Goal: Task Accomplishment & Management: Complete application form

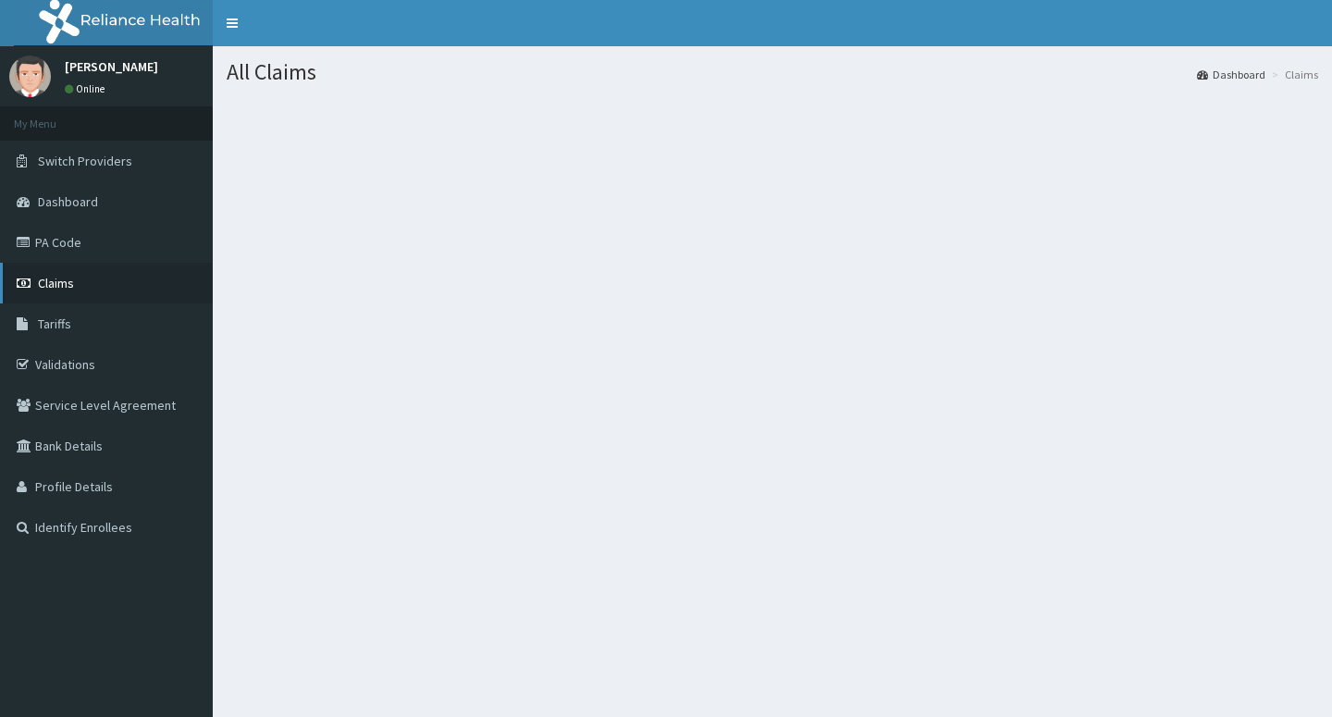
click at [43, 287] on span "Claims" at bounding box center [56, 283] width 36 height 17
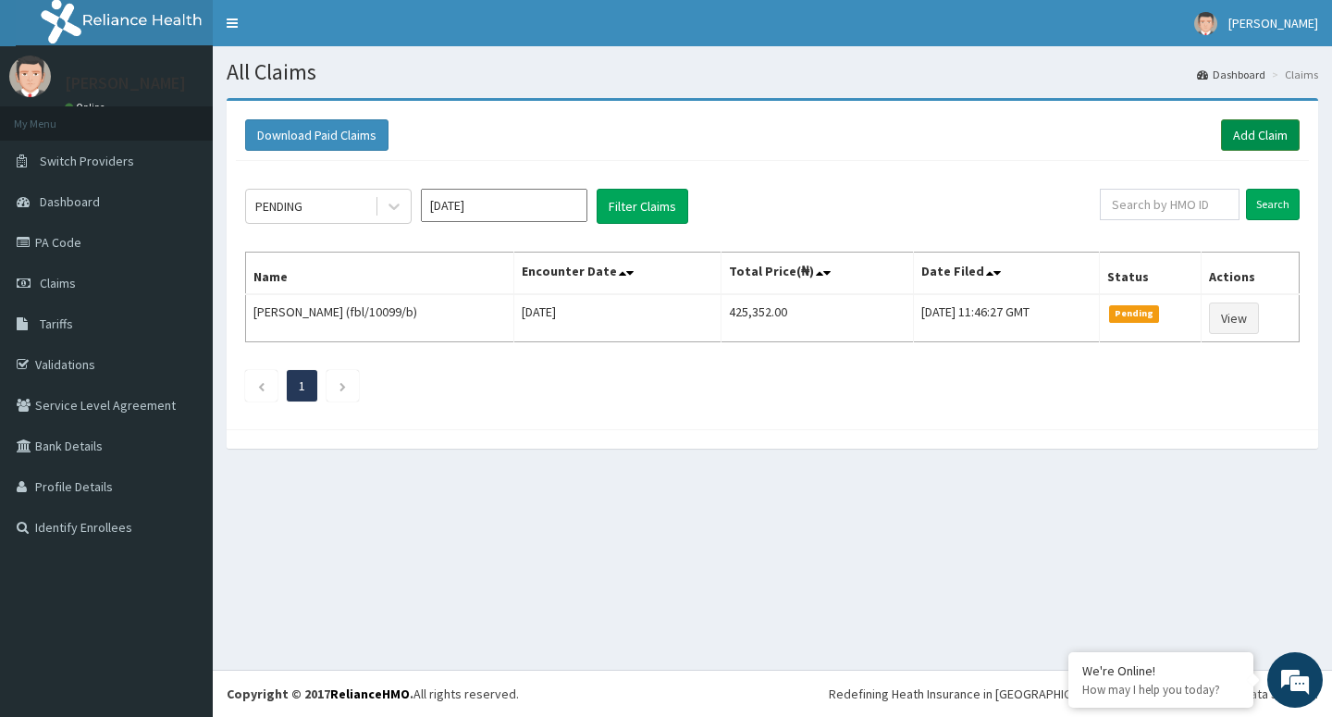
click at [1252, 132] on link "Add Claim" at bounding box center [1260, 134] width 79 height 31
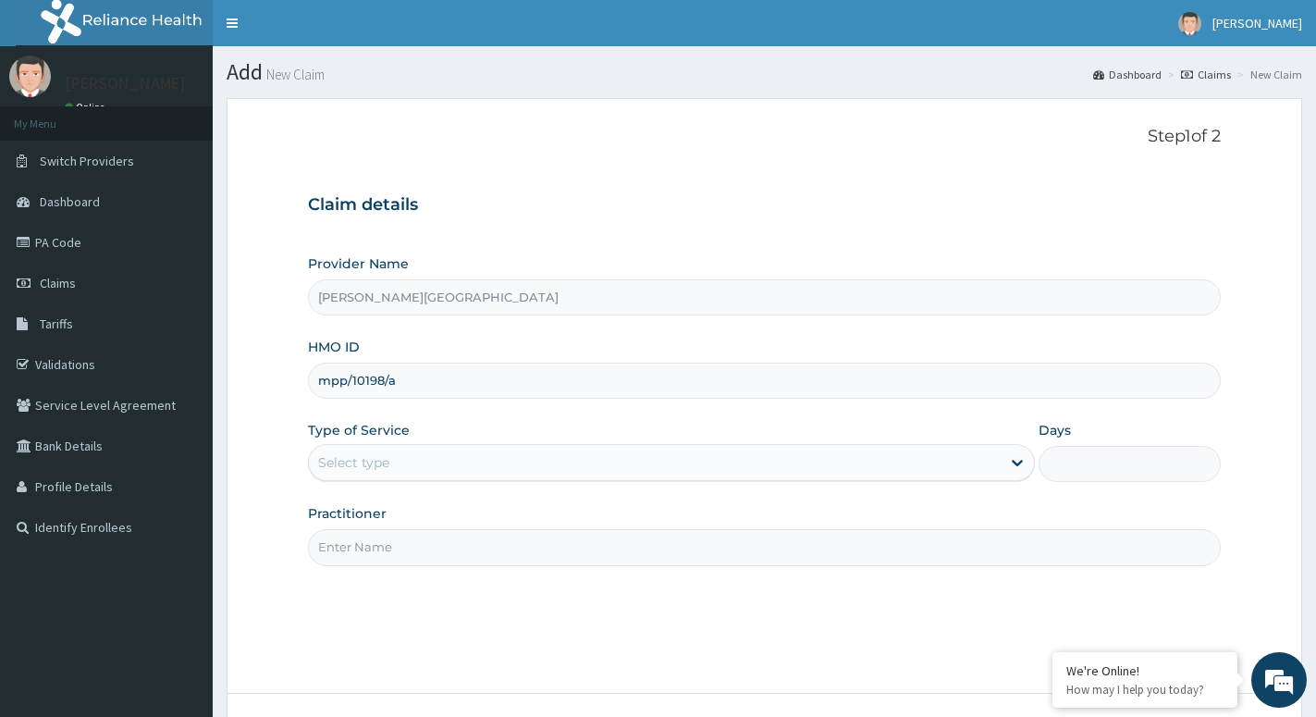
type input "mpp/10198/a"
click at [754, 464] on div "Select type" at bounding box center [655, 463] width 692 height 30
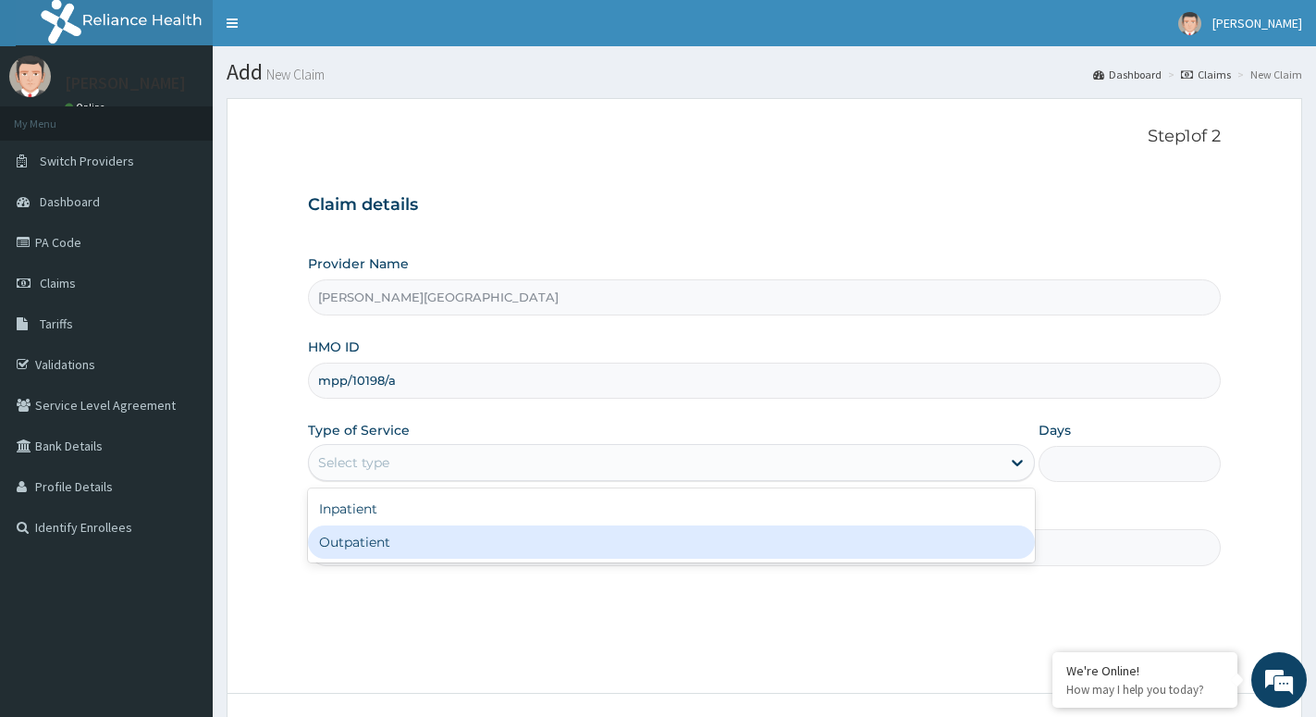
click at [696, 554] on div "Outpatient" at bounding box center [671, 541] width 727 height 33
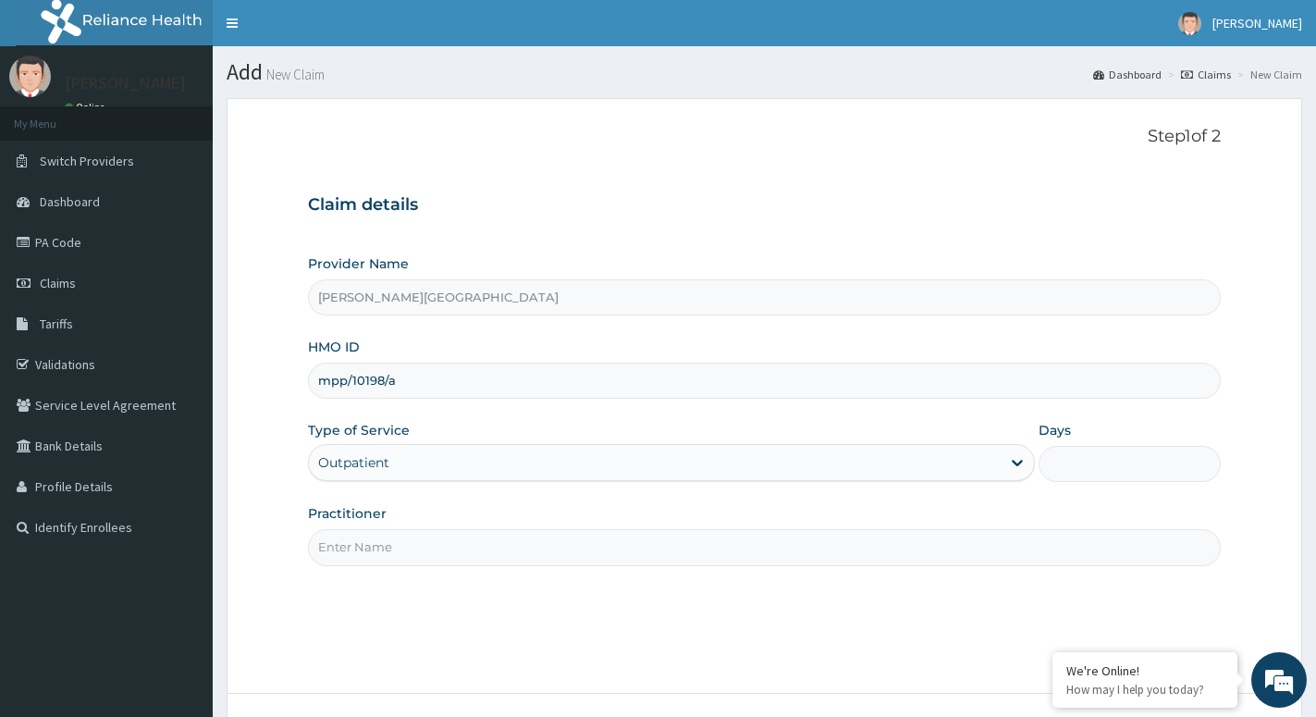
type input "1"
click at [696, 554] on input "Practitioner" at bounding box center [764, 547] width 913 height 36
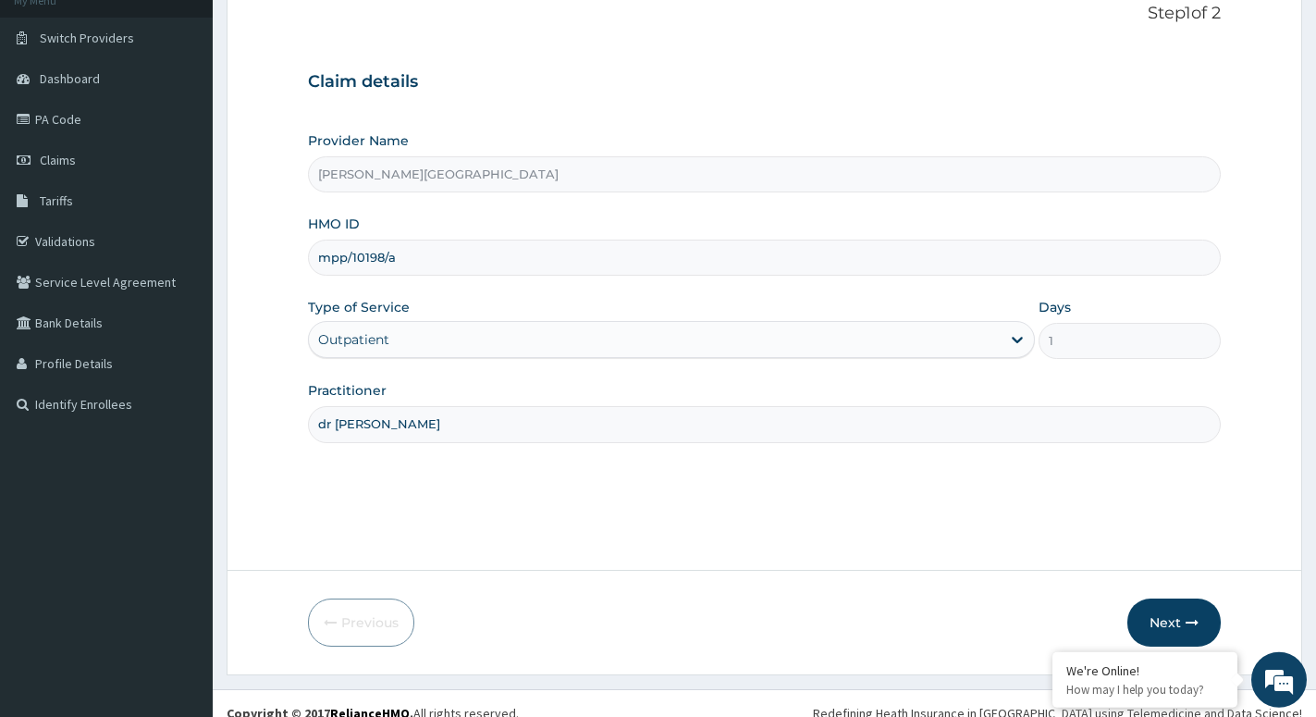
scroll to position [142, 0]
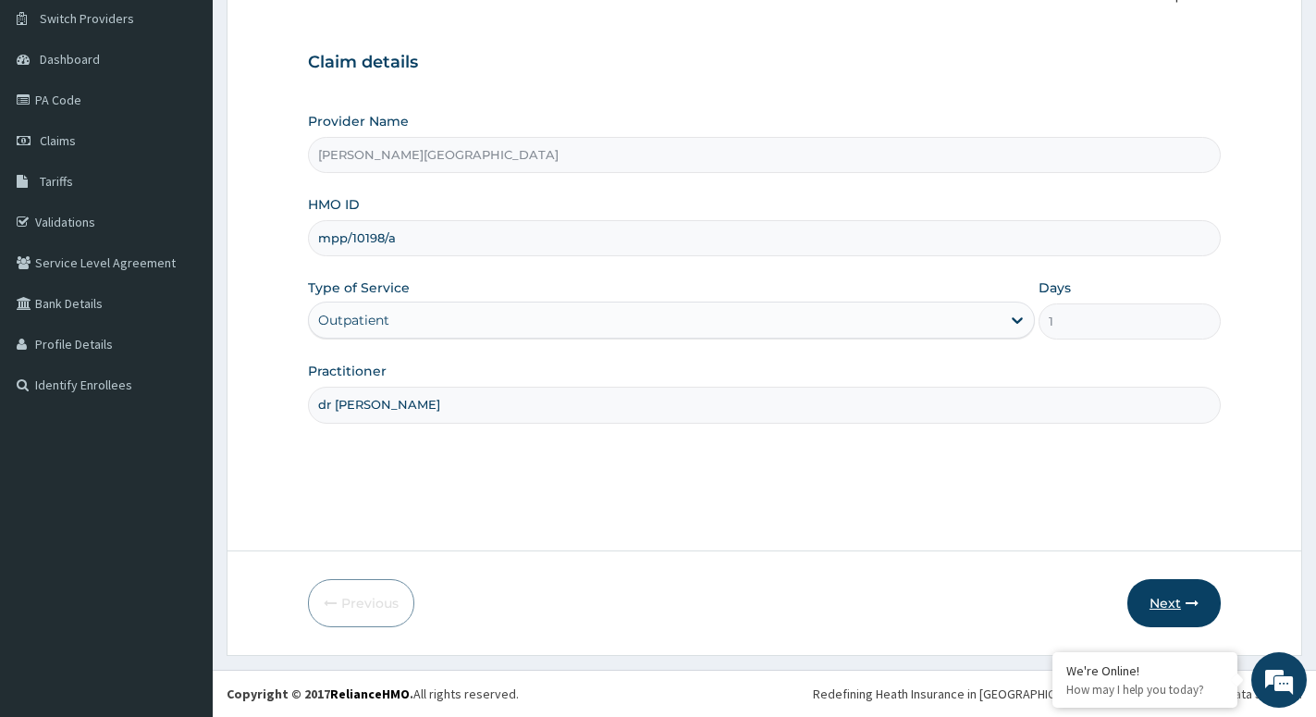
type input "dr daami"
click at [1153, 599] on button "Next" at bounding box center [1174, 603] width 93 height 48
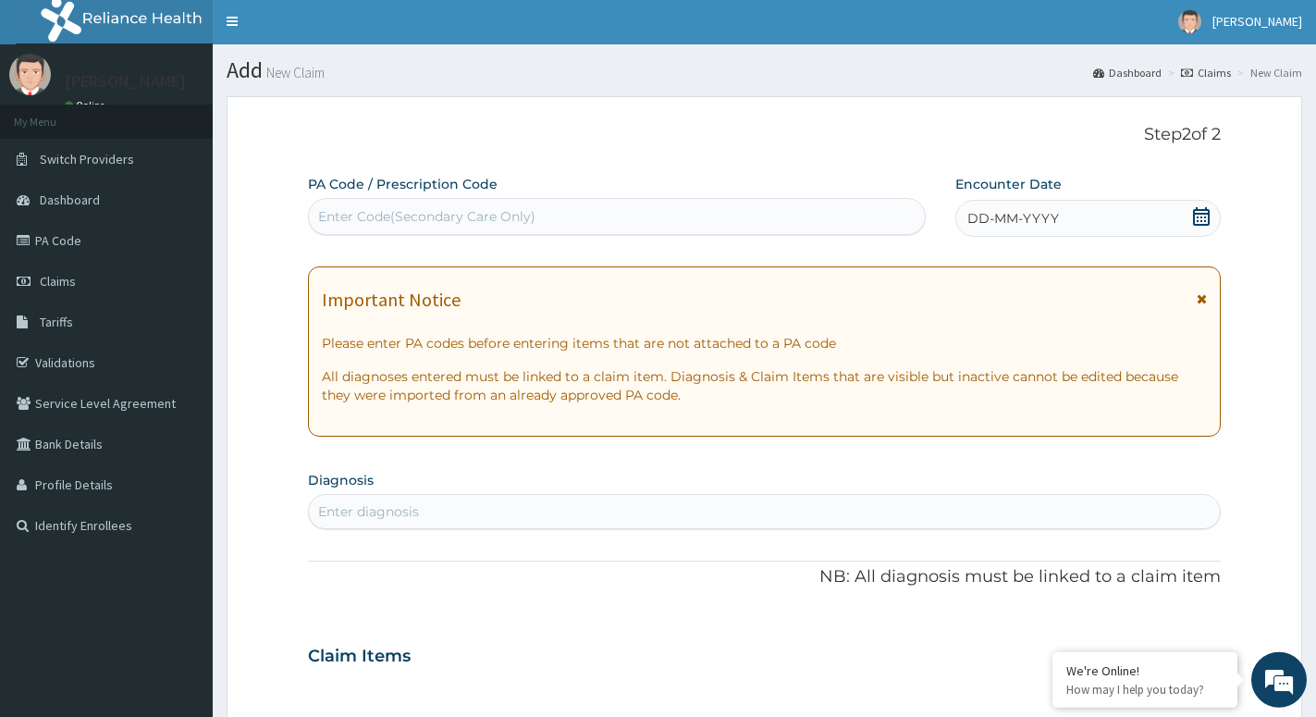
scroll to position [0, 0]
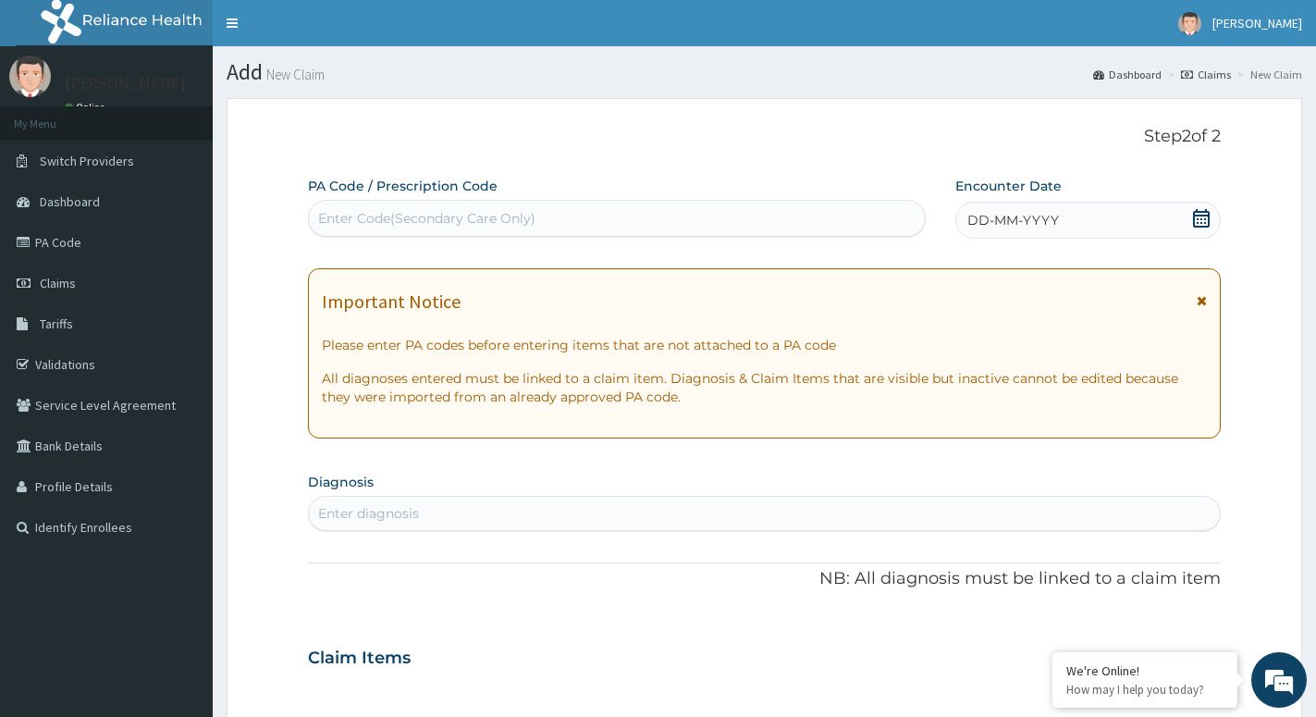
click at [1203, 211] on icon at bounding box center [1201, 218] width 17 height 19
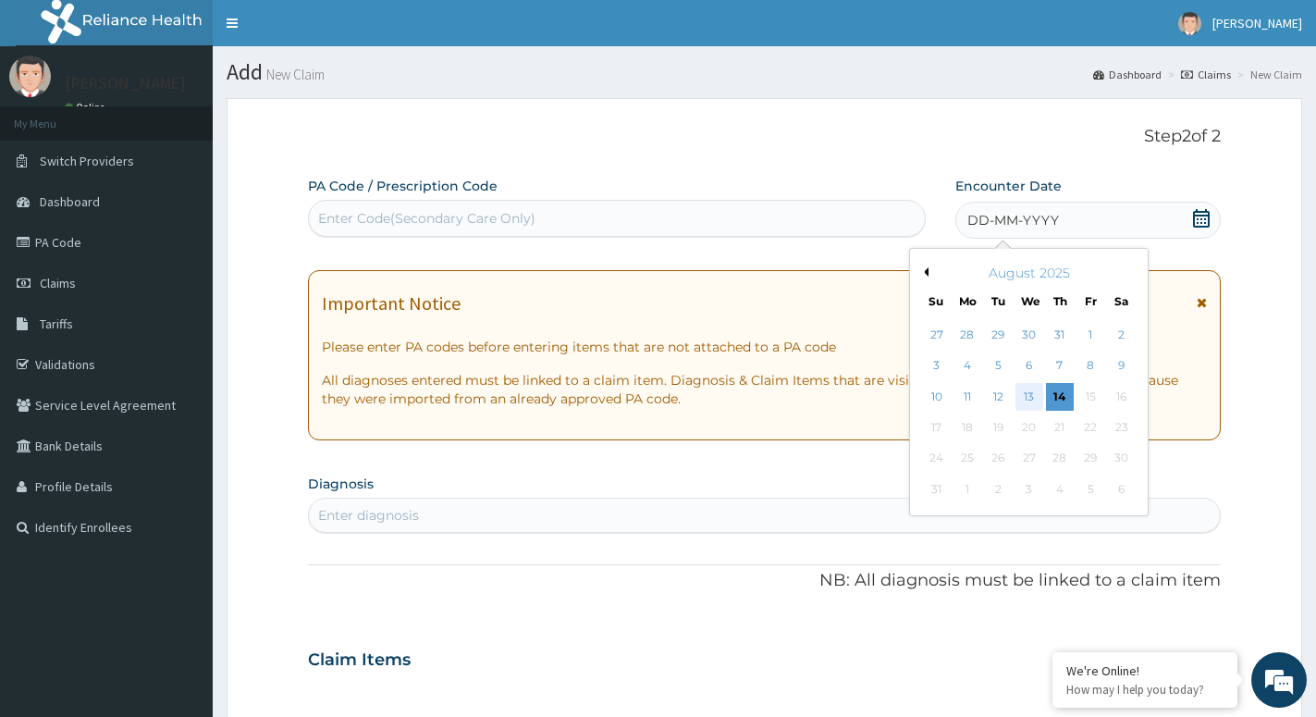
click at [1031, 398] on div "13" at bounding box center [1030, 397] width 28 height 28
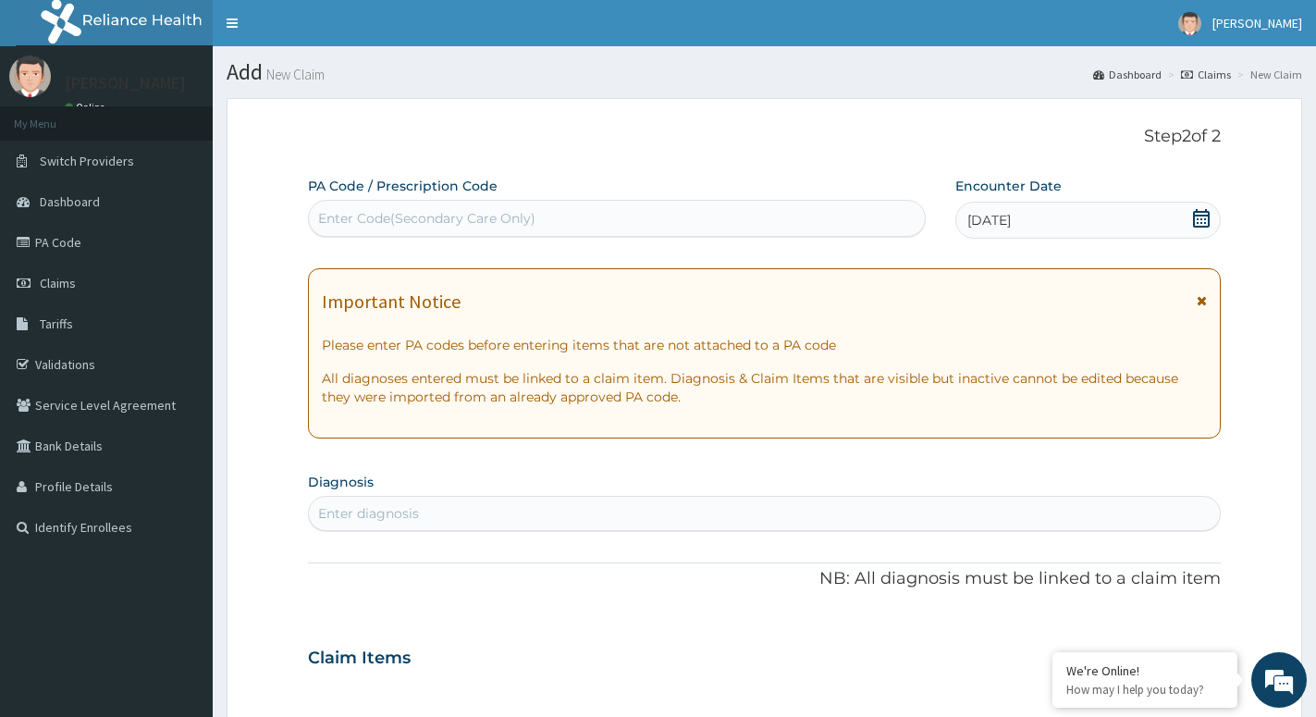
click at [731, 505] on div "Enter diagnosis" at bounding box center [764, 514] width 911 height 30
type input "malaria"
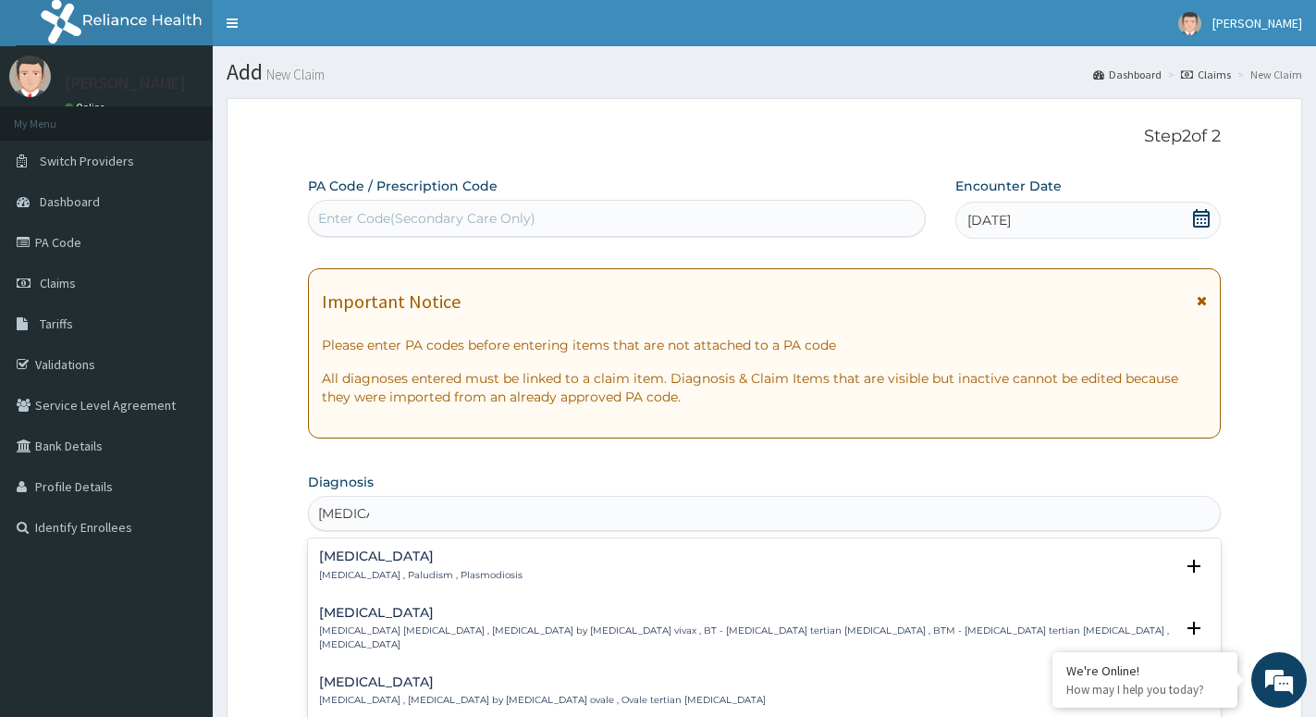
click at [319, 550] on div "Malaria Malaria , Paludism , Plasmodiosis Select Status Query Query covers susp…" at bounding box center [764, 570] width 913 height 56
click at [330, 569] on p "Malaria , Paludism , Plasmodiosis" at bounding box center [421, 575] width 204 height 13
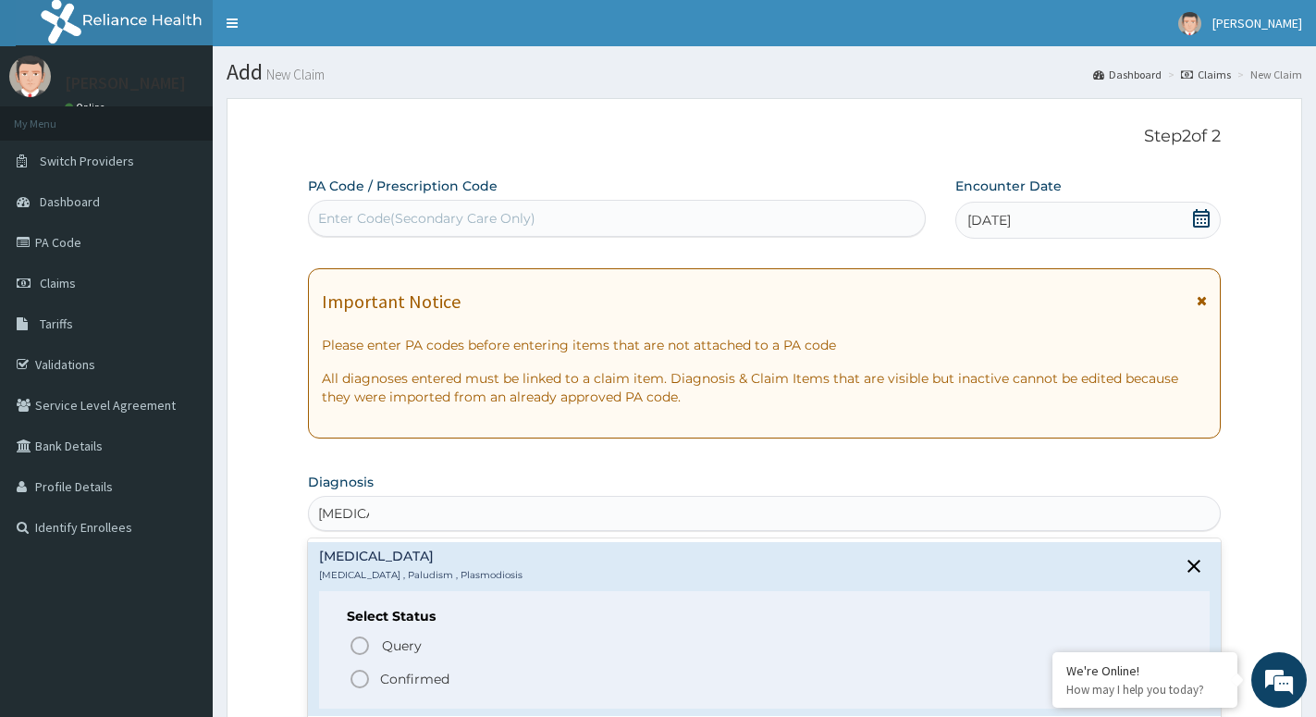
click at [378, 675] on span "Confirmed" at bounding box center [765, 679] width 833 height 22
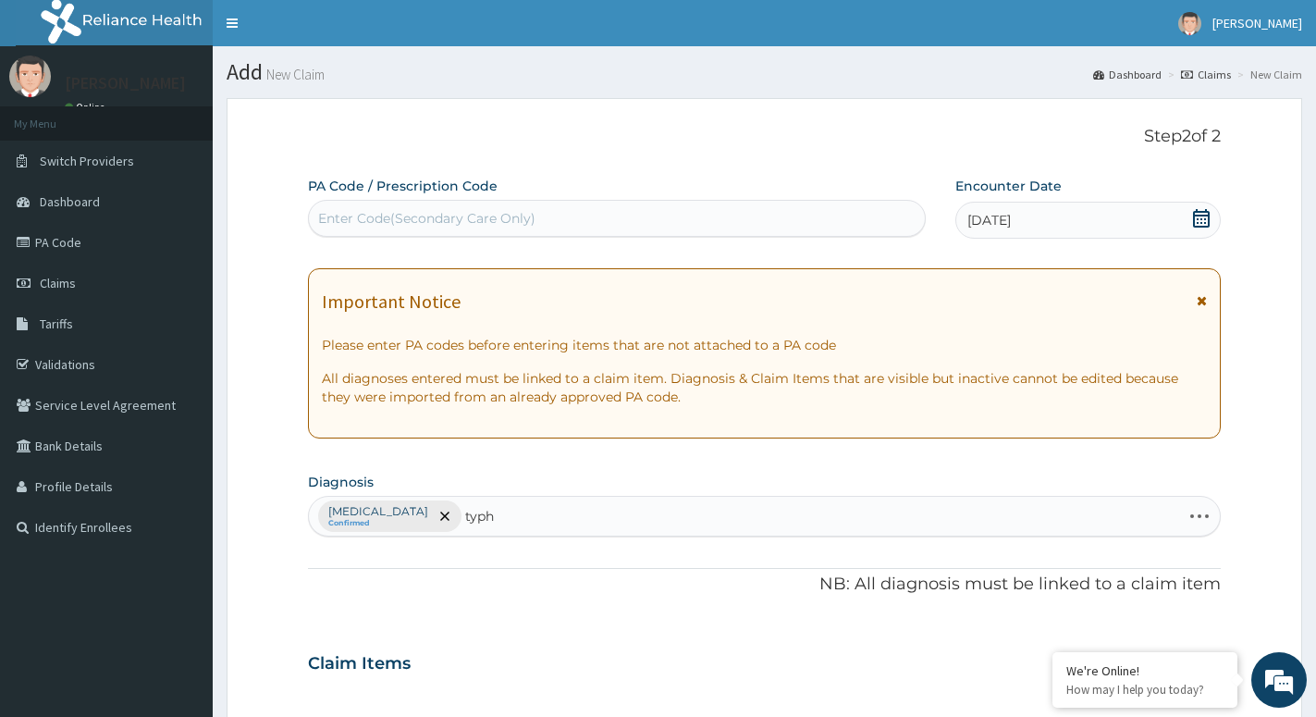
type input "typho"
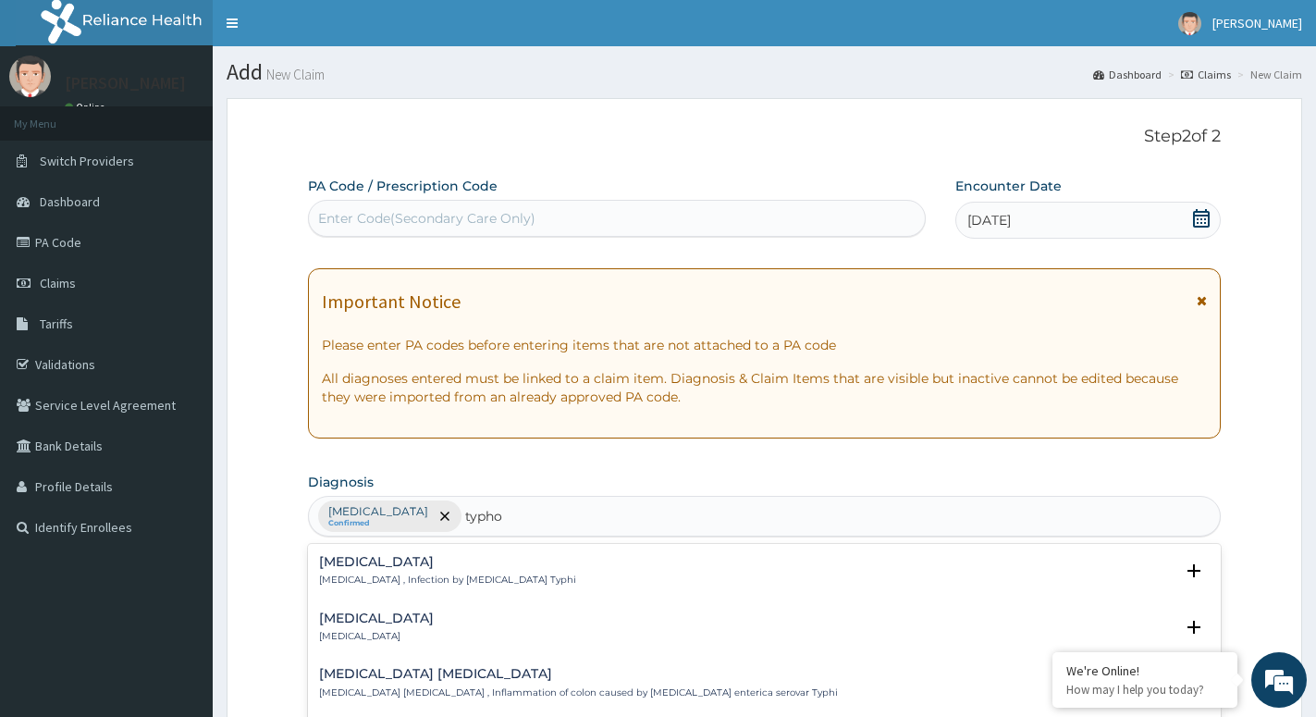
scroll to position [94, 0]
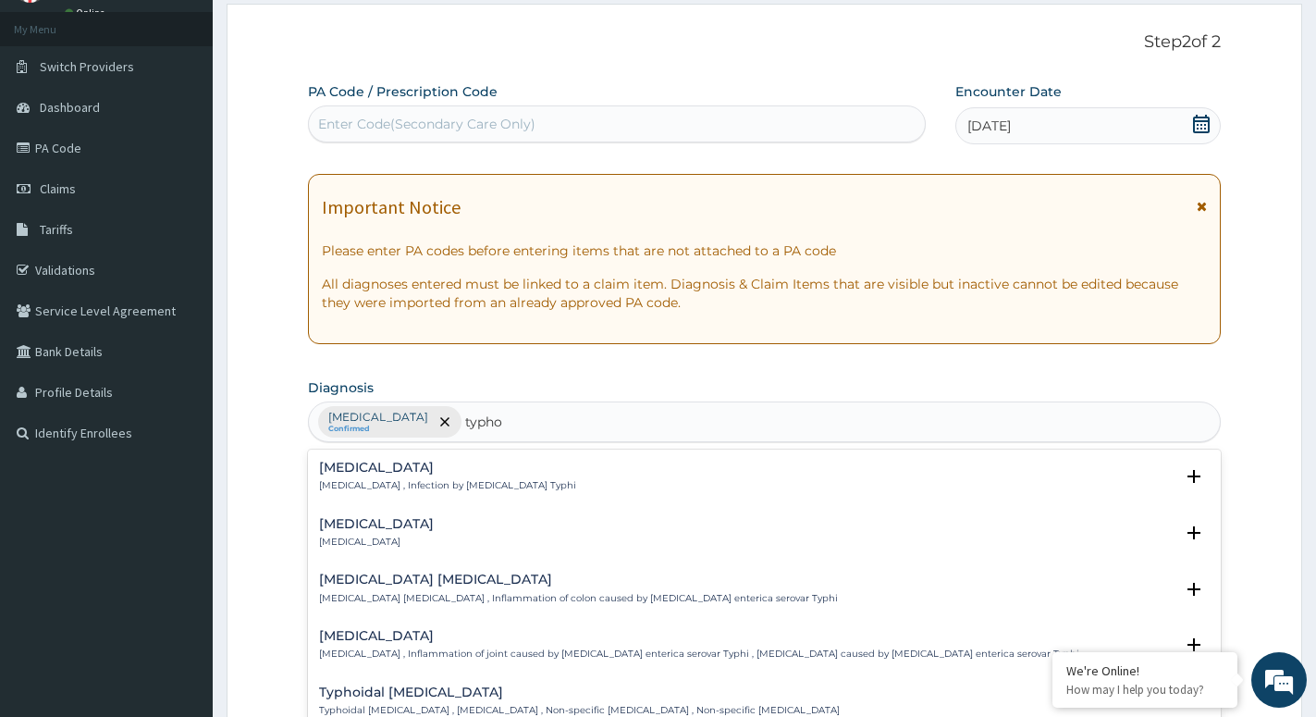
click at [342, 475] on h4 "Typhoid fever" at bounding box center [447, 468] width 257 height 14
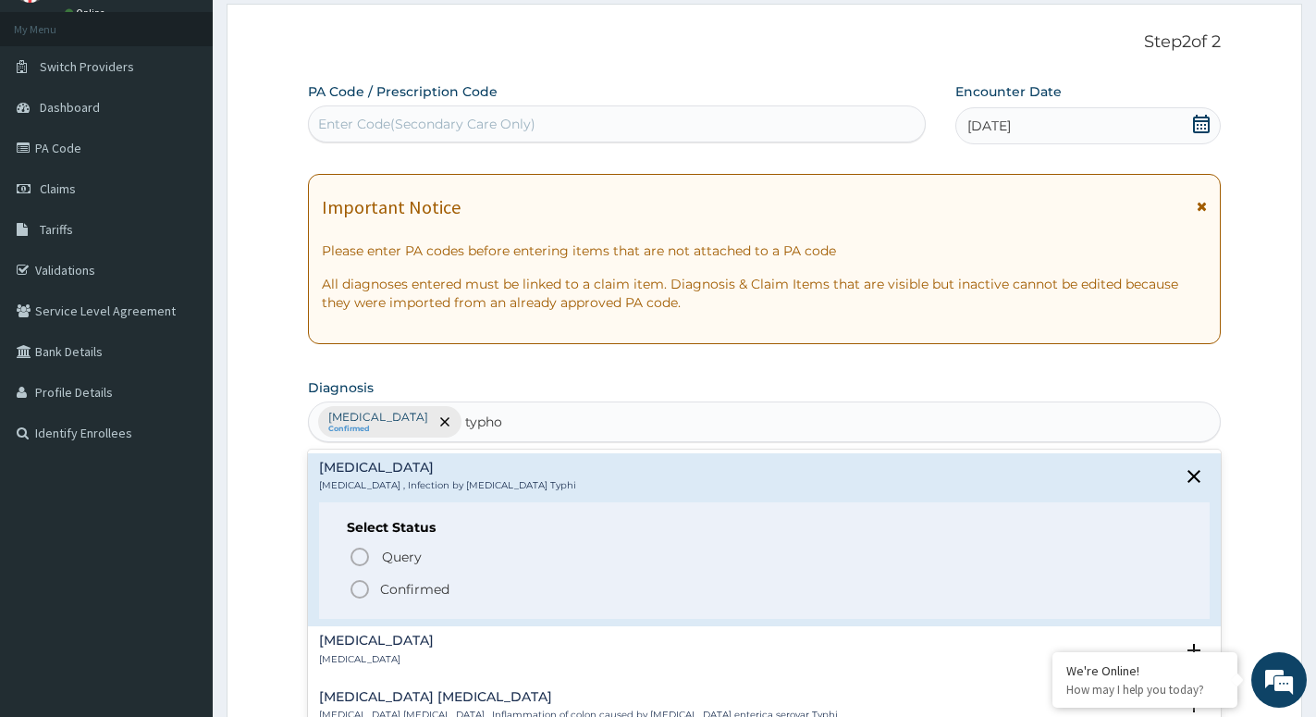
click at [423, 590] on p "Confirmed" at bounding box center [414, 589] width 69 height 19
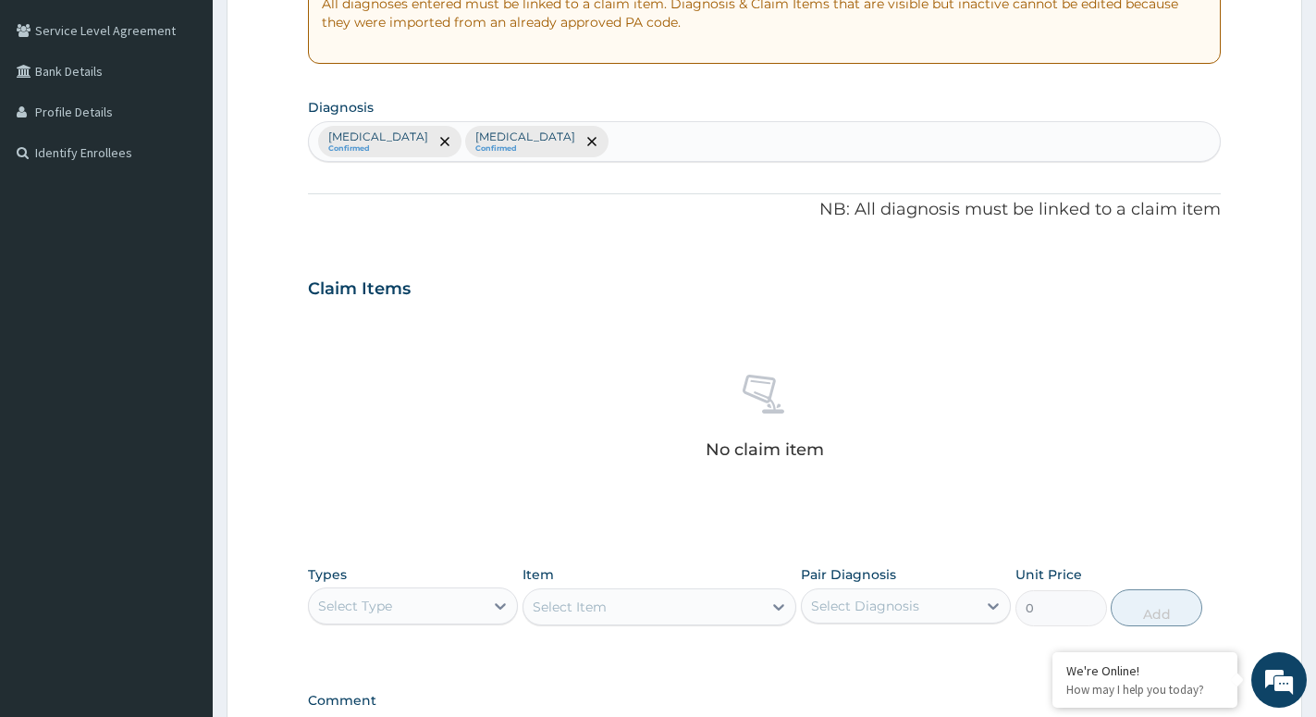
scroll to position [377, 0]
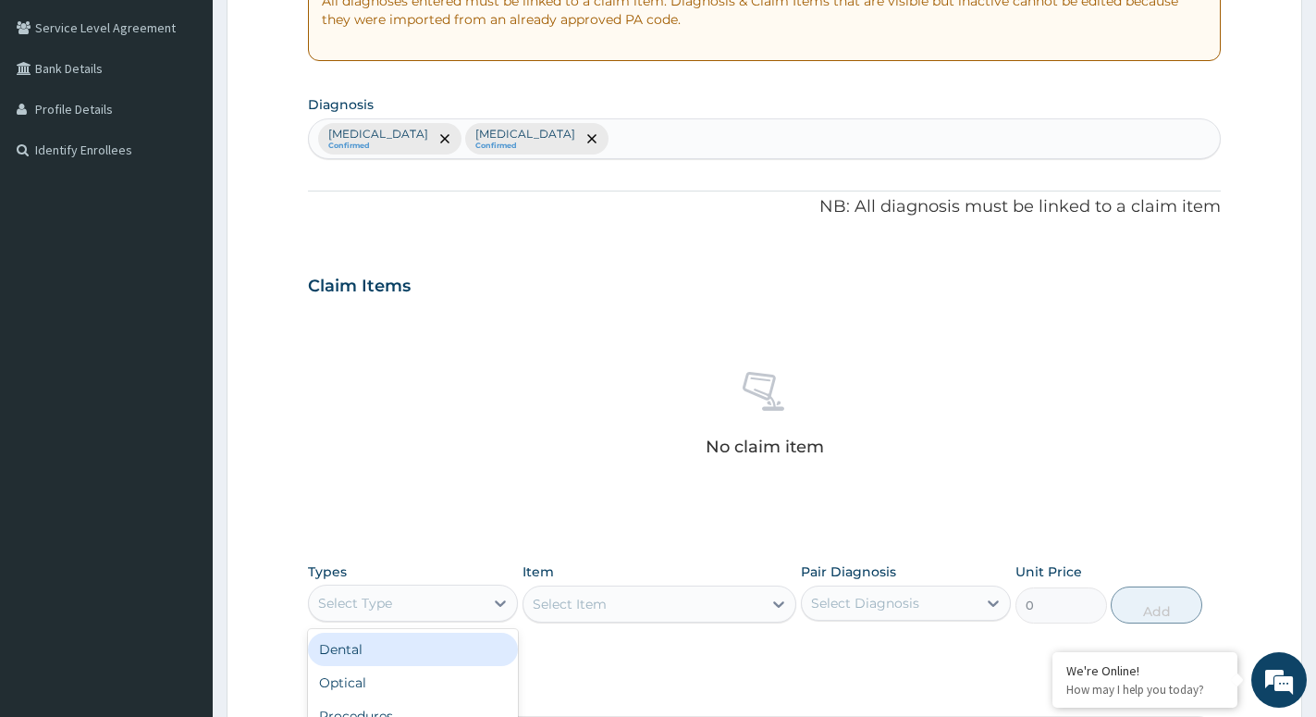
click at [423, 594] on div "Select Type" at bounding box center [396, 603] width 175 height 30
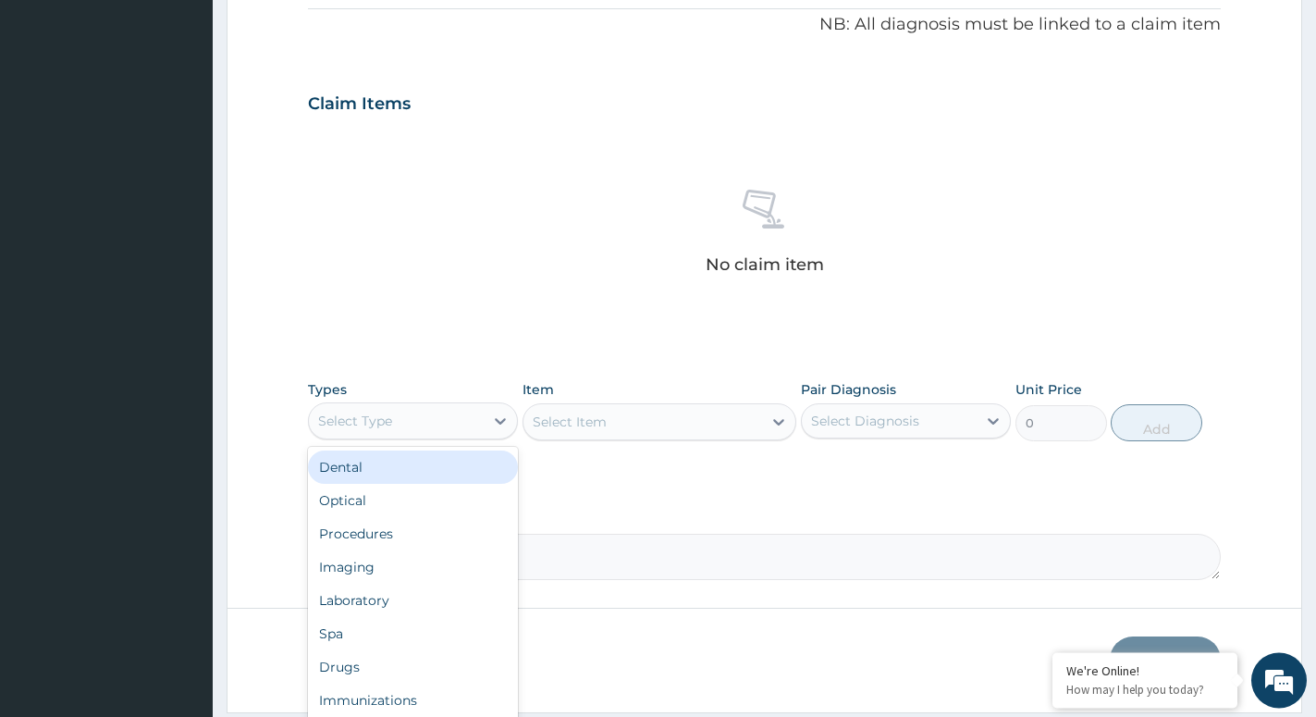
scroll to position [566, 0]
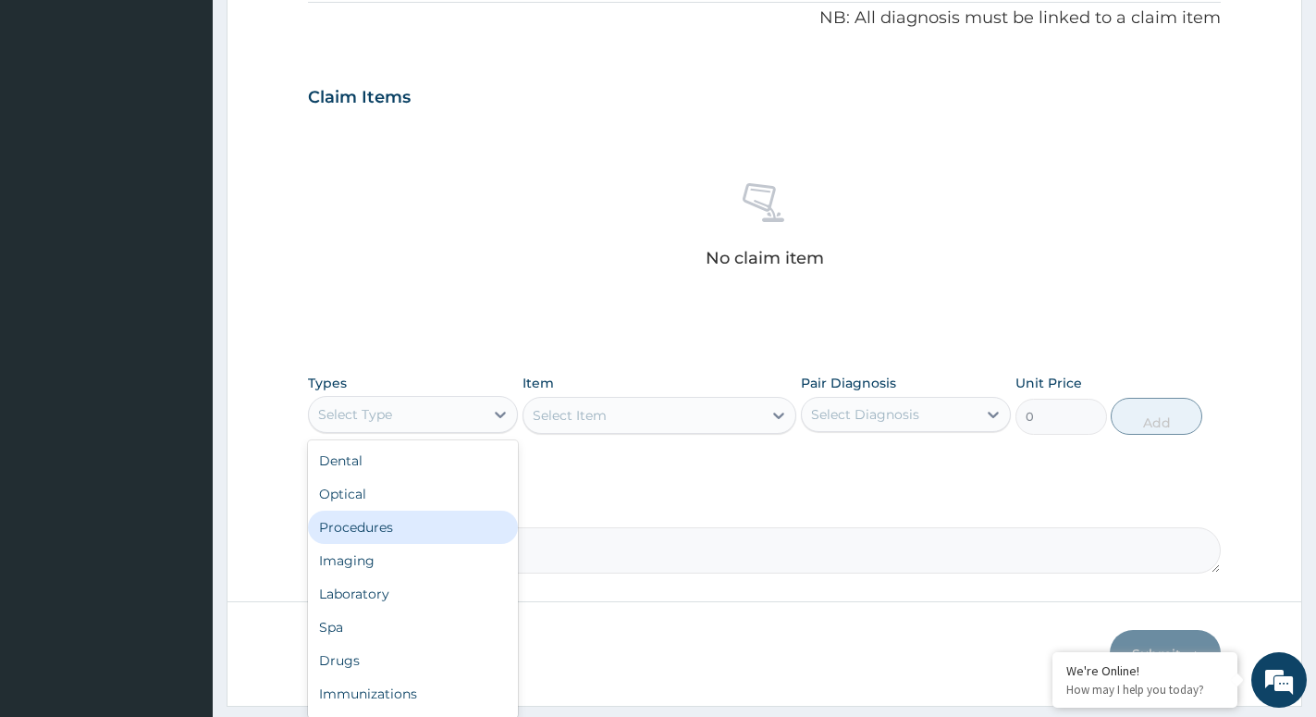
click at [432, 524] on div "Procedures" at bounding box center [413, 527] width 210 height 33
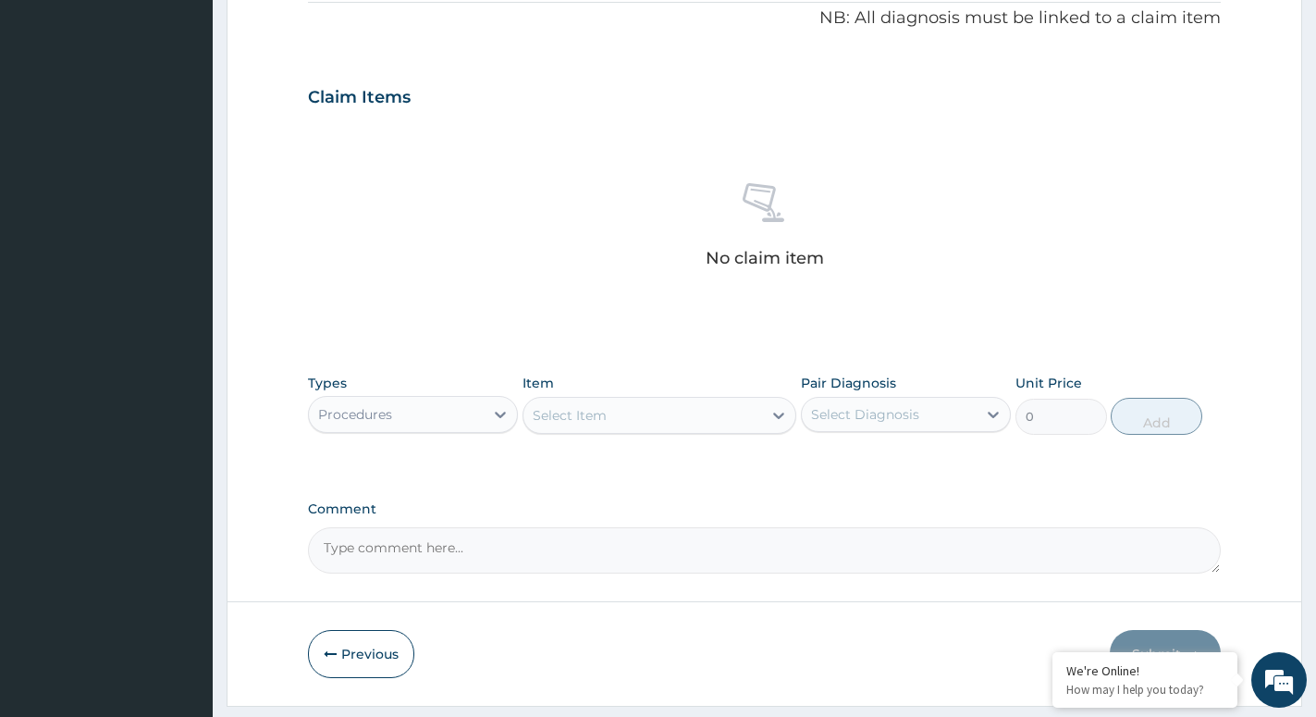
click at [625, 429] on div "Select Item" at bounding box center [643, 416] width 239 height 30
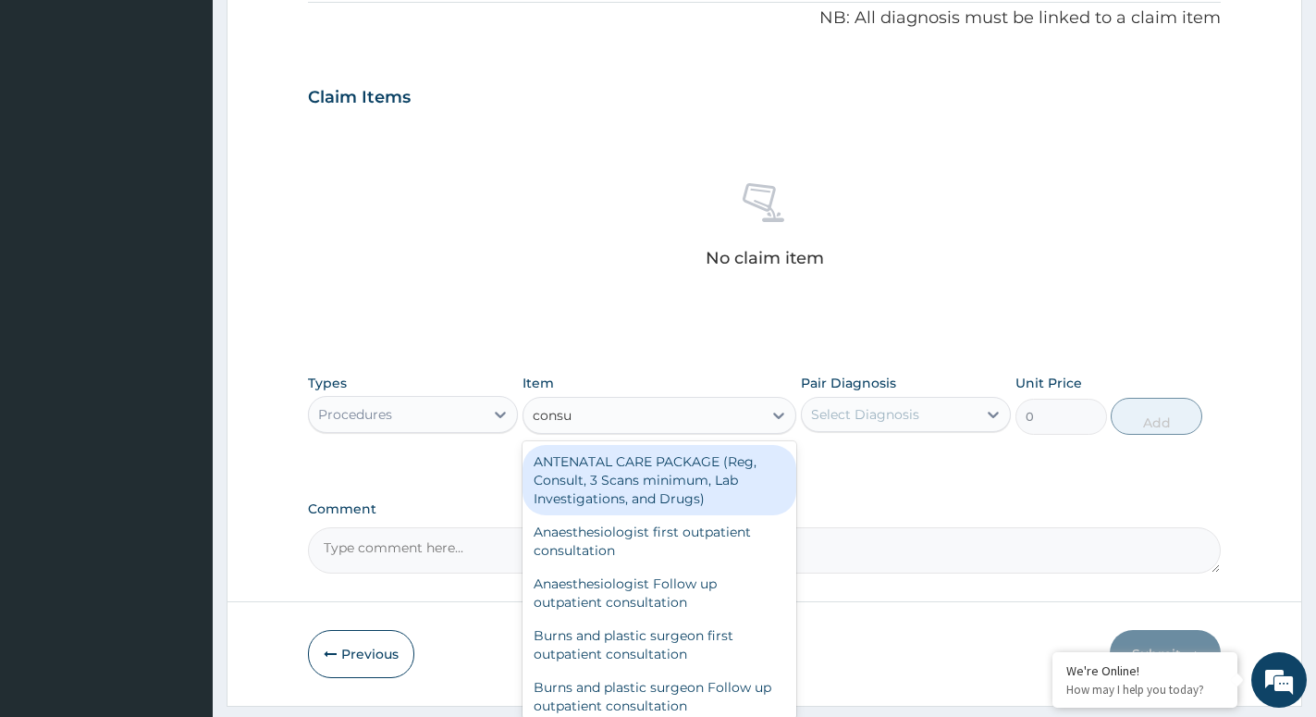
type input "consul"
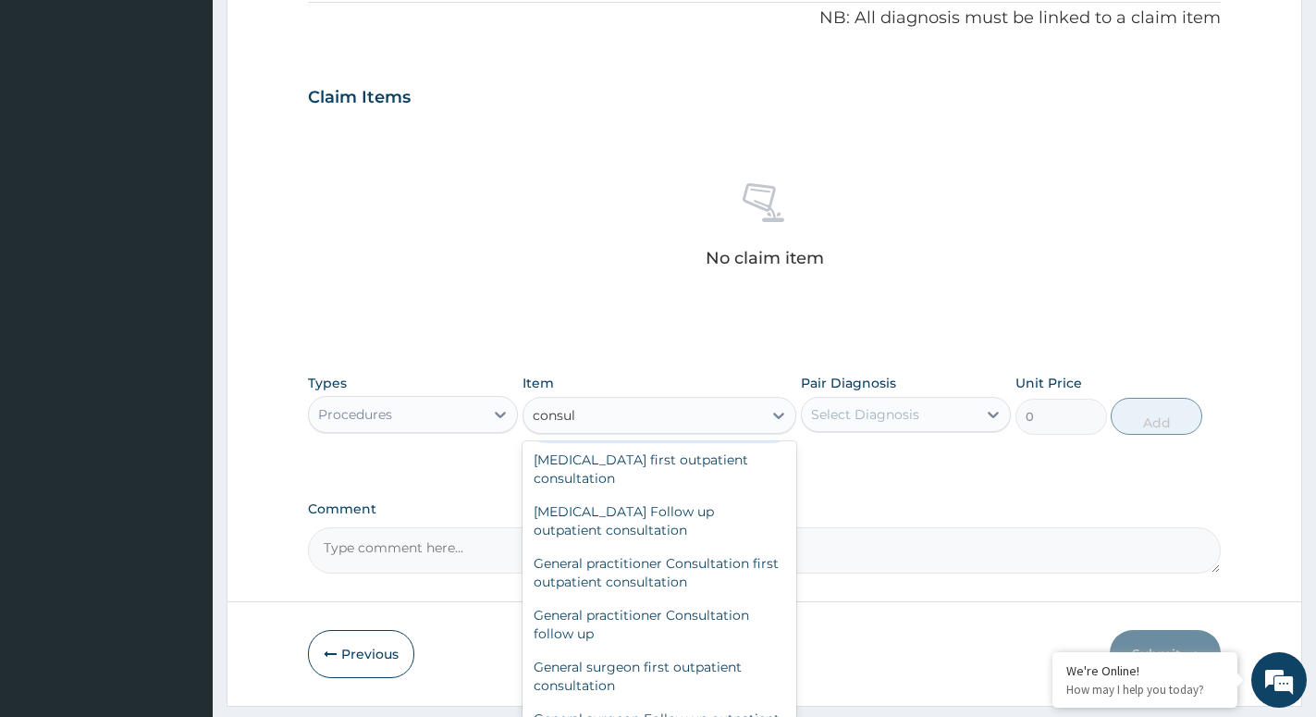
scroll to position [899, 0]
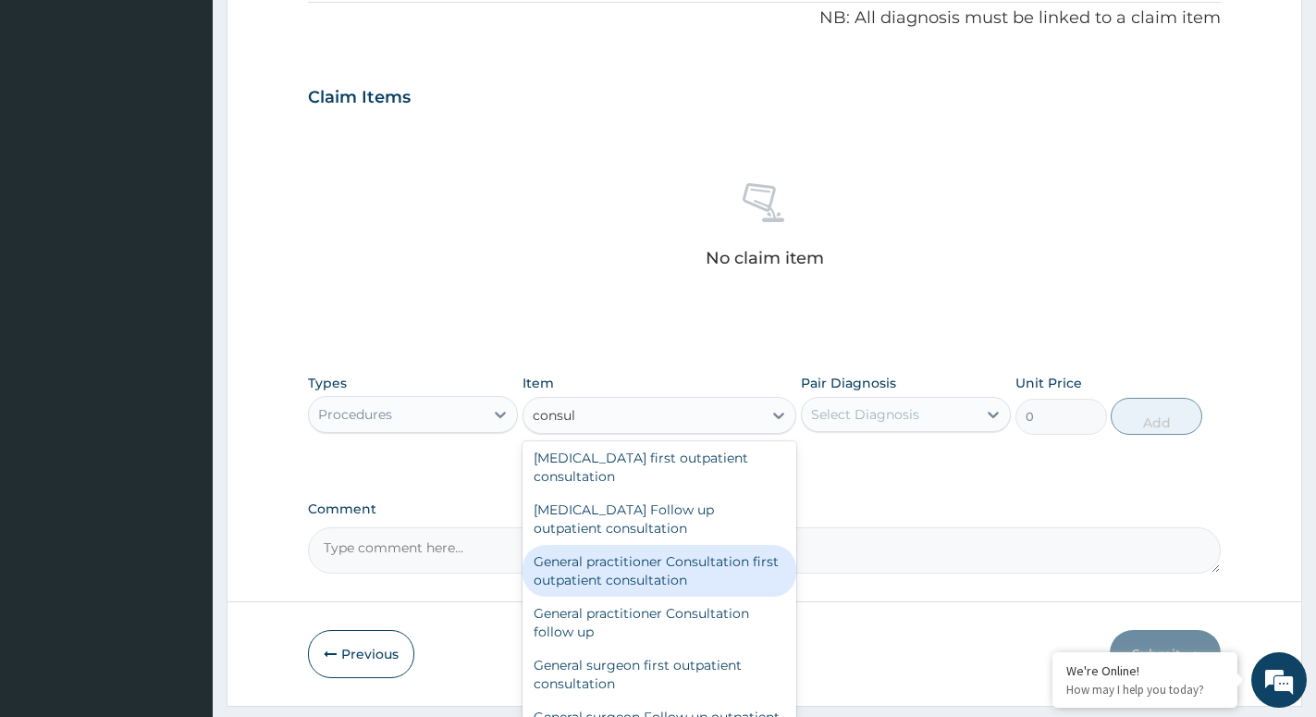
click at [602, 597] on div "General practitioner Consultation first outpatient consultation" at bounding box center [660, 571] width 274 height 52
type input "3960"
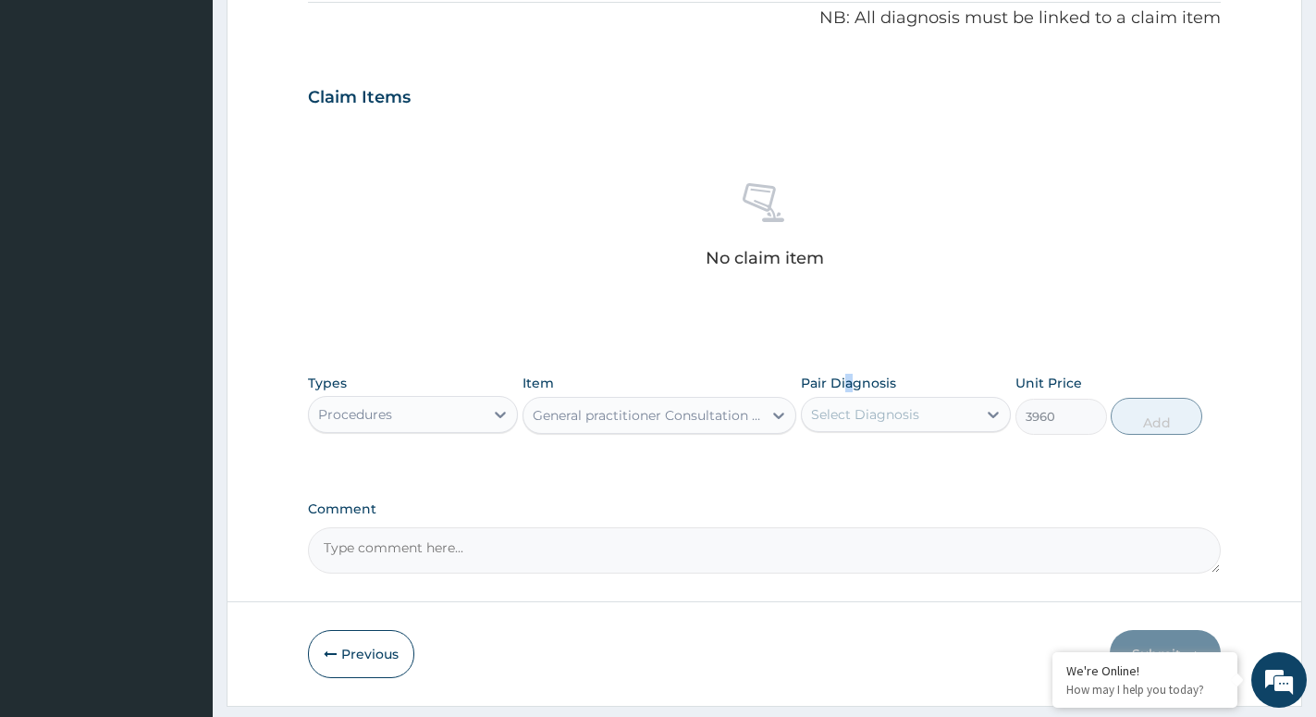
click at [846, 394] on div "Pair Diagnosis Select Diagnosis" at bounding box center [906, 404] width 210 height 61
click at [812, 413] on div "Select Diagnosis" at bounding box center [865, 414] width 108 height 19
click at [848, 506] on label "Typhoid fever" at bounding box center [889, 497] width 115 height 19
checkbox input "true"
click at [1154, 415] on button "Add" at bounding box center [1157, 416] width 92 height 37
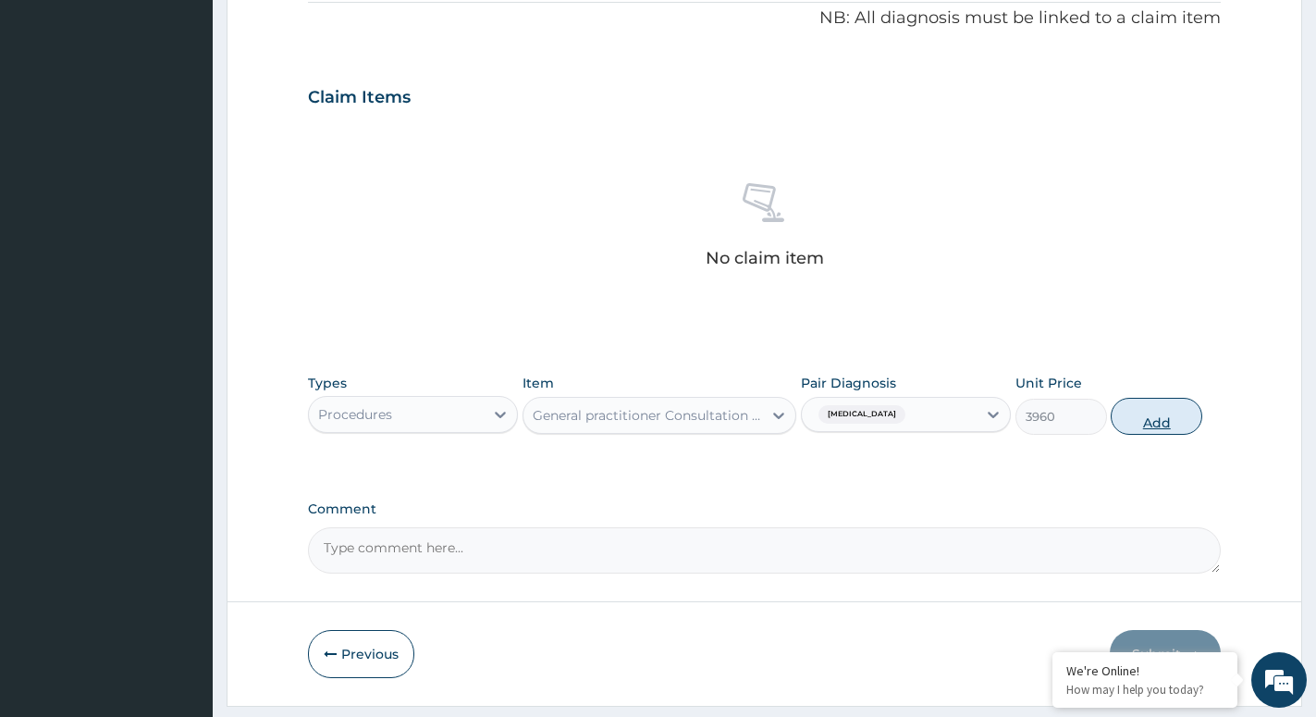
type input "0"
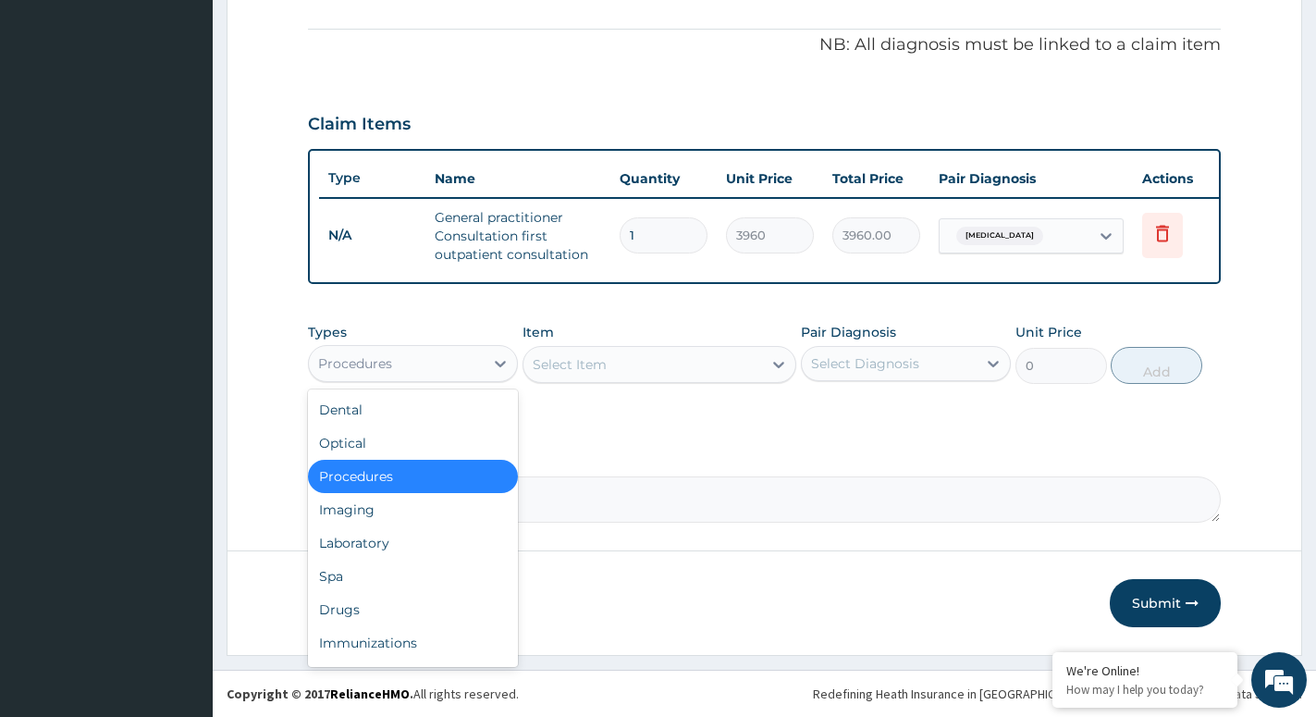
click at [381, 356] on div "Procedures" at bounding box center [355, 363] width 74 height 19
click at [660, 369] on div "Select Item" at bounding box center [643, 365] width 239 height 30
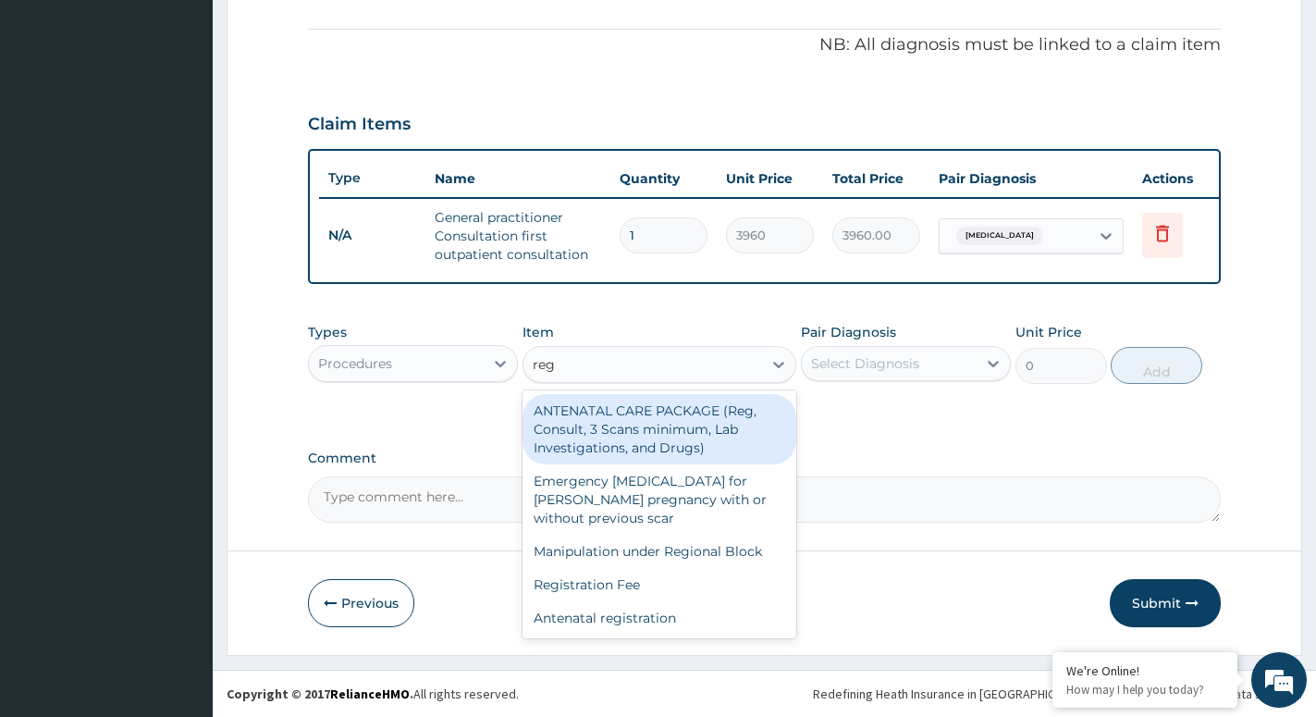
type input "regi"
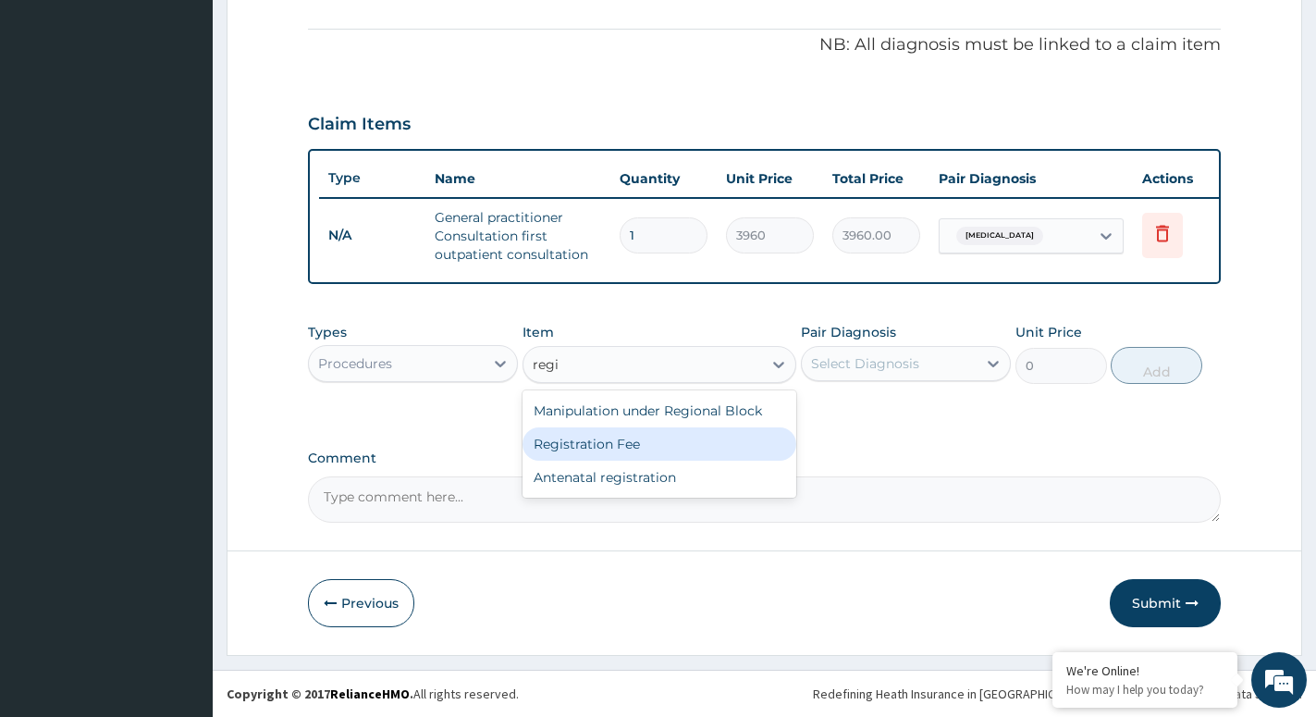
click at [625, 441] on div "Registration Fee" at bounding box center [660, 443] width 274 height 33
type input "2400"
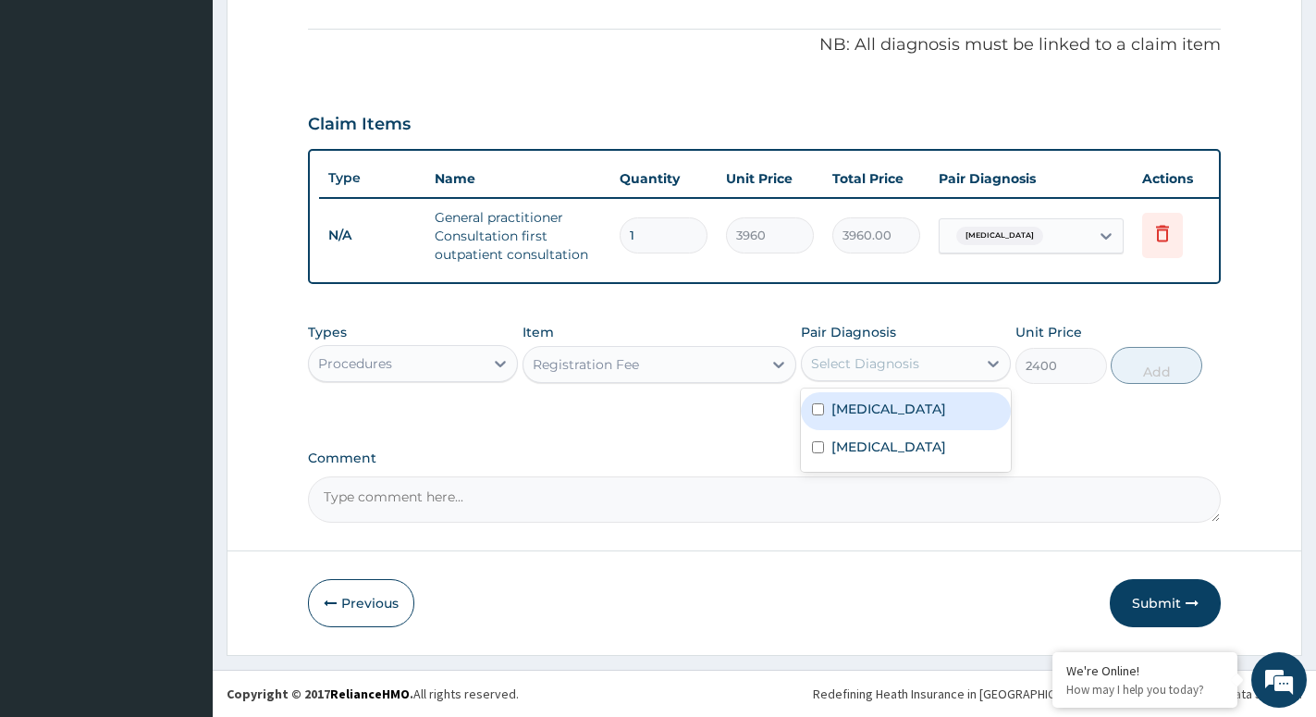
click at [857, 352] on div "Select Diagnosis" at bounding box center [889, 364] width 175 height 30
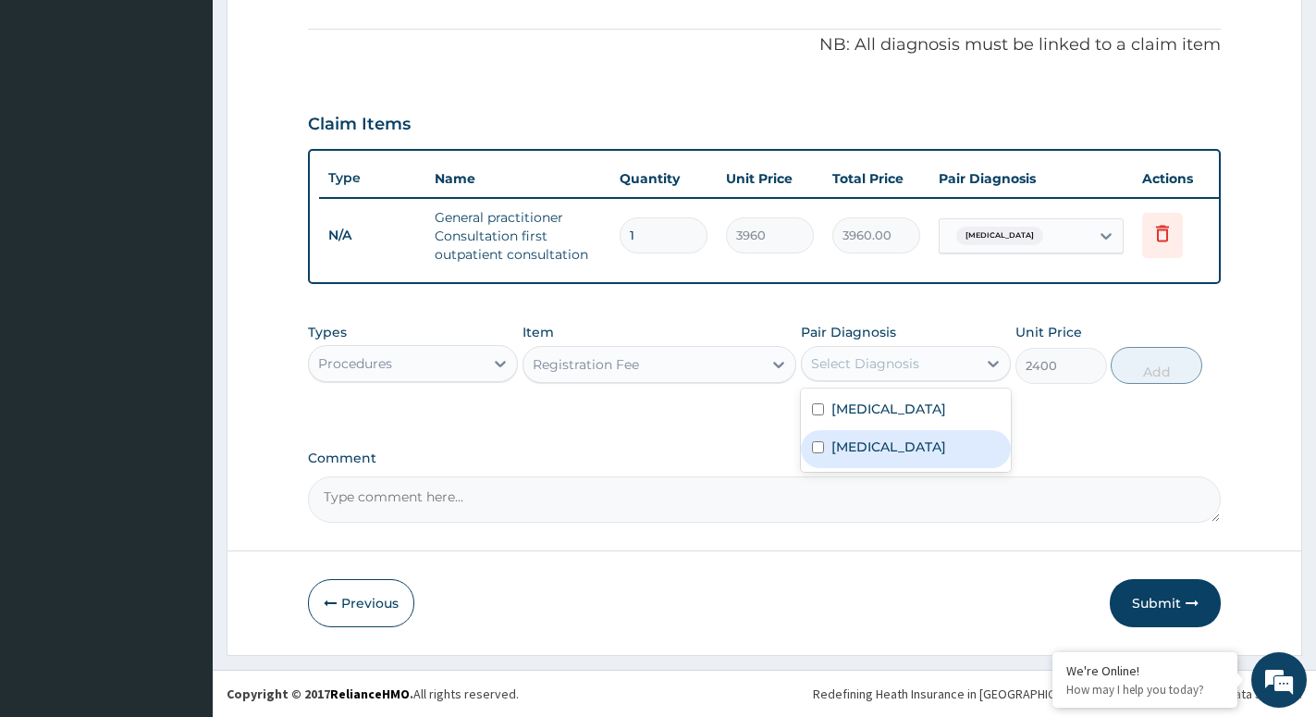
click at [856, 441] on label "Typhoid fever" at bounding box center [889, 447] width 115 height 19
checkbox input "true"
click at [1144, 365] on button "Add" at bounding box center [1157, 365] width 92 height 37
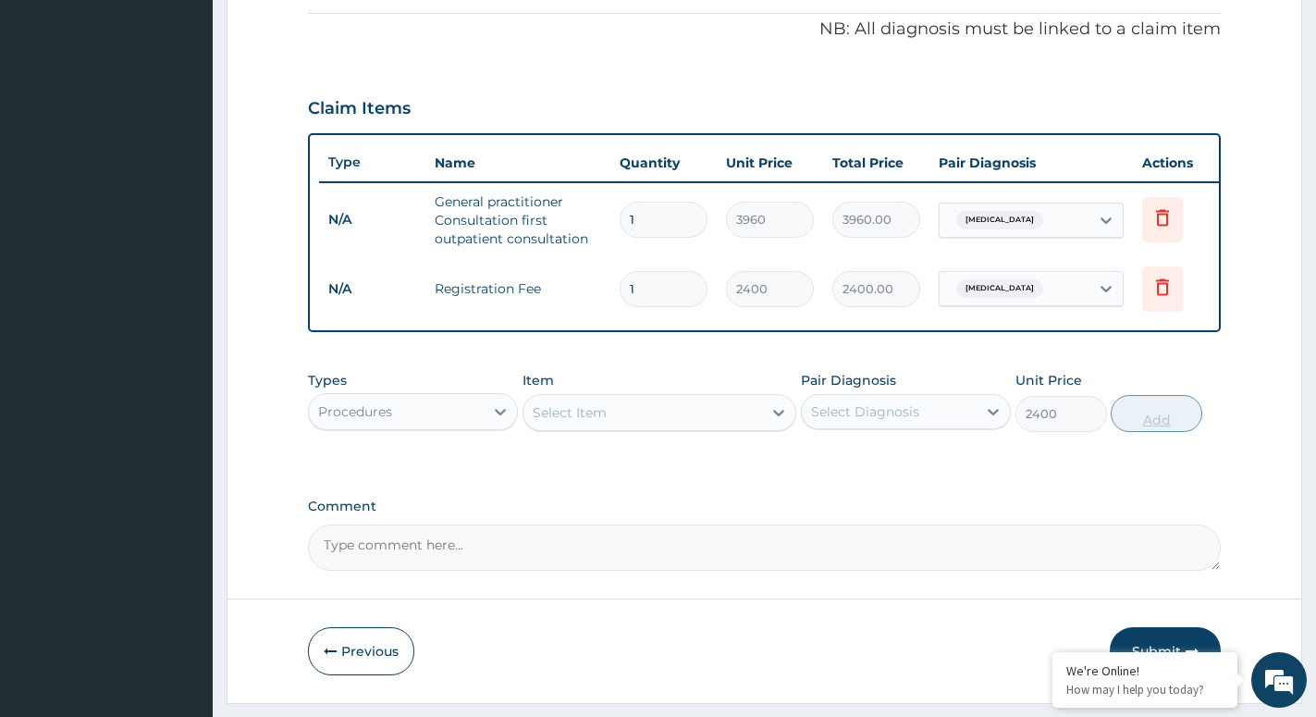
type input "0"
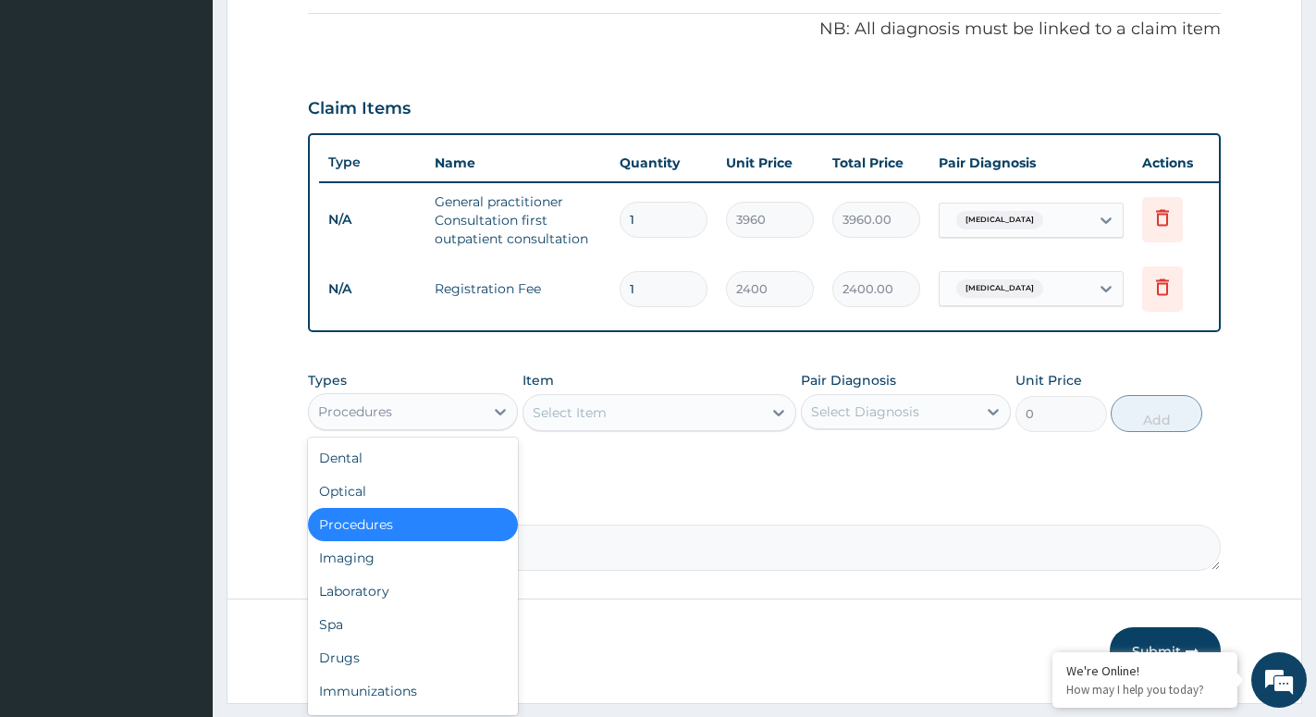
click at [424, 413] on div "Procedures" at bounding box center [396, 412] width 175 height 30
click at [376, 601] on div "Laboratory" at bounding box center [413, 590] width 210 height 33
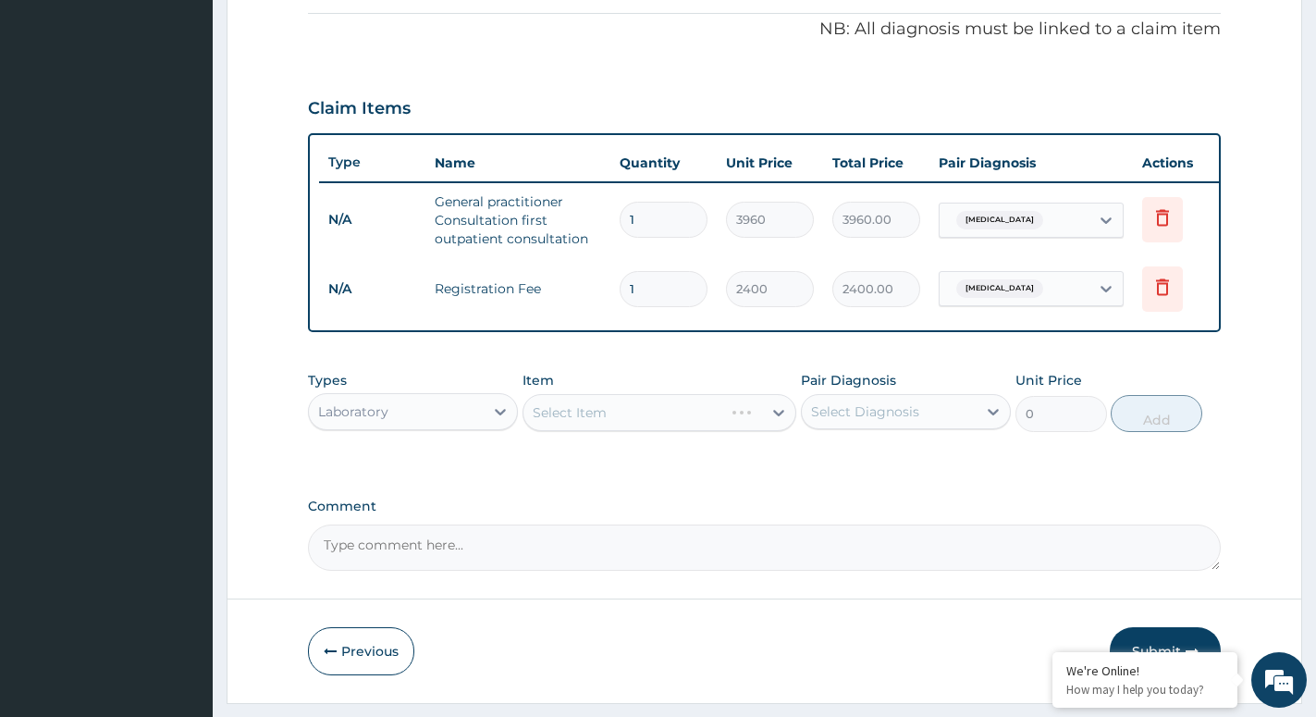
click at [617, 431] on div "Select Item" at bounding box center [660, 412] width 274 height 37
click at [620, 441] on div "Types Laboratory Item Select Item Pair Diagnosis Select Diagnosis Unit Price 0 …" at bounding box center [764, 402] width 913 height 80
click at [652, 427] on div "Select Item" at bounding box center [643, 413] width 239 height 30
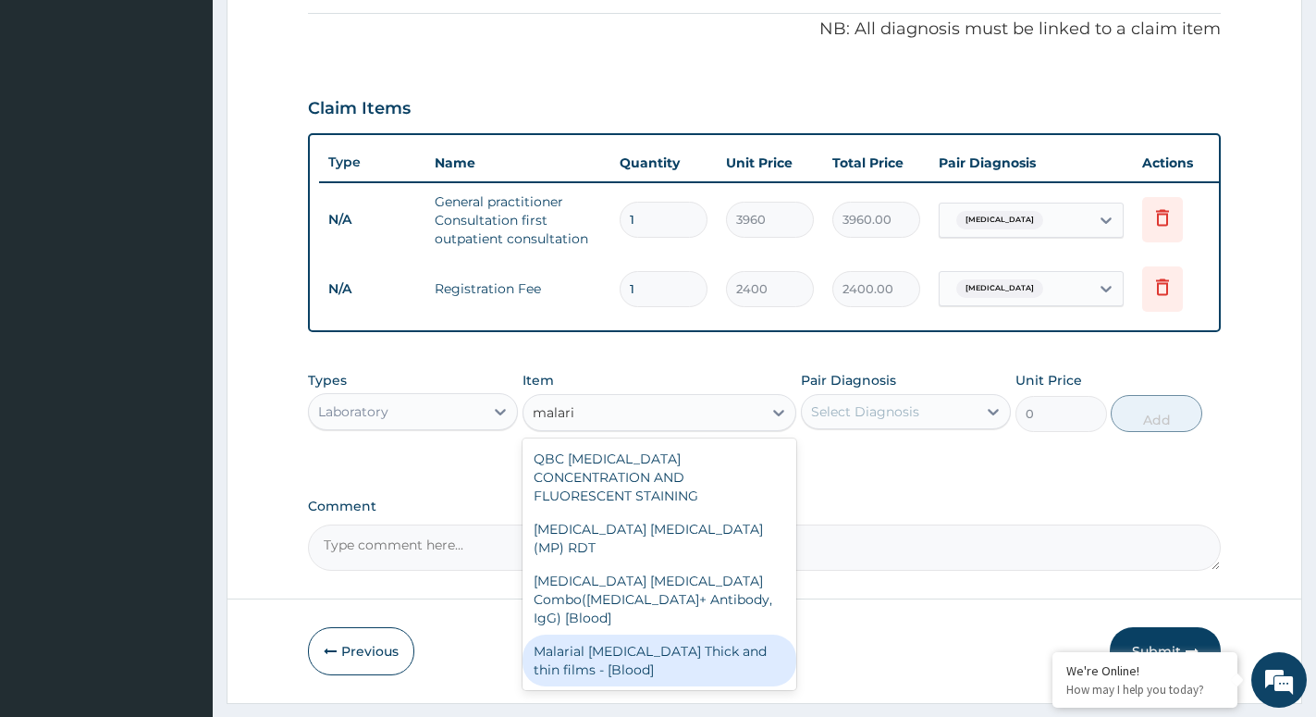
type input "malaria"
click at [605, 635] on div "Malarial Parasite Thick and thin films - [Blood]" at bounding box center [660, 661] width 274 height 52
type input "1800"
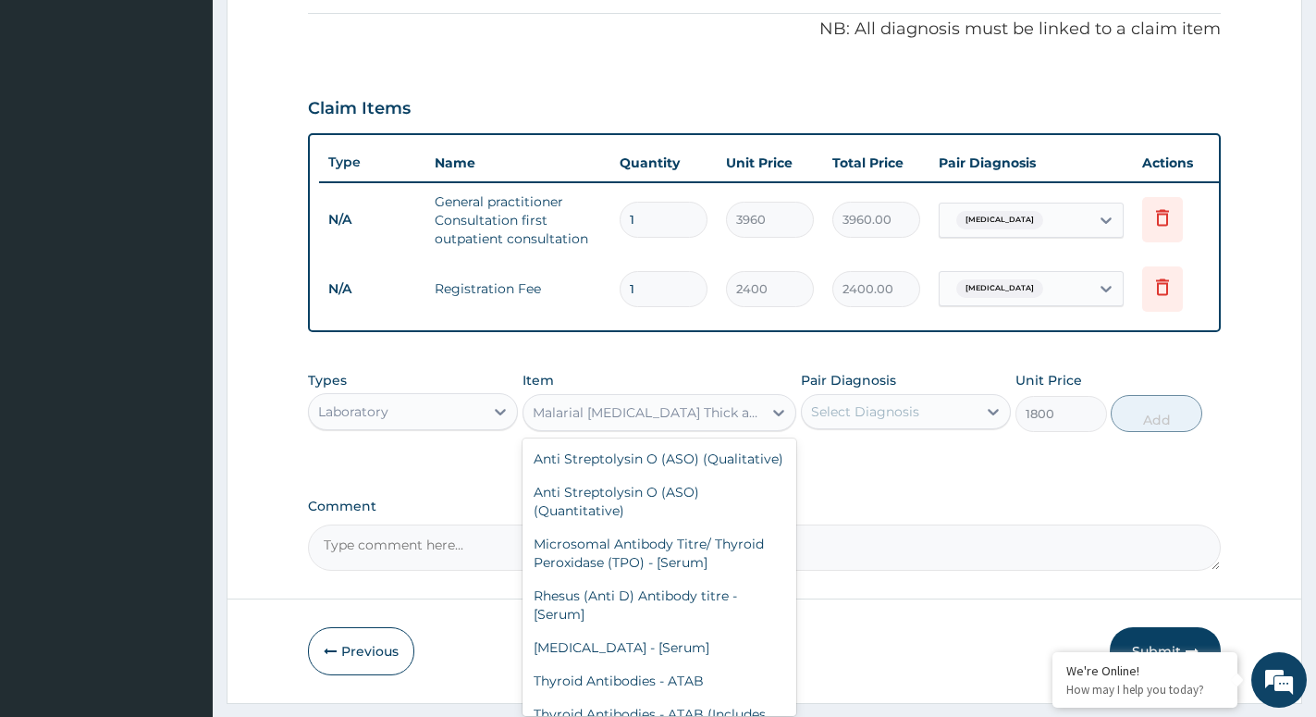
click at [609, 422] on div "Malarial Parasite Thick and thin films - [Blood]" at bounding box center [648, 412] width 231 height 19
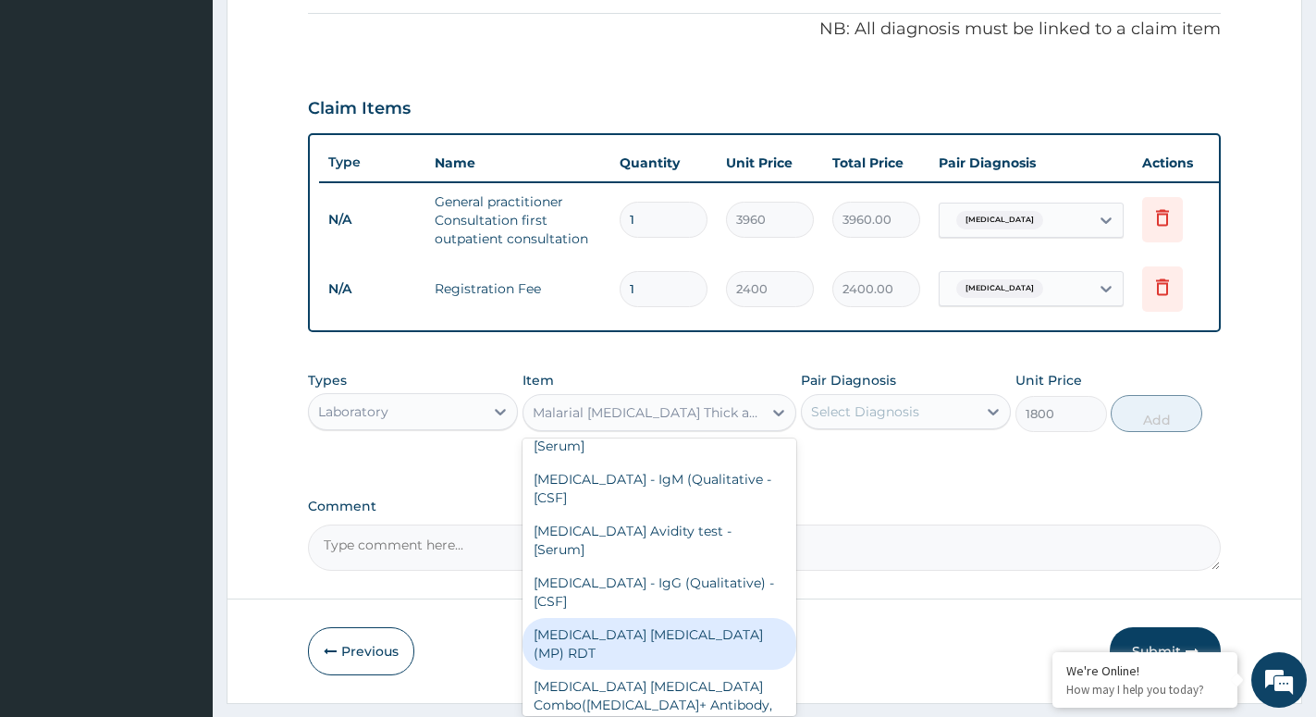
click at [600, 618] on div "MALARIA PARASITE (MP) RDT" at bounding box center [660, 644] width 274 height 52
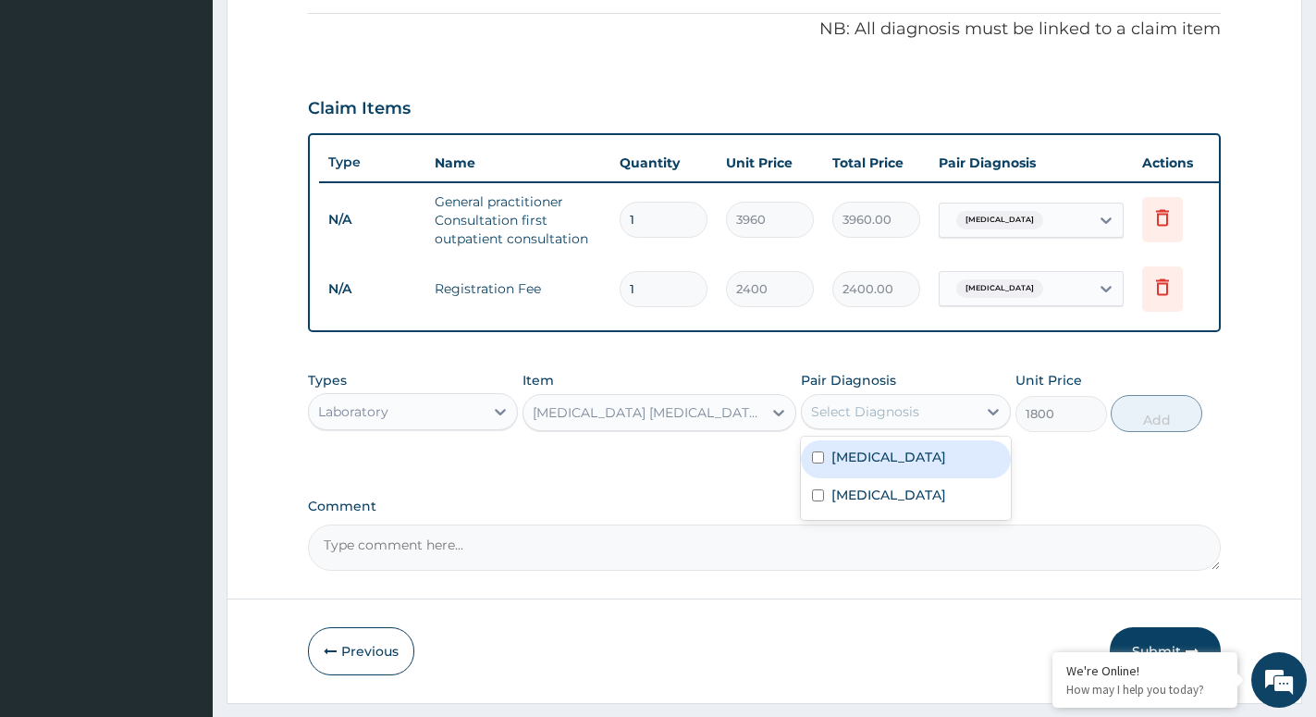
click at [895, 421] on div "Select Diagnosis" at bounding box center [865, 411] width 108 height 19
click at [842, 466] on label "Malaria" at bounding box center [889, 457] width 115 height 19
checkbox input "true"
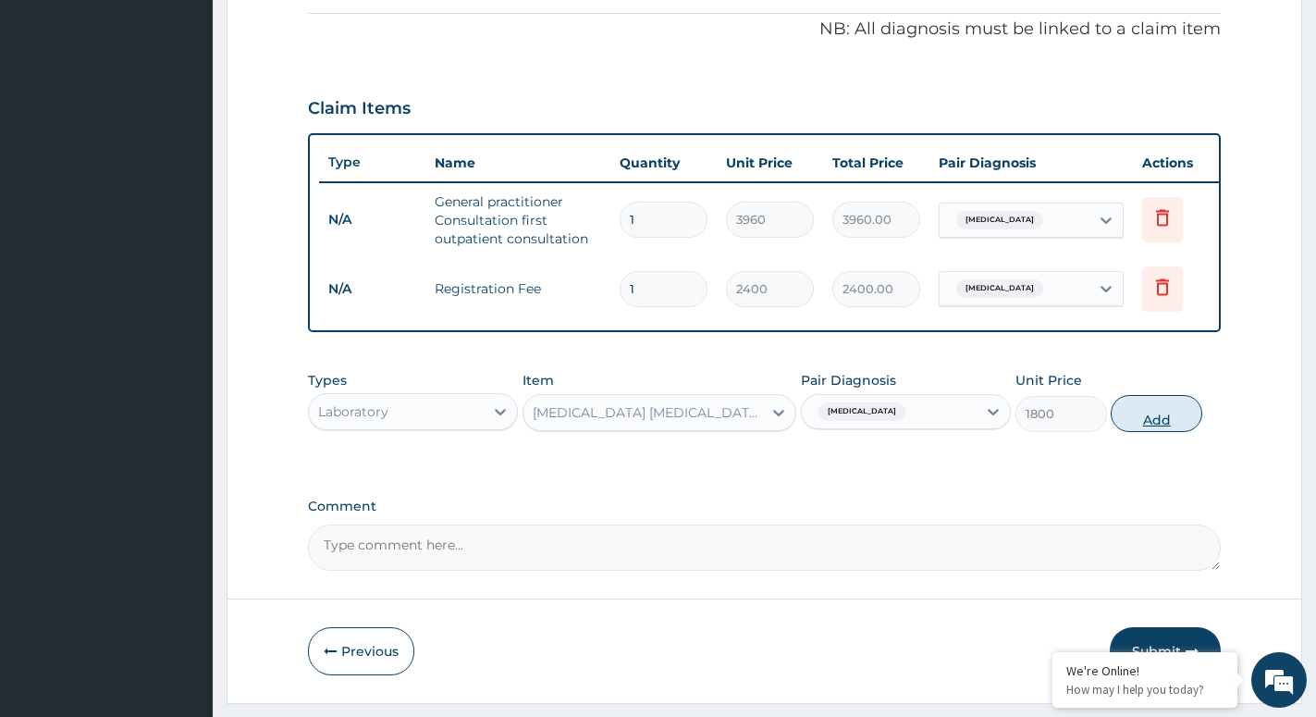
click at [1179, 428] on button "Add" at bounding box center [1157, 413] width 92 height 37
type input "0"
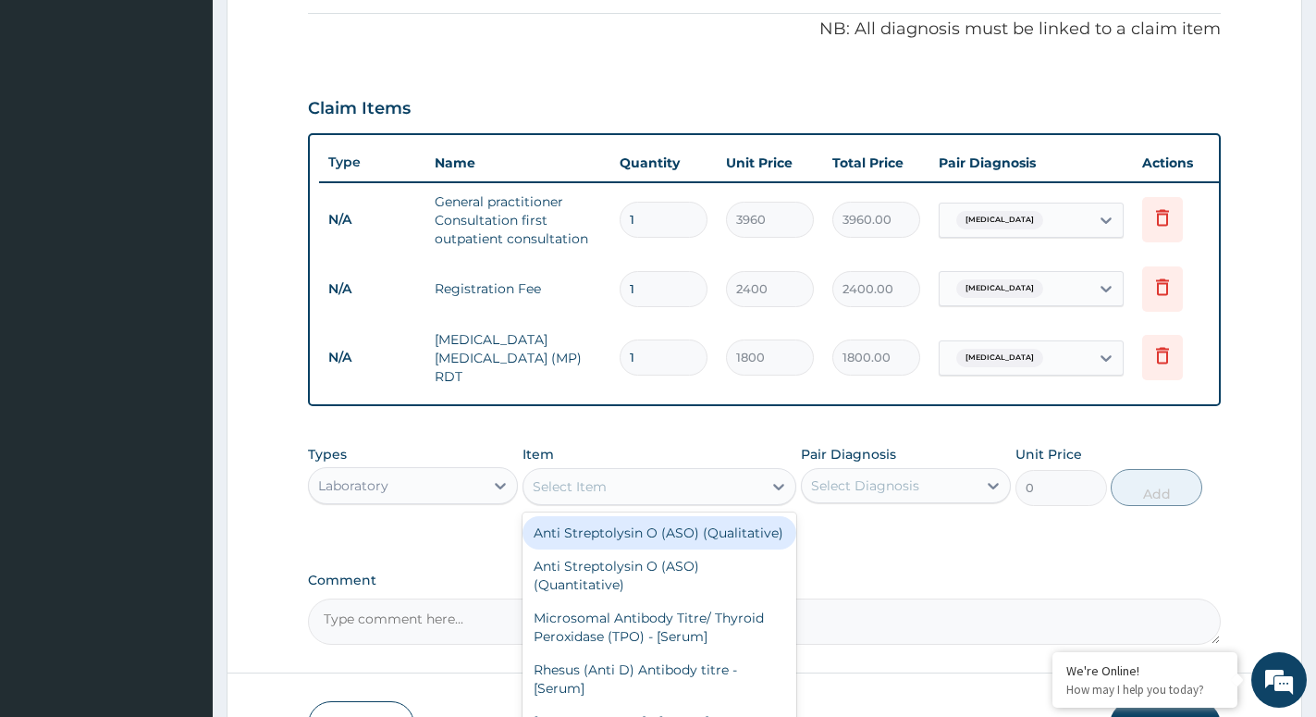
click at [608, 488] on div "Select Item" at bounding box center [643, 487] width 239 height 30
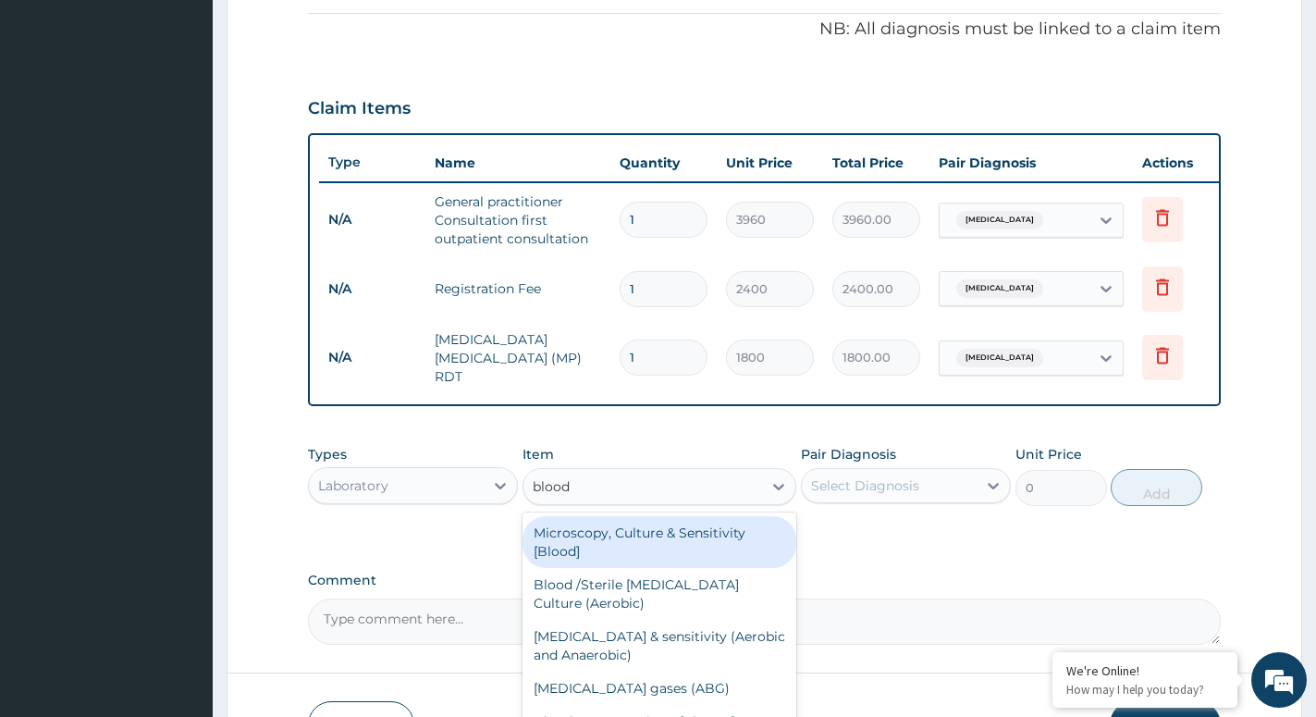
type input "blood c"
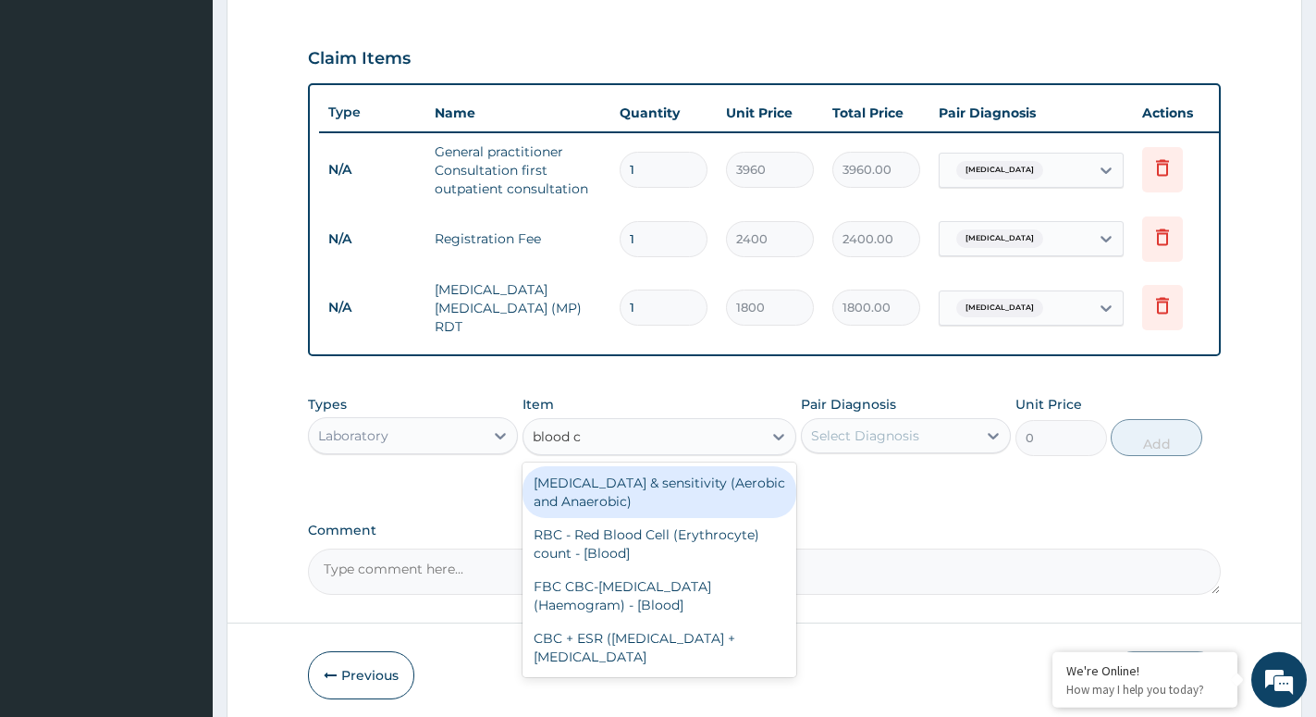
scroll to position [649, 0]
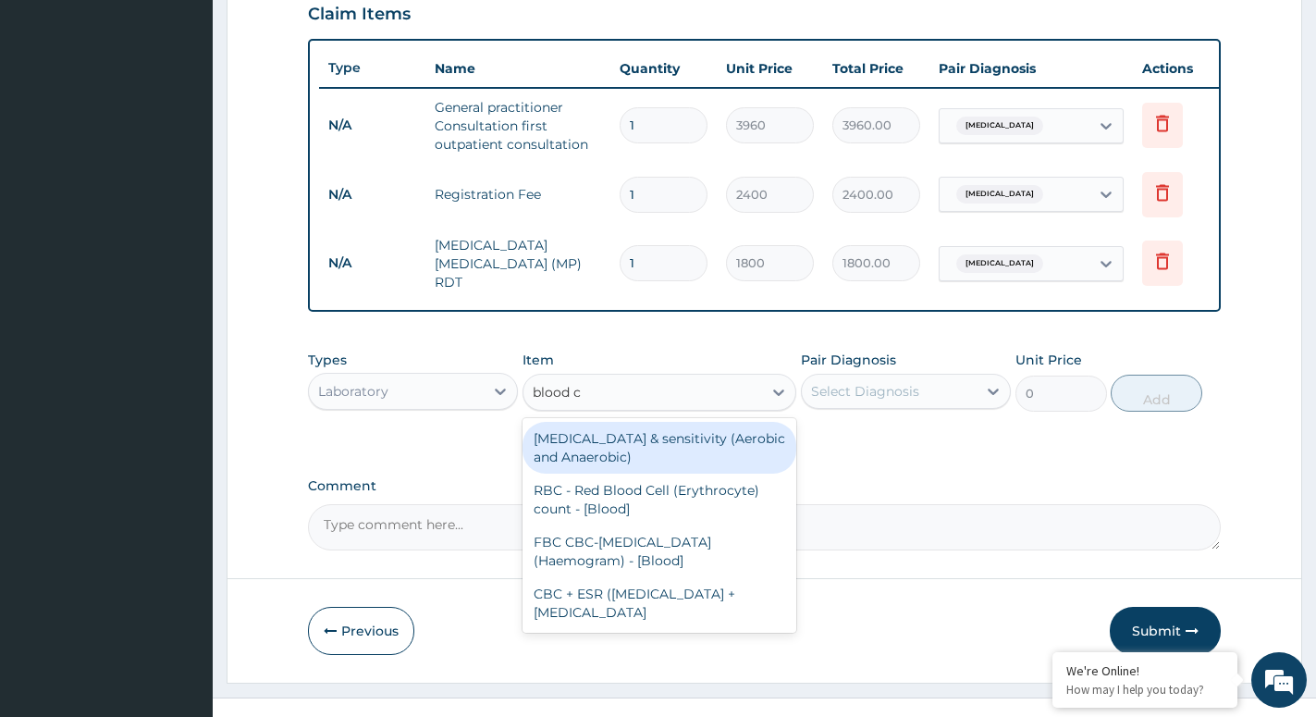
click at [603, 449] on div "Blood Culture & sensitivity (Aerobic and Anaerobic)" at bounding box center [660, 448] width 274 height 52
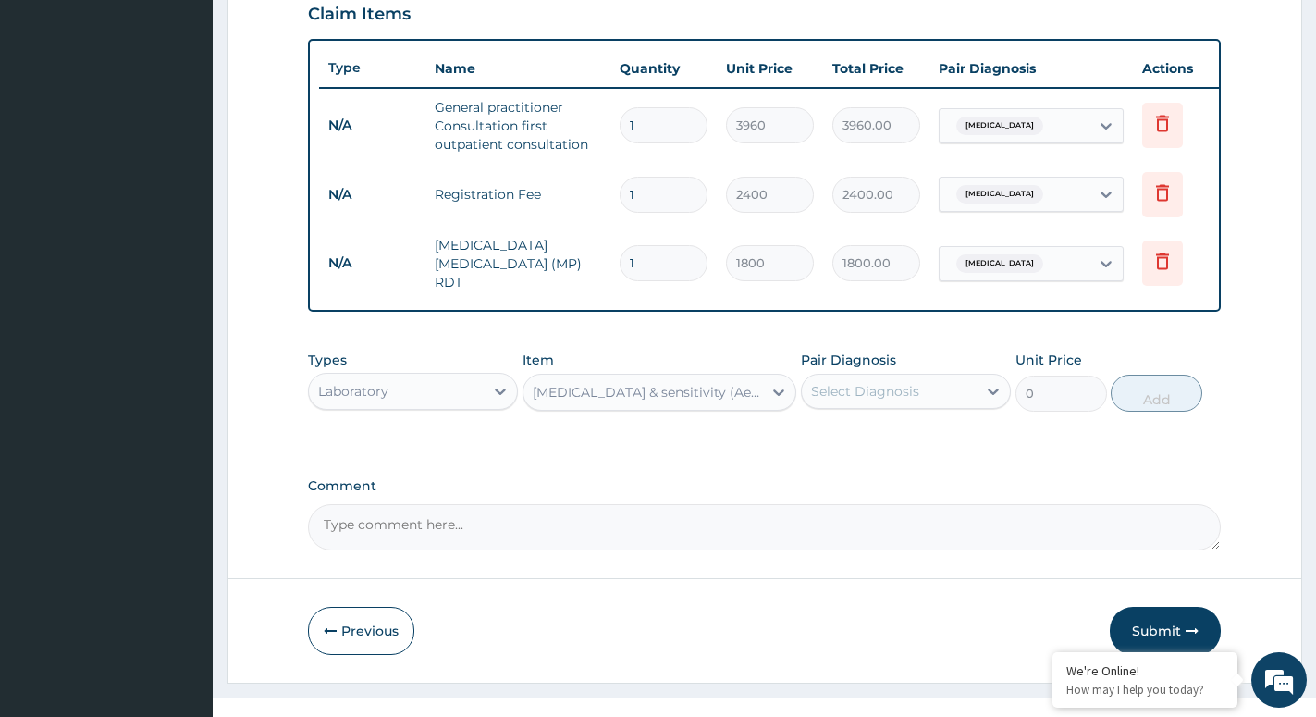
type input "5400"
click at [915, 394] on div "Select Diagnosis" at bounding box center [865, 391] width 108 height 19
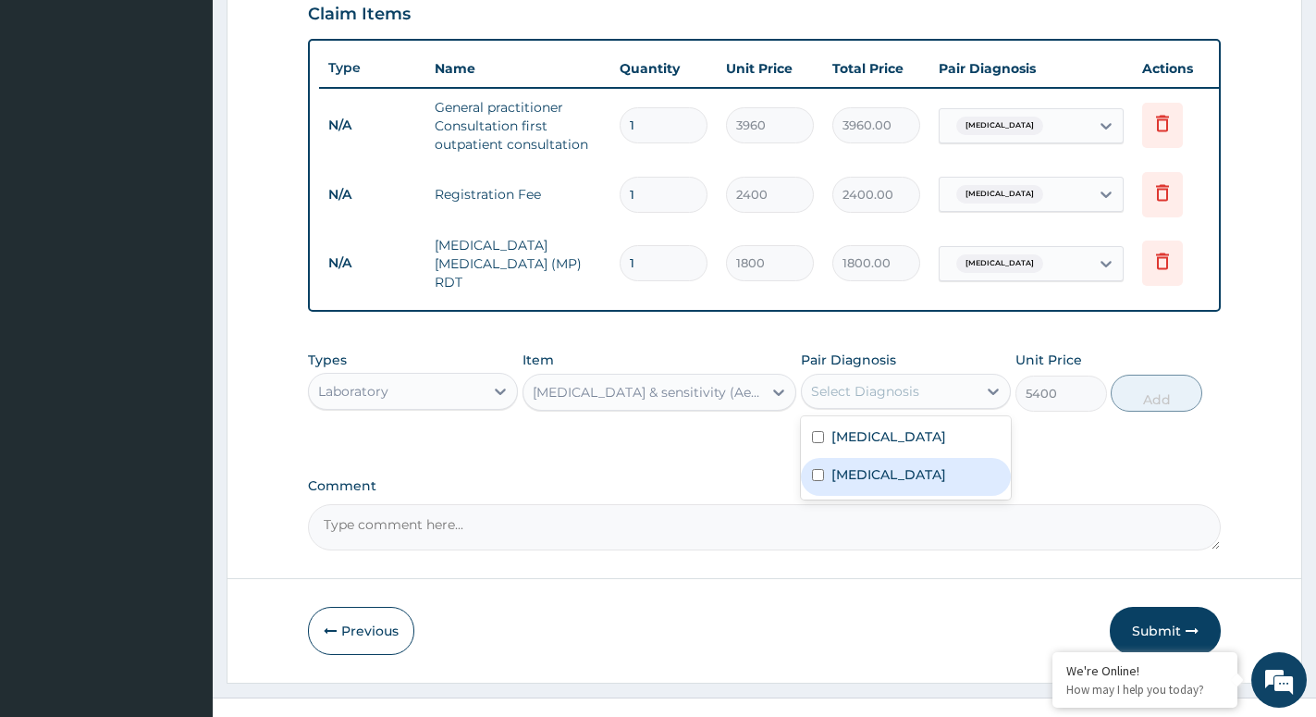
click at [879, 483] on label "Typhoid fever" at bounding box center [889, 474] width 115 height 19
checkbox input "true"
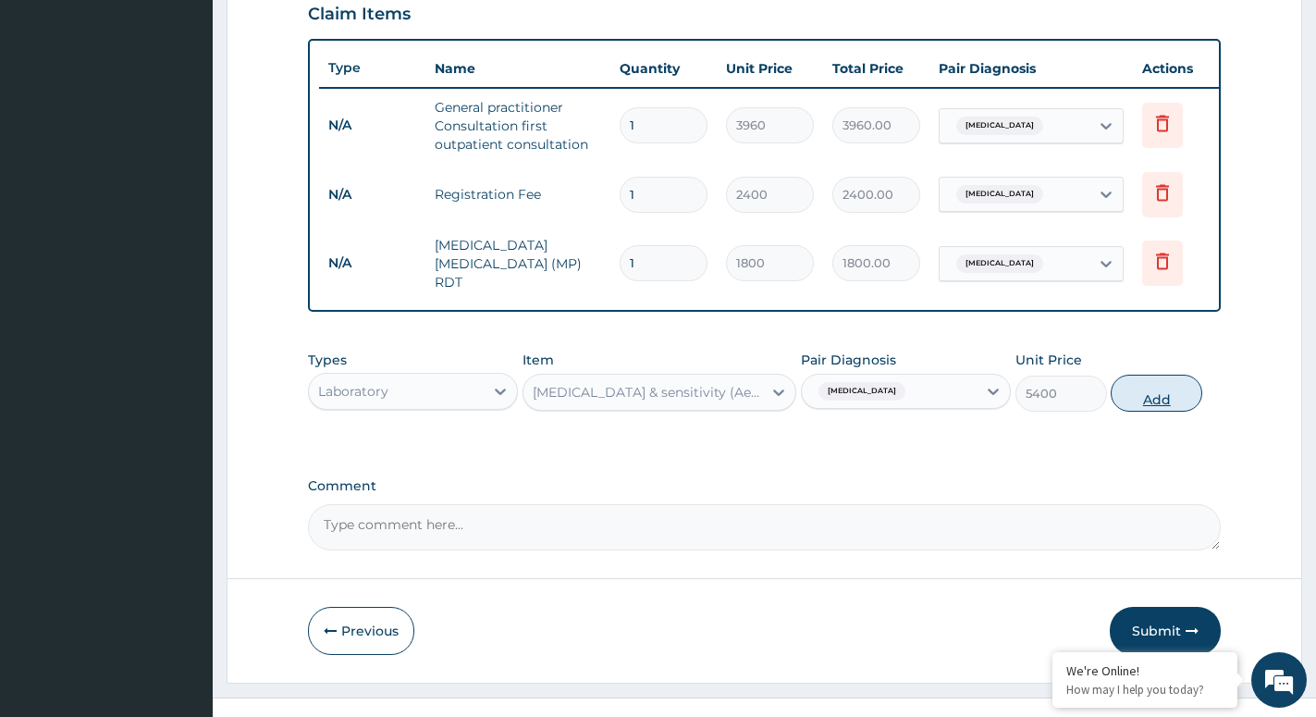
click at [1155, 399] on button "Add" at bounding box center [1157, 393] width 92 height 37
type input "0"
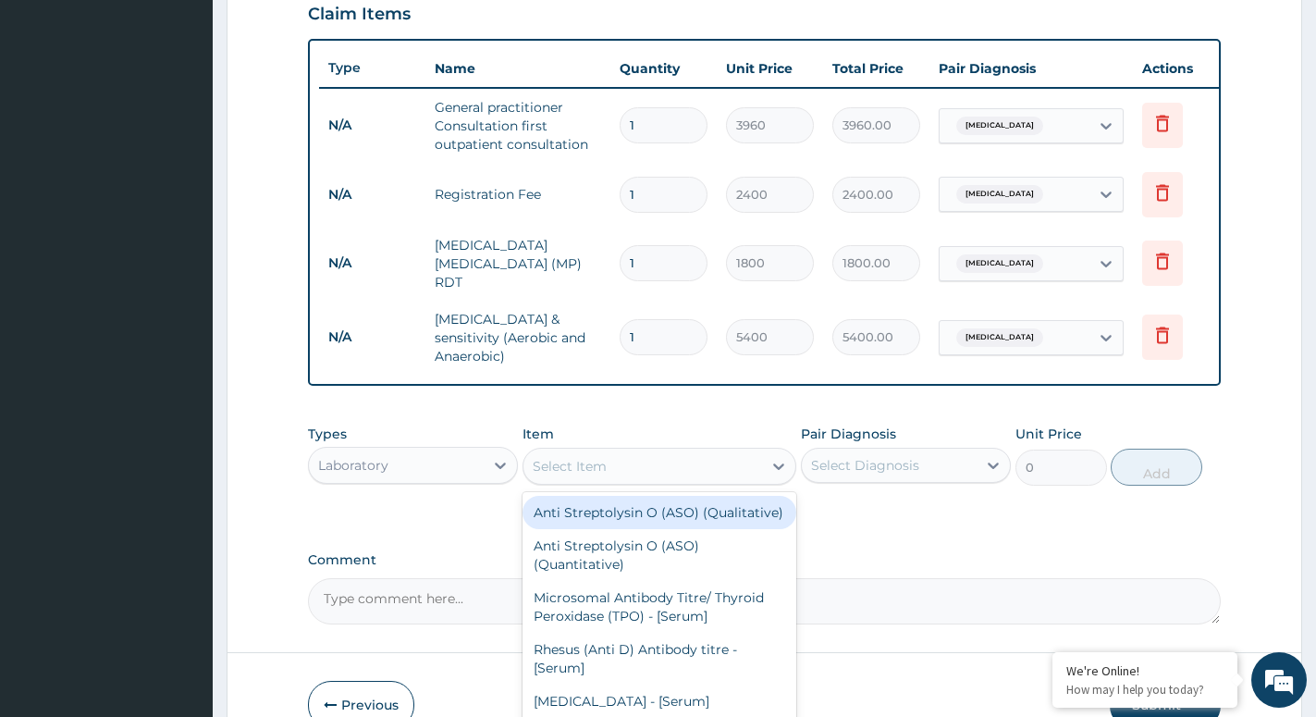
click at [680, 472] on div "Select Item" at bounding box center [643, 466] width 239 height 30
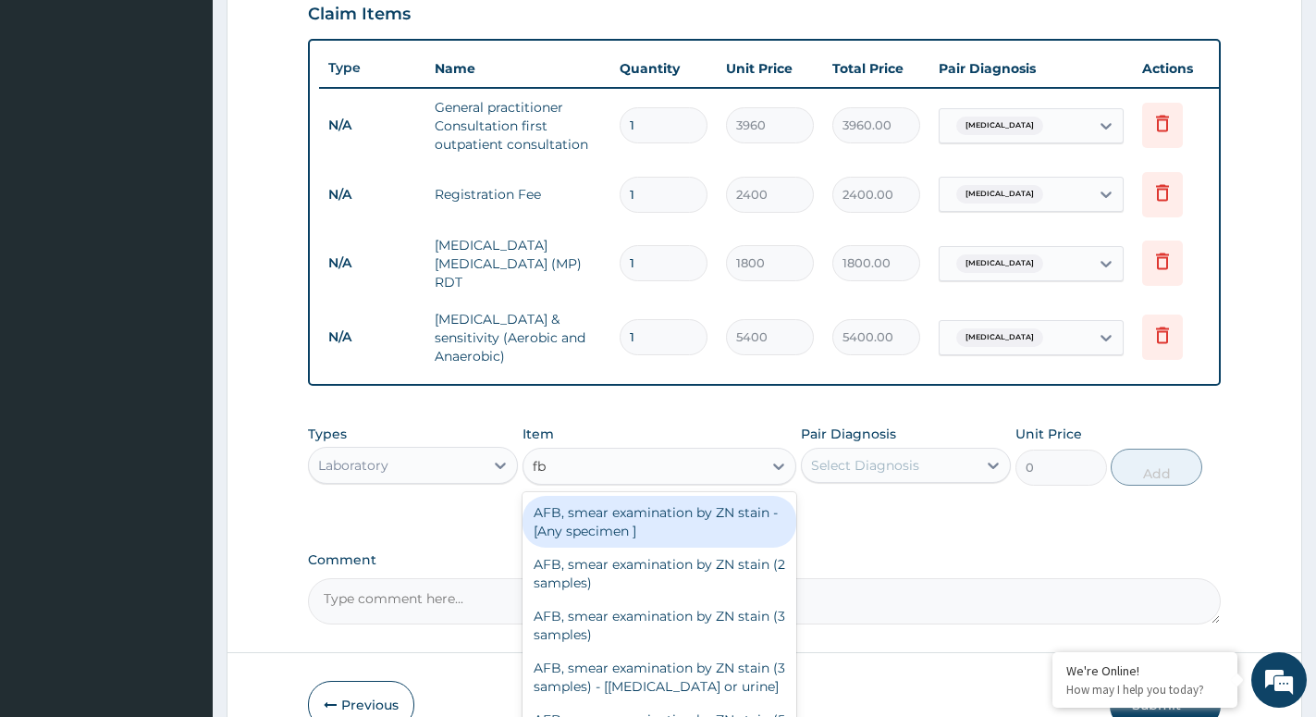
type input "fbc"
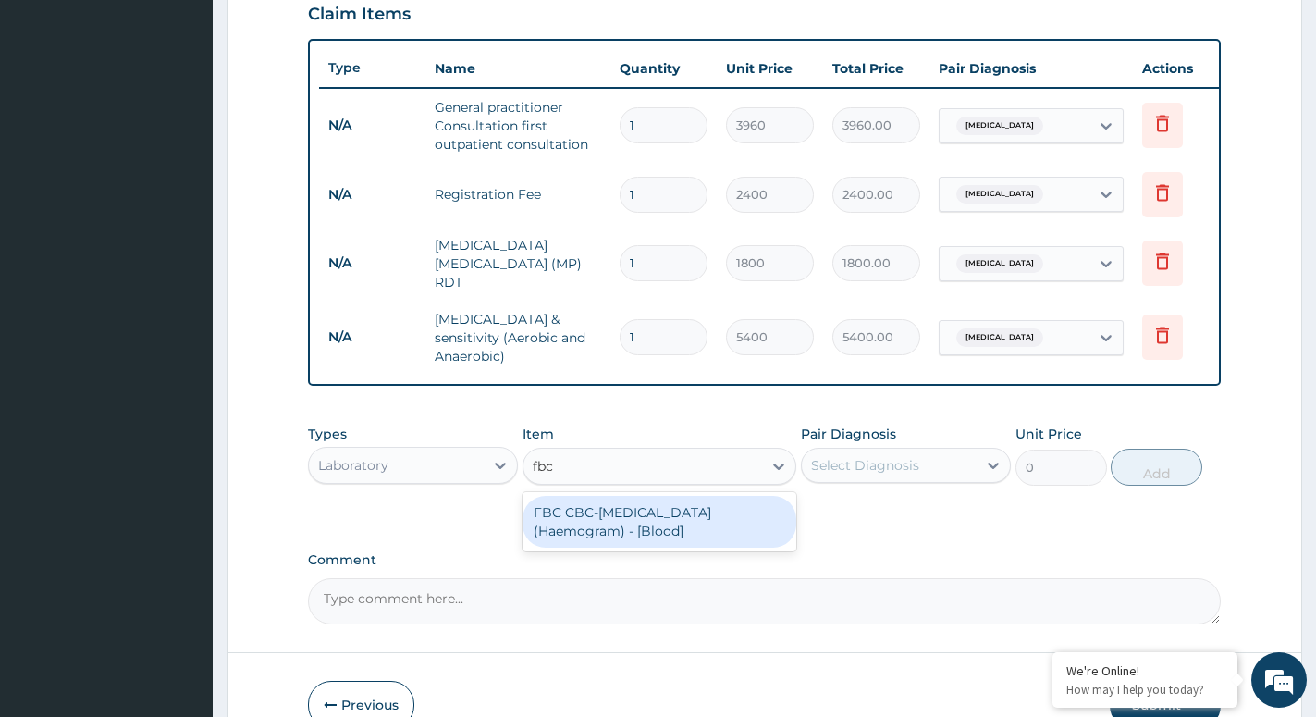
click at [699, 545] on div "FBC CBC-Complete Blood Count (Haemogram) - [Blood]" at bounding box center [660, 522] width 274 height 52
type input "4800"
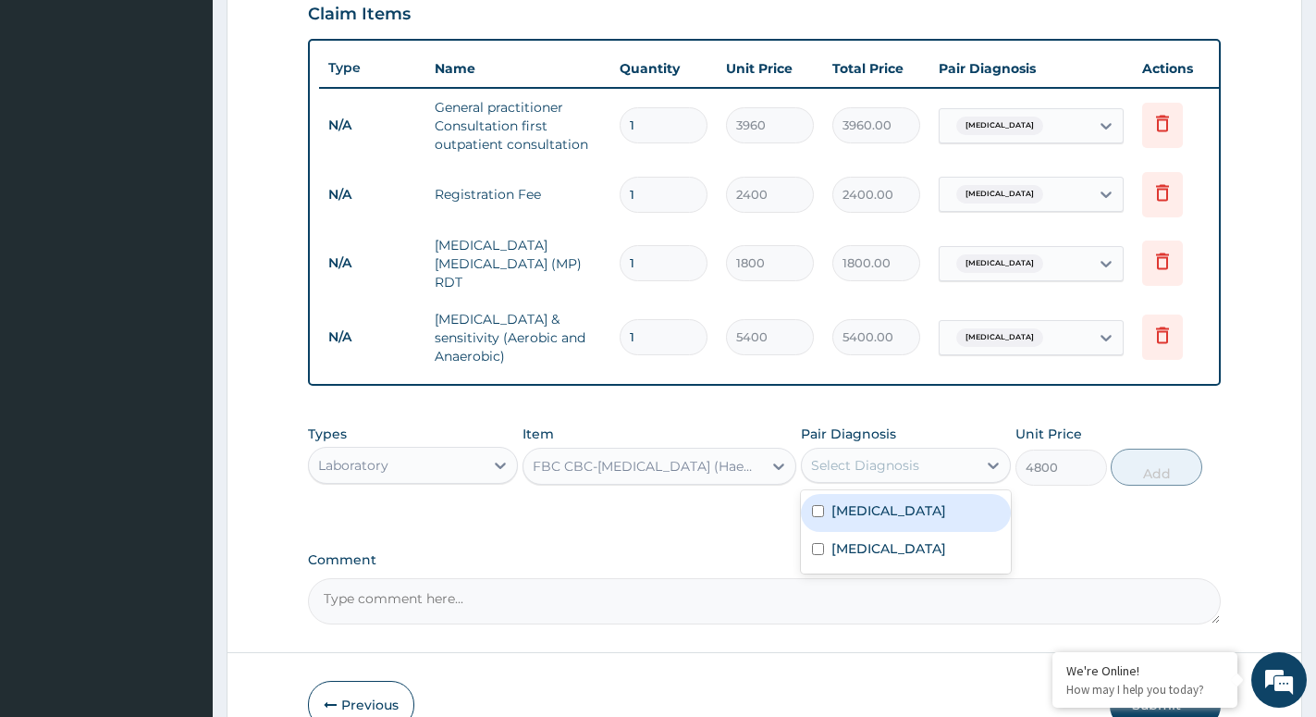
click at [885, 466] on div "Select Diagnosis" at bounding box center [865, 465] width 108 height 19
click at [877, 512] on label "Malaria" at bounding box center [889, 510] width 115 height 19
checkbox input "true"
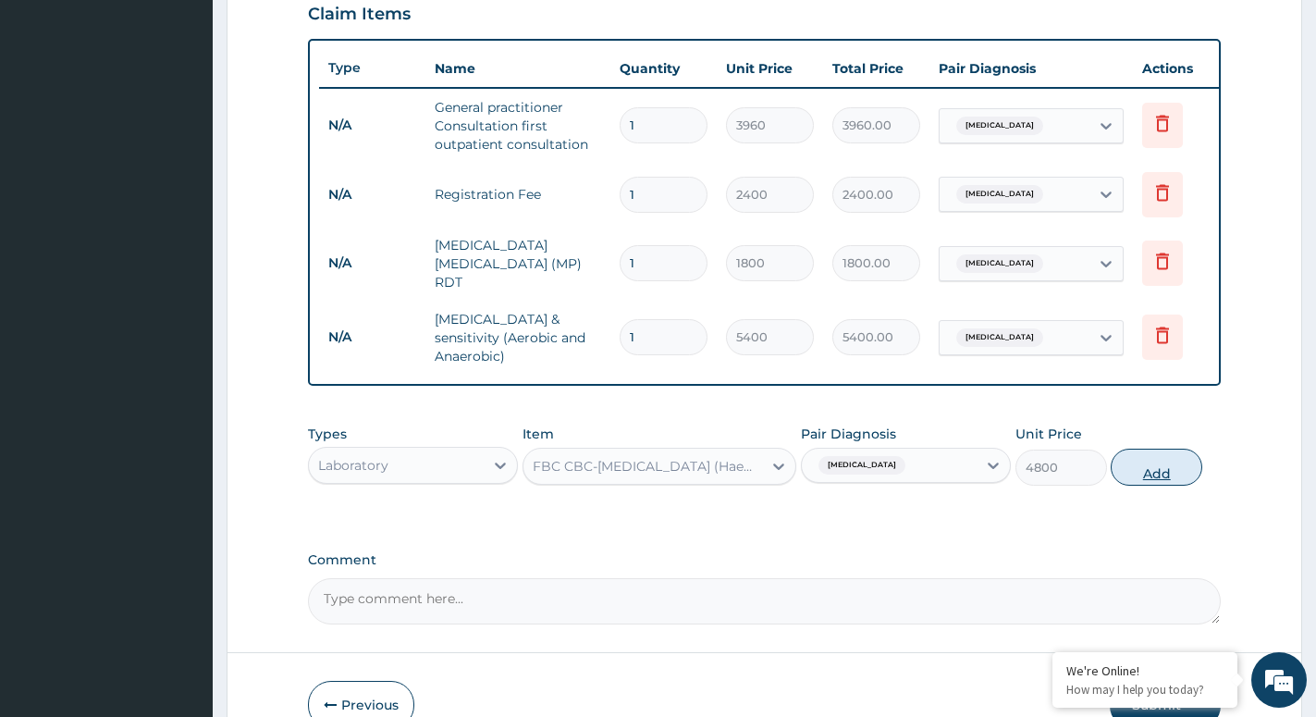
click at [1166, 479] on button "Add" at bounding box center [1157, 467] width 92 height 37
type input "0"
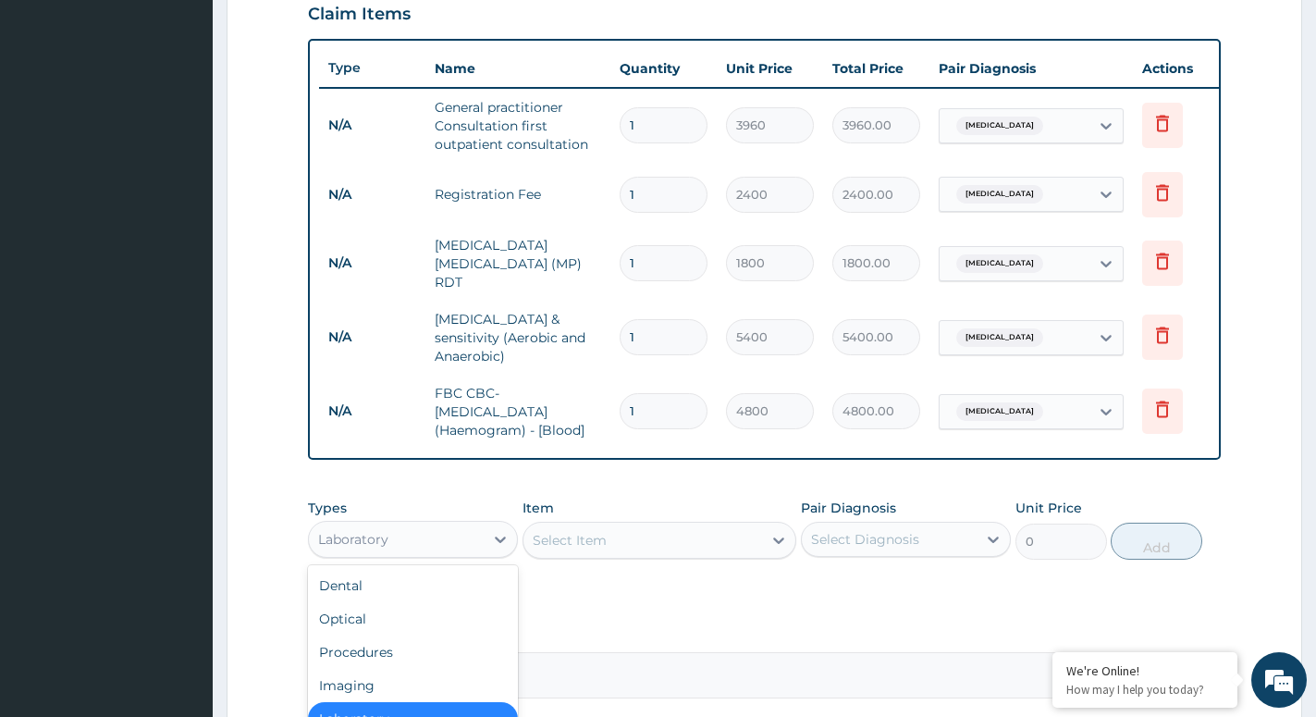
click at [395, 539] on div "Laboratory" at bounding box center [396, 540] width 175 height 30
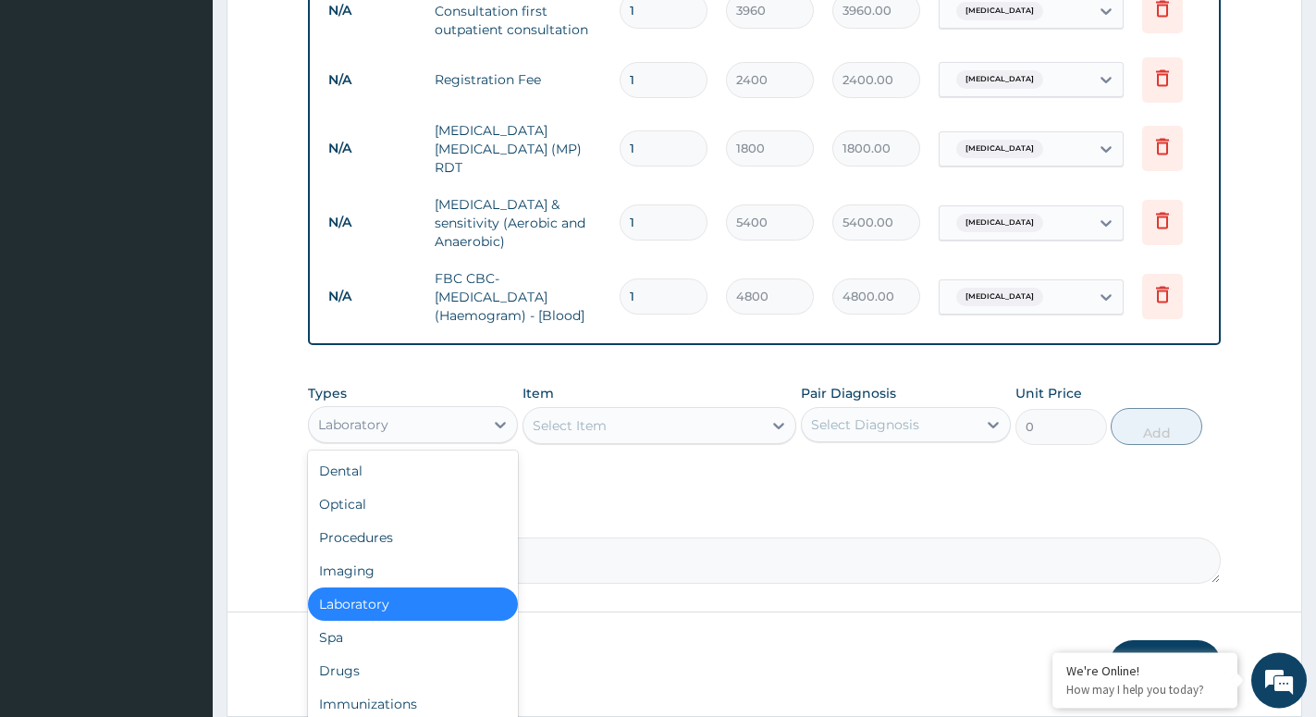
scroll to position [831, 0]
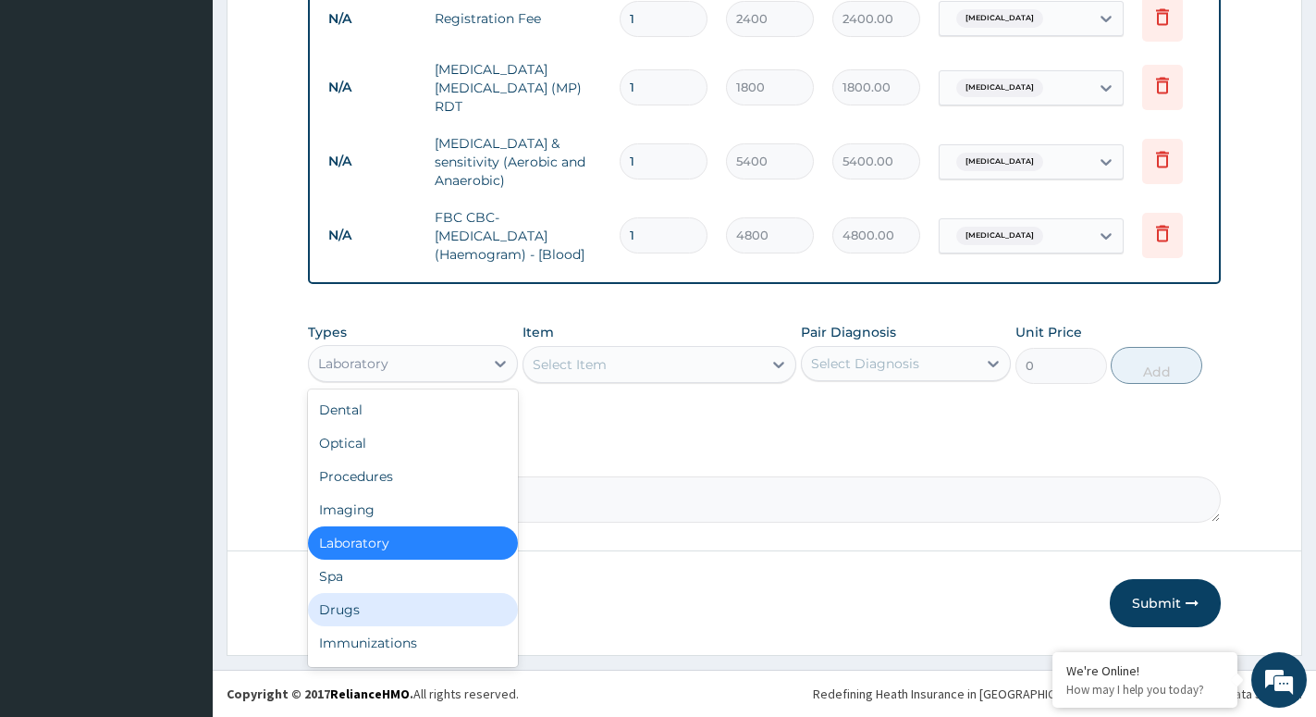
click at [379, 614] on div "Drugs" at bounding box center [413, 609] width 210 height 33
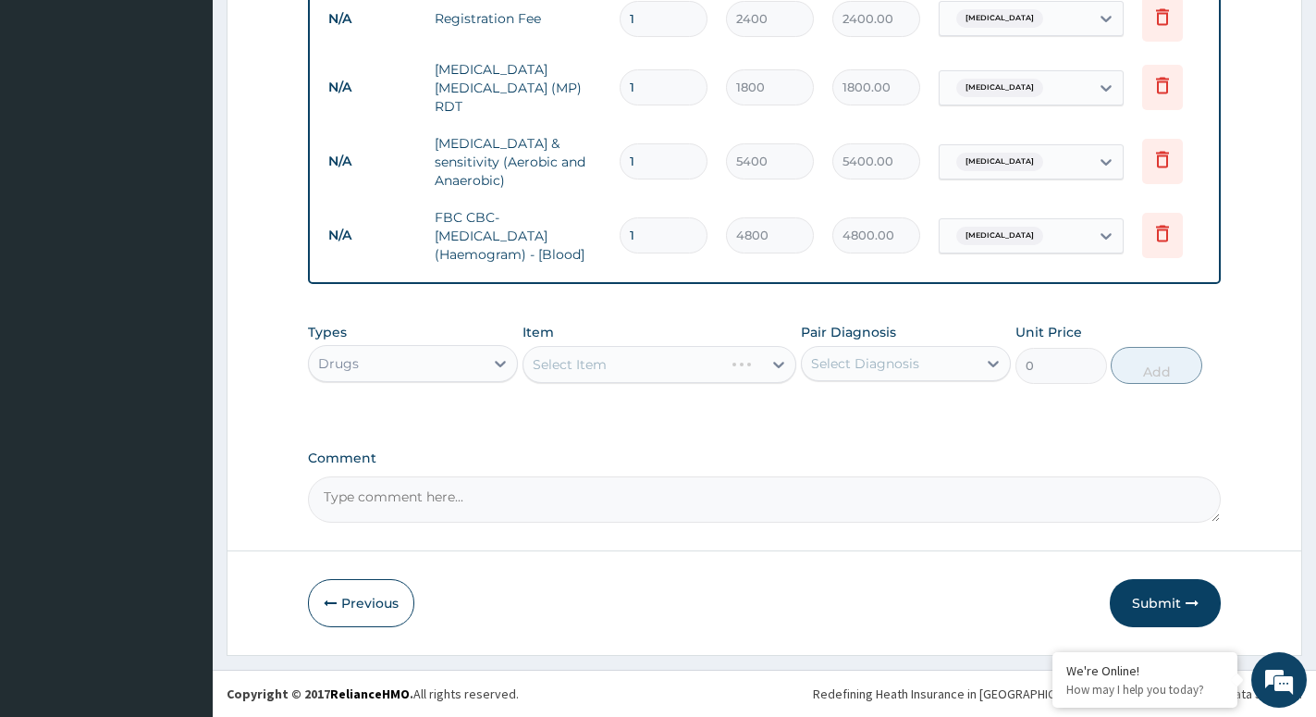
click at [578, 366] on div "Select Item" at bounding box center [660, 364] width 274 height 37
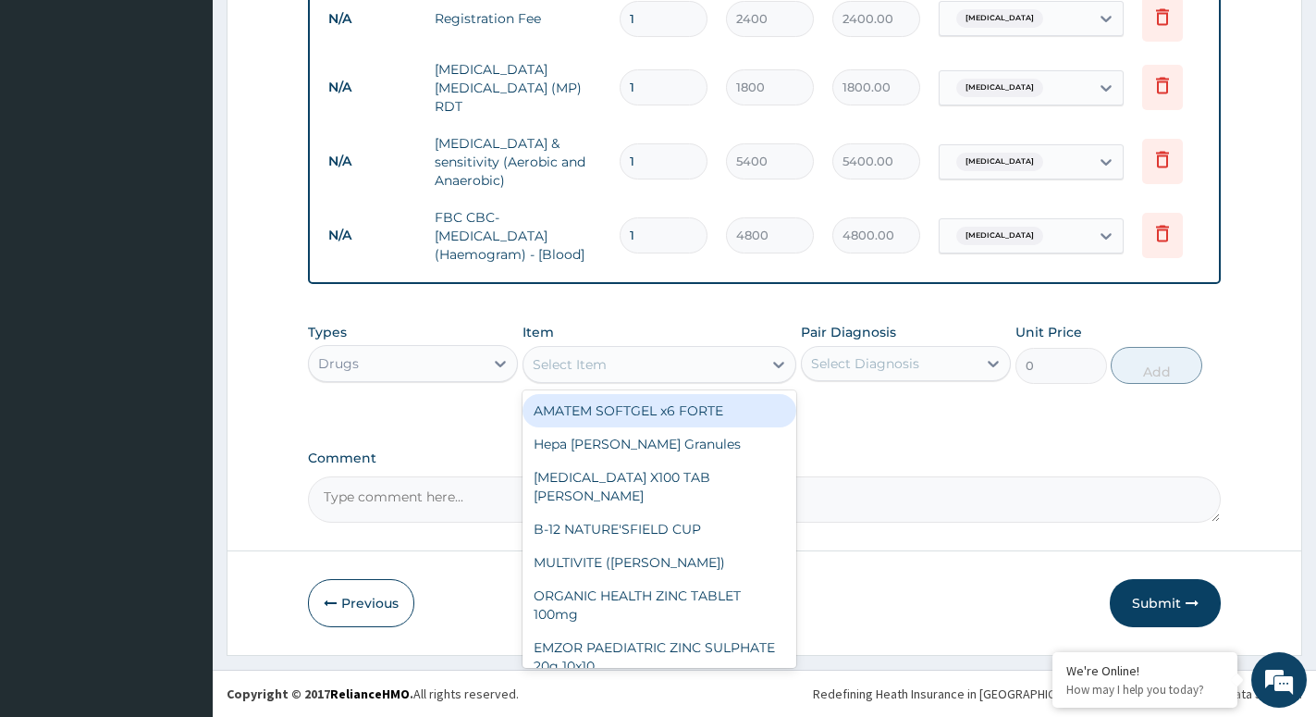
click at [578, 366] on div "Select Item" at bounding box center [570, 364] width 74 height 19
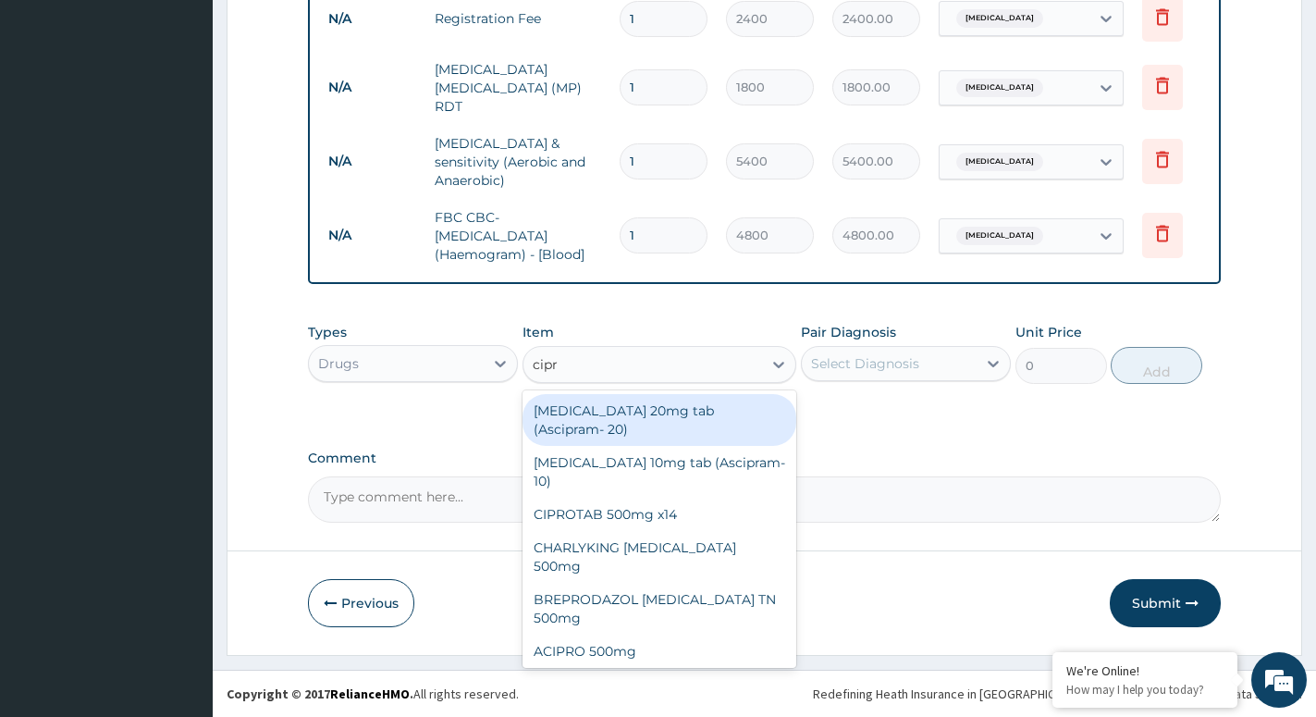
type input "cipro"
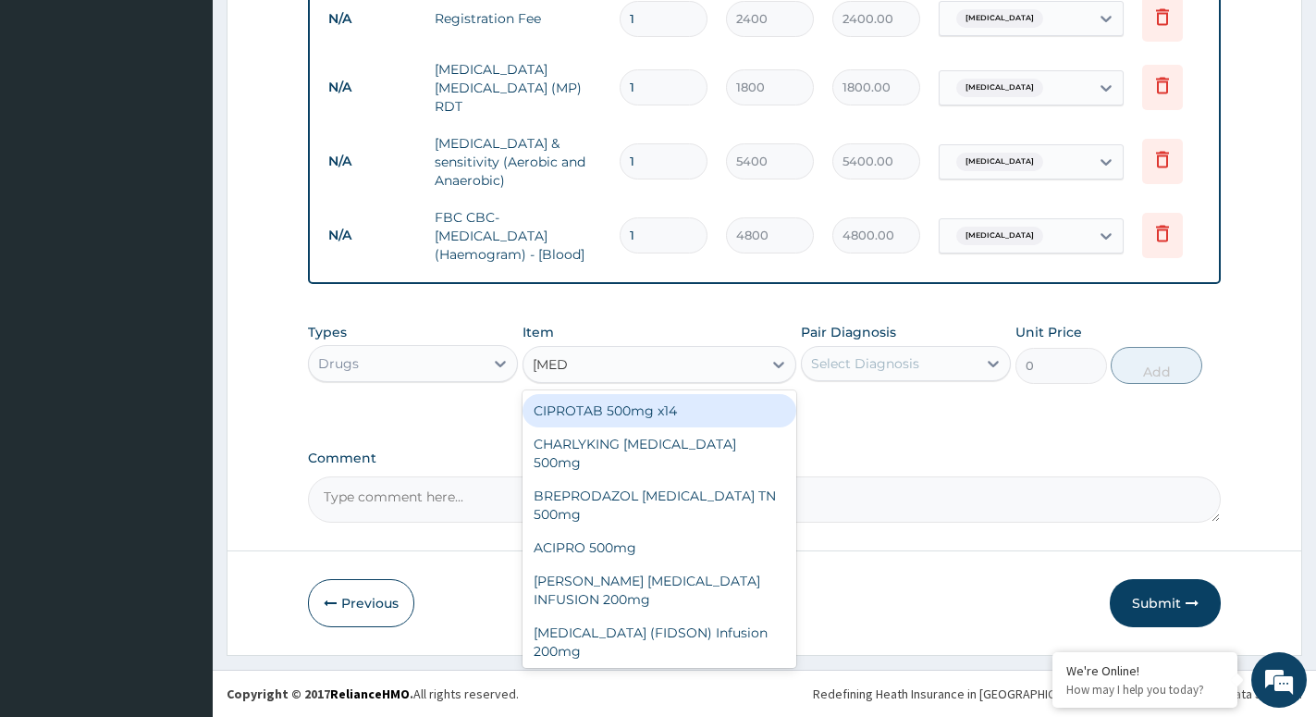
click at [617, 413] on div "CIPROTAB 500mg x14" at bounding box center [660, 410] width 274 height 33
type input "356.4"
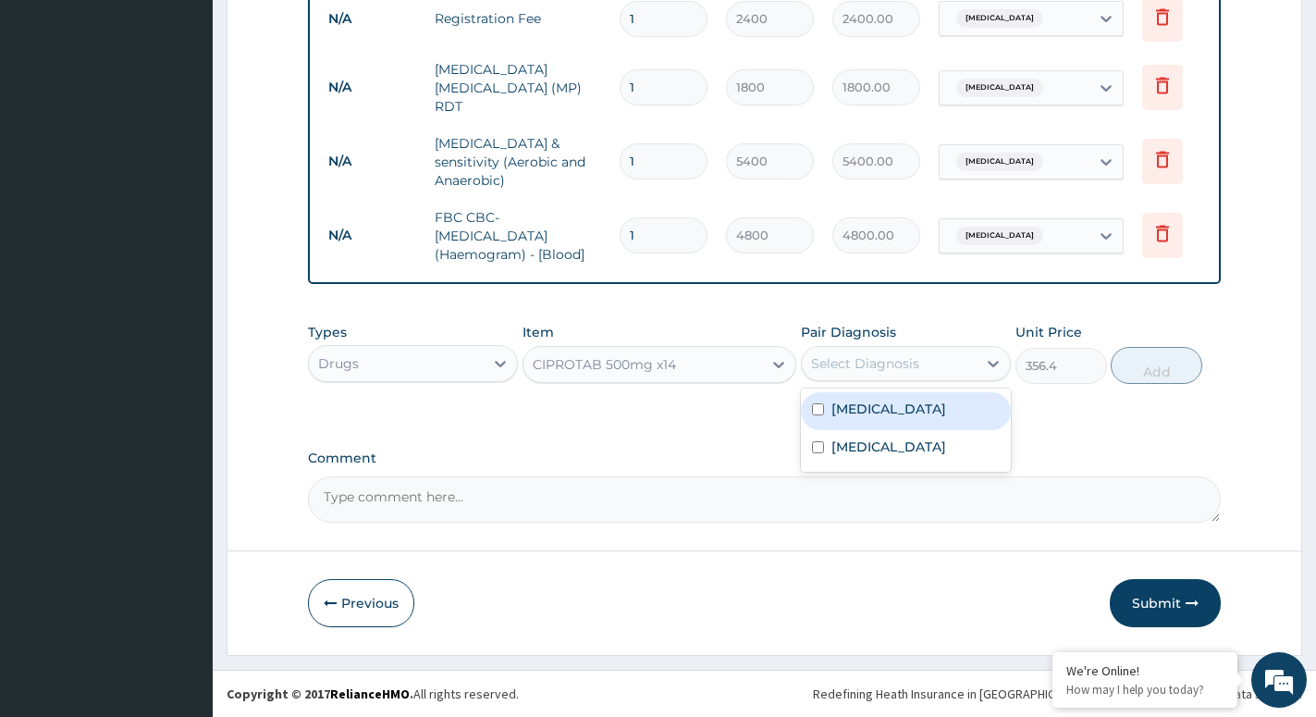
click at [835, 366] on div "Select Diagnosis" at bounding box center [865, 363] width 108 height 19
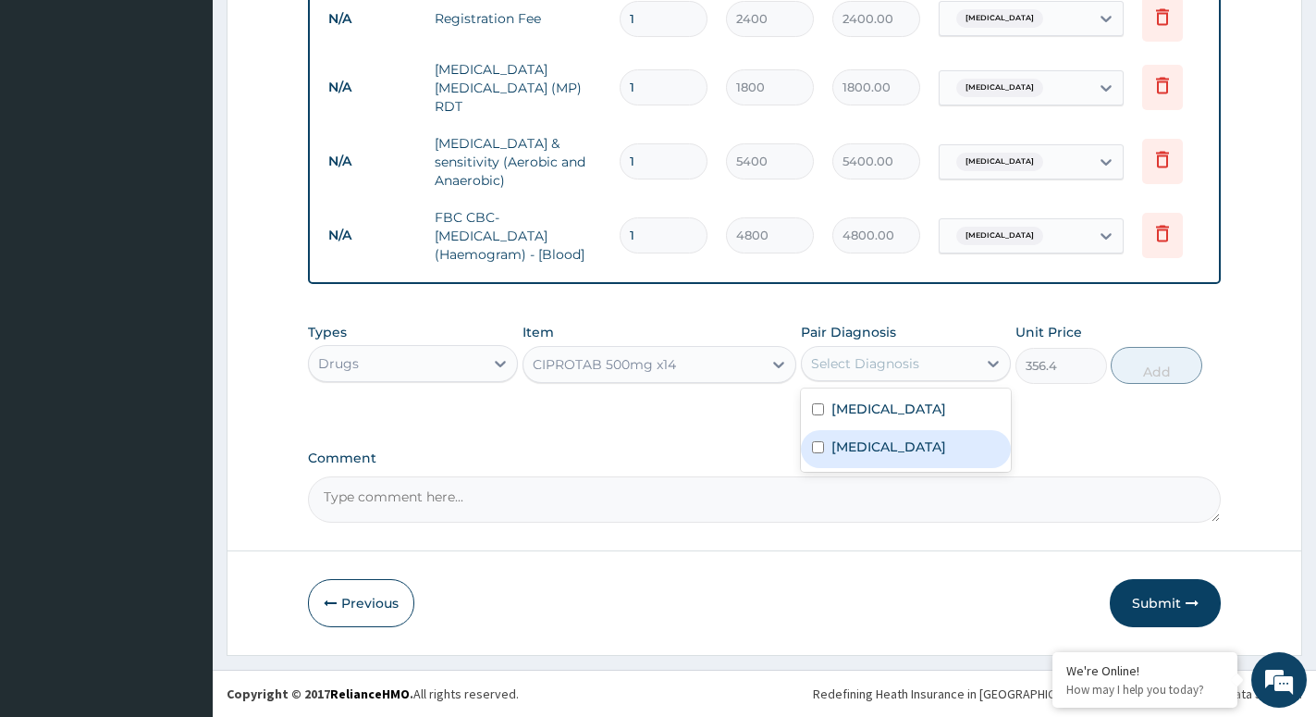
click at [856, 447] on label "Typhoid fever" at bounding box center [889, 447] width 115 height 19
checkbox input "true"
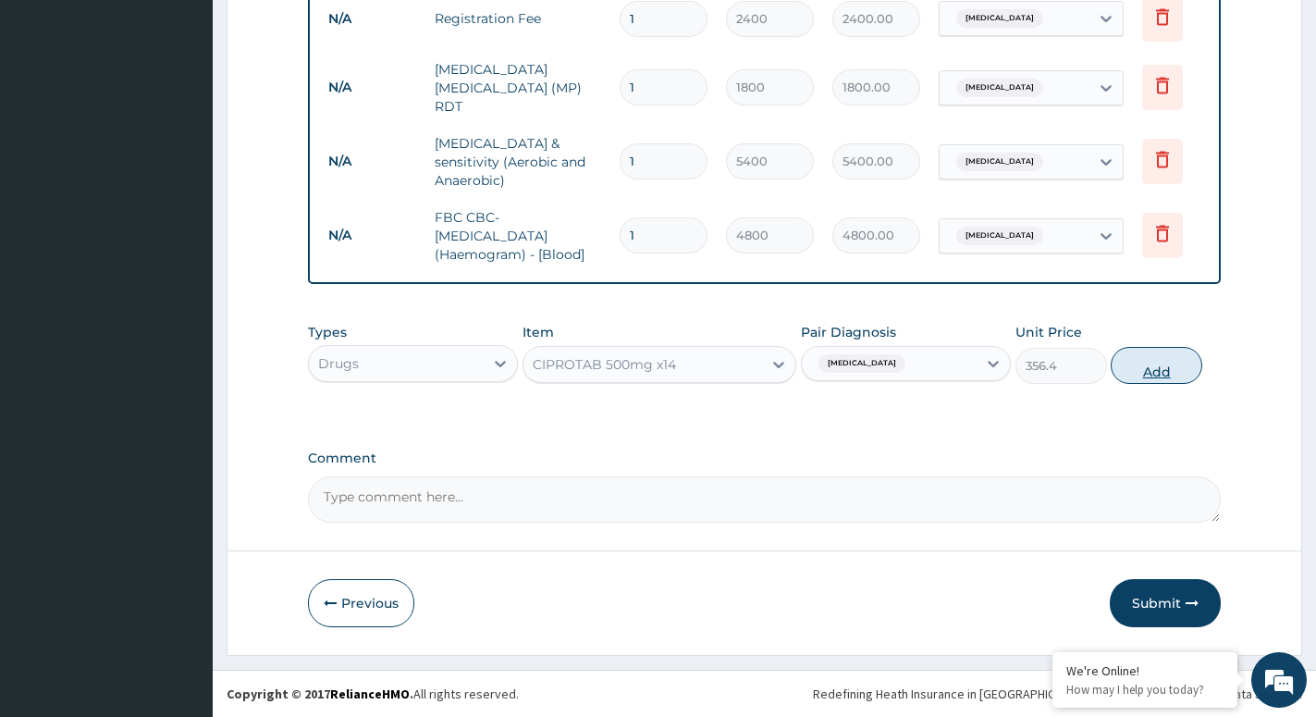
click at [1159, 371] on button "Add" at bounding box center [1157, 365] width 92 height 37
type input "0"
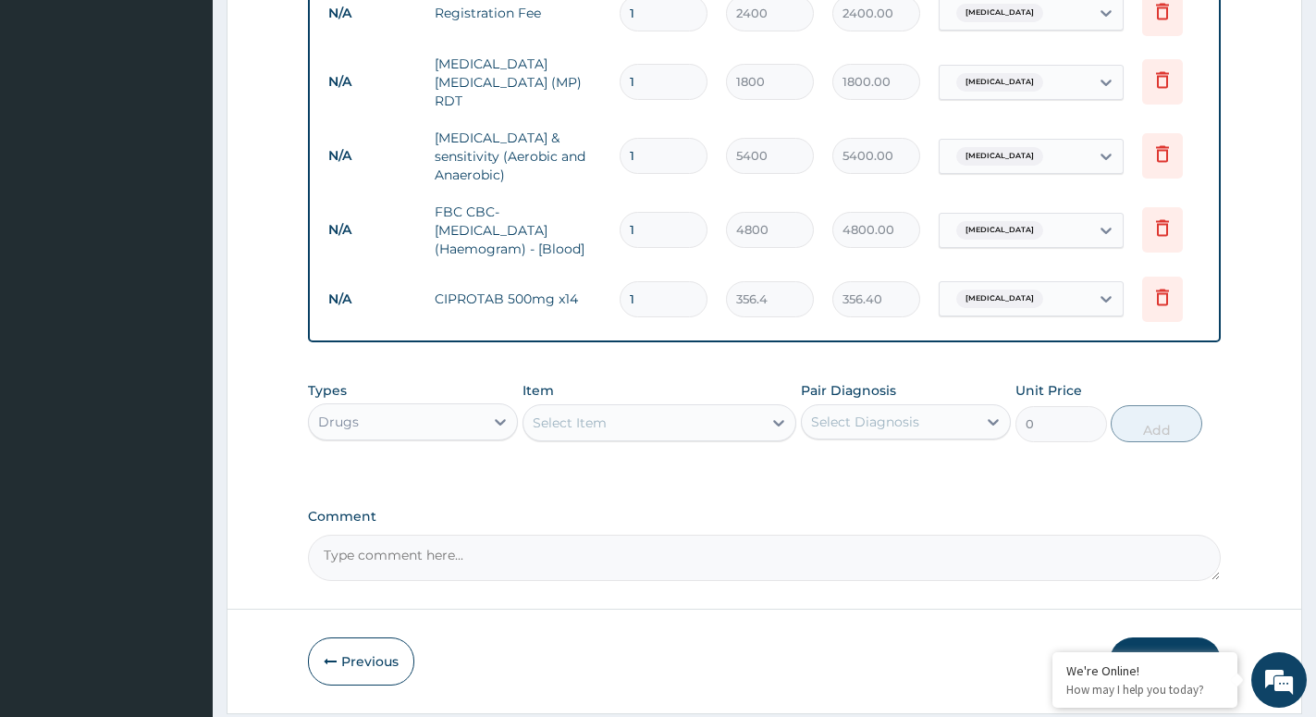
type input "10"
type input "3564.00"
type input "10"
click at [676, 405] on div "Item Select Item" at bounding box center [660, 411] width 274 height 61
click at [650, 423] on div "Select Item" at bounding box center [643, 423] width 239 height 30
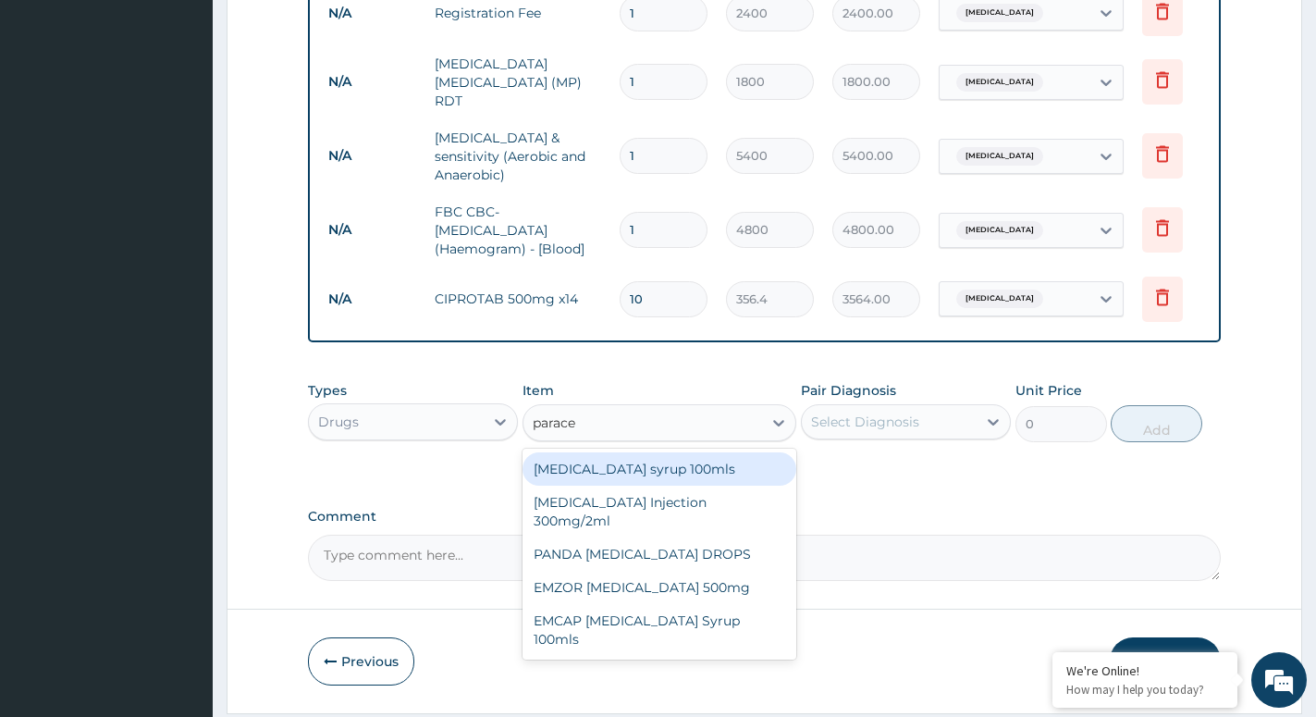
type input "paracet"
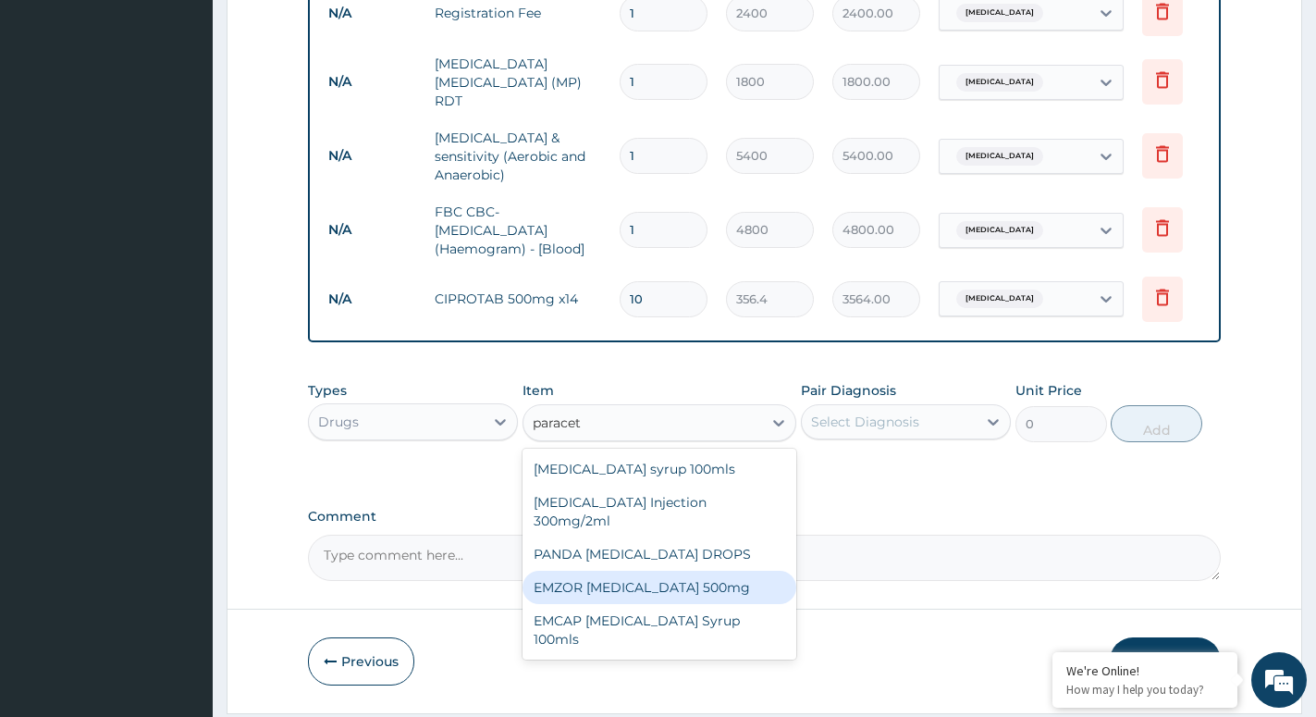
click at [628, 586] on div "EMZOR PARACETAMOL 500mg" at bounding box center [660, 587] width 274 height 33
type input "26.4"
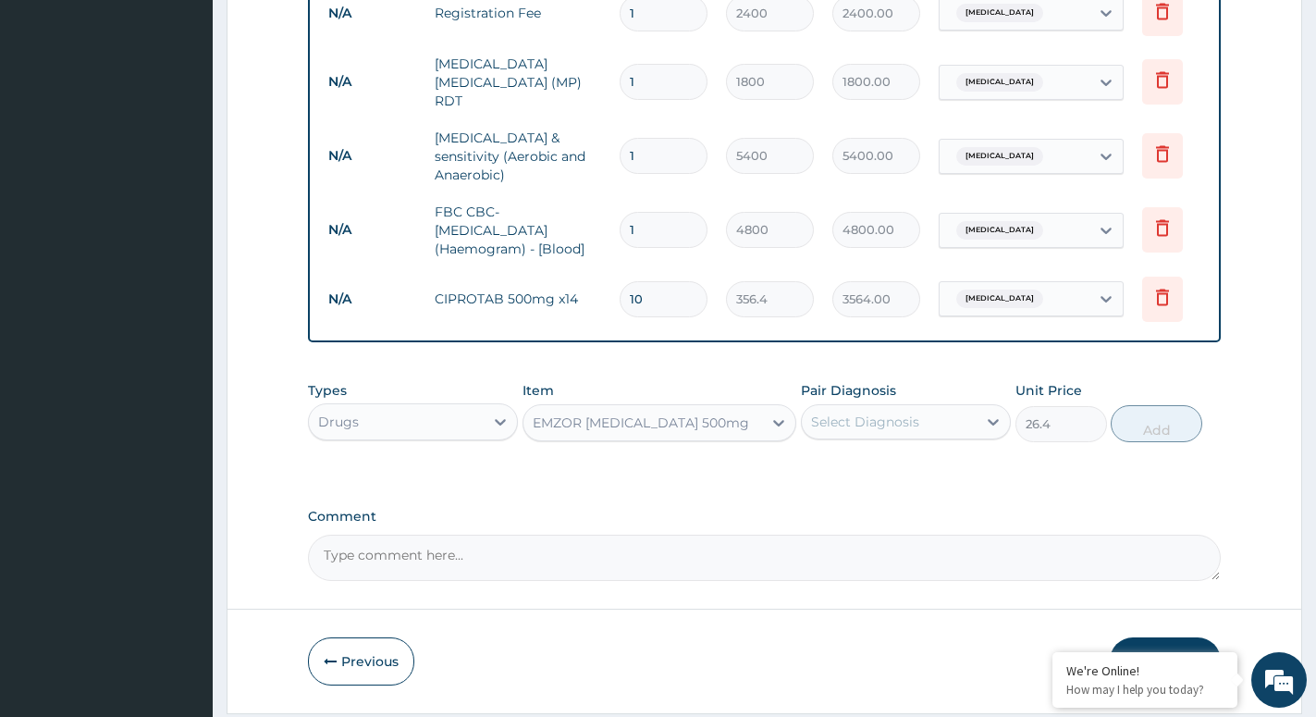
click at [867, 426] on div "Select Diagnosis" at bounding box center [865, 422] width 108 height 19
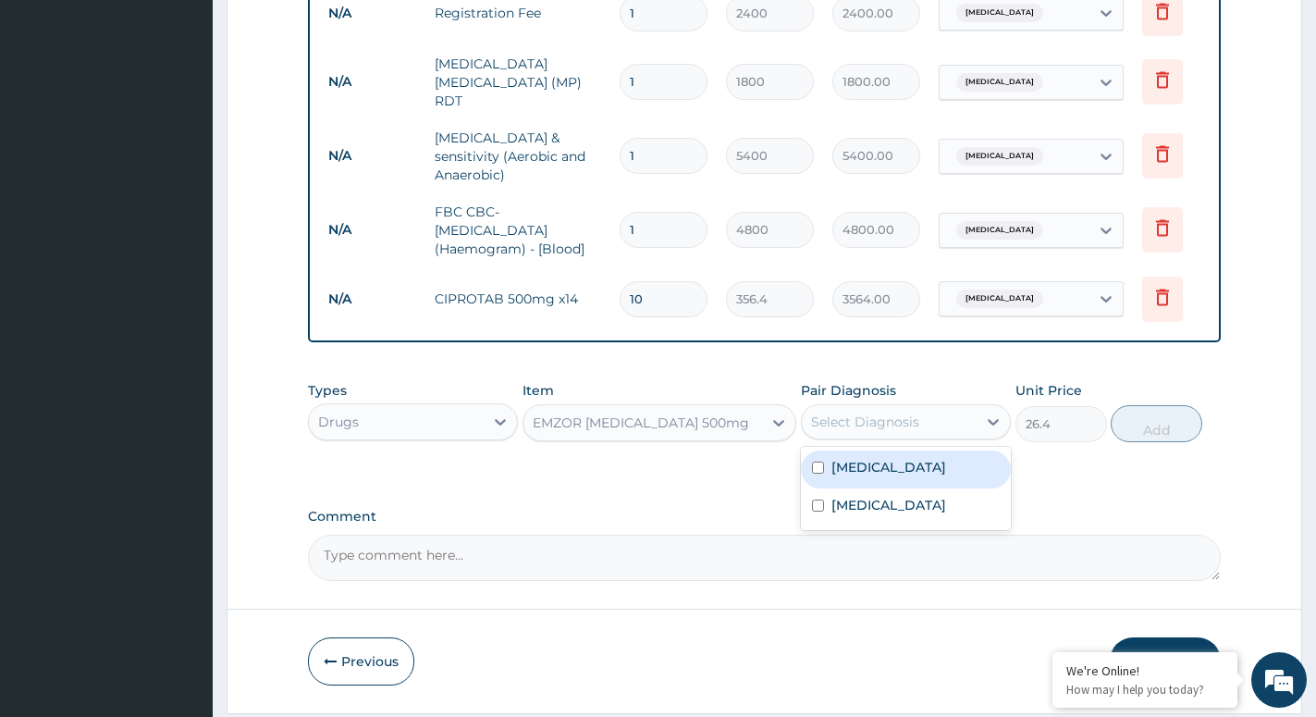
click at [873, 476] on label "Malaria" at bounding box center [889, 467] width 115 height 19
checkbox input "true"
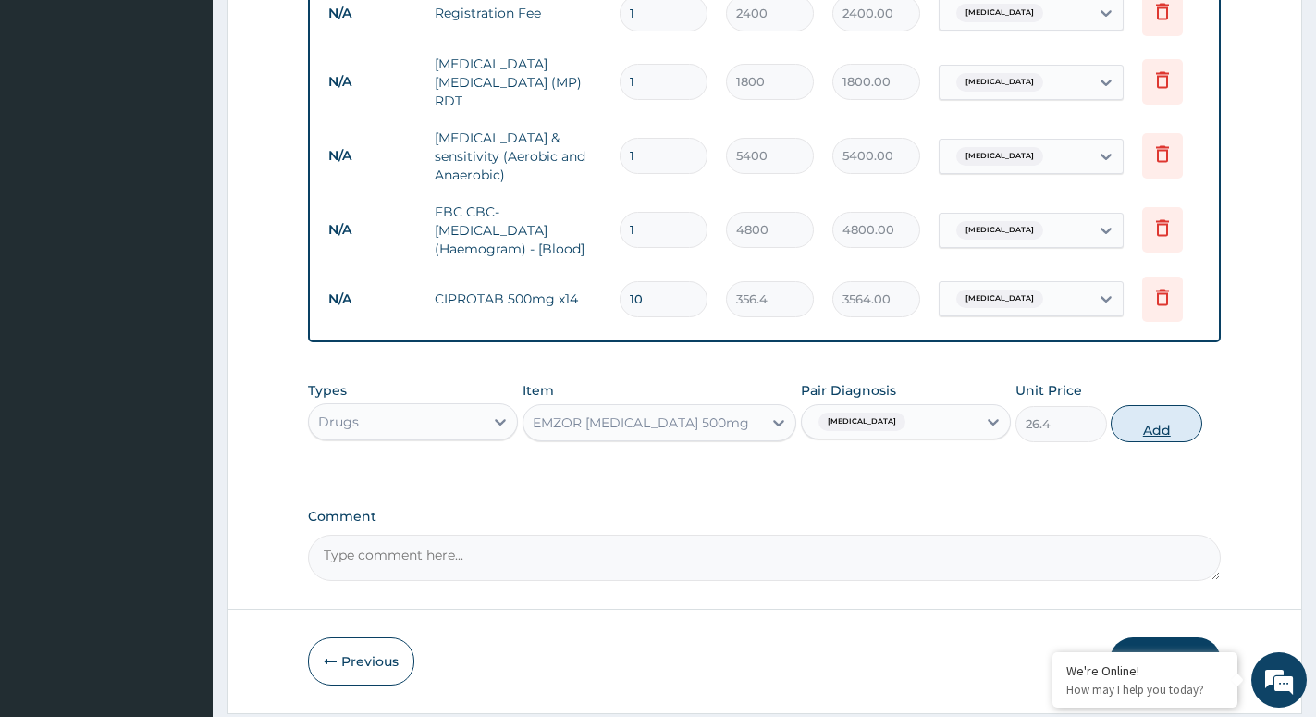
click at [1173, 442] on button "Add" at bounding box center [1157, 423] width 92 height 37
type input "0"
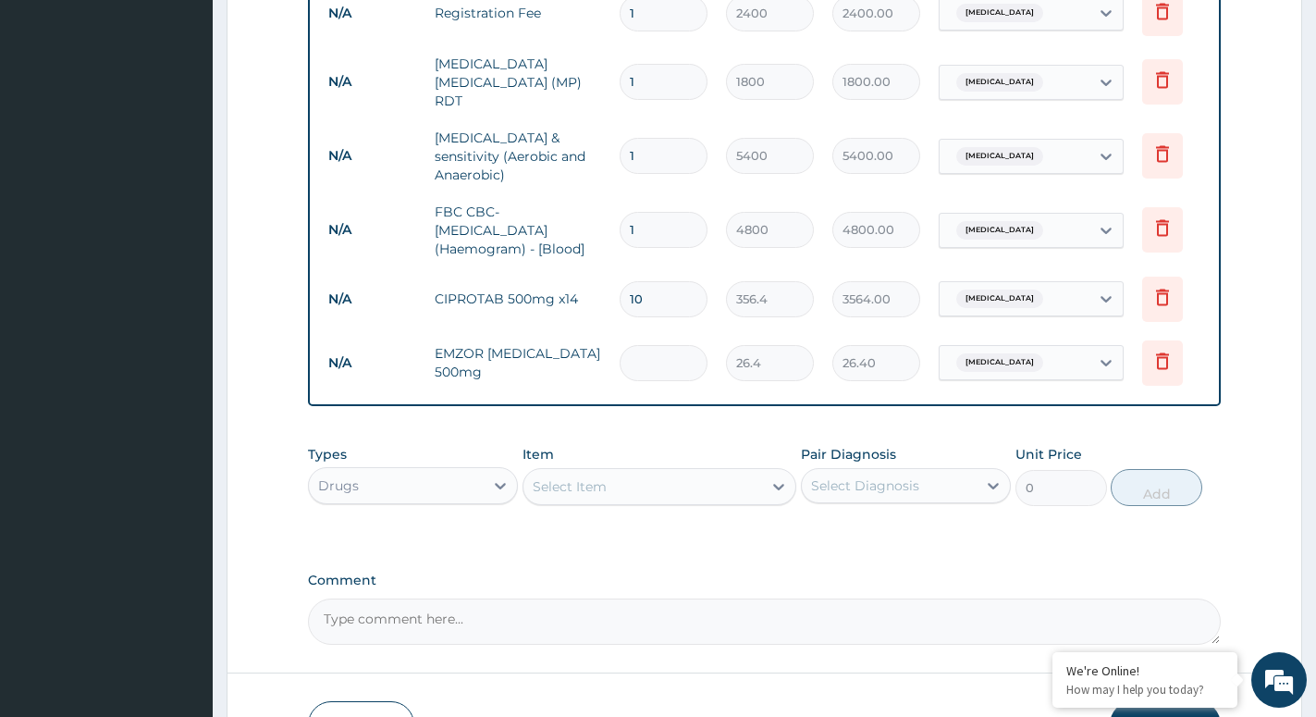
type input "0.00"
type input "3"
type input "79.20"
type input "30"
type input "792.00"
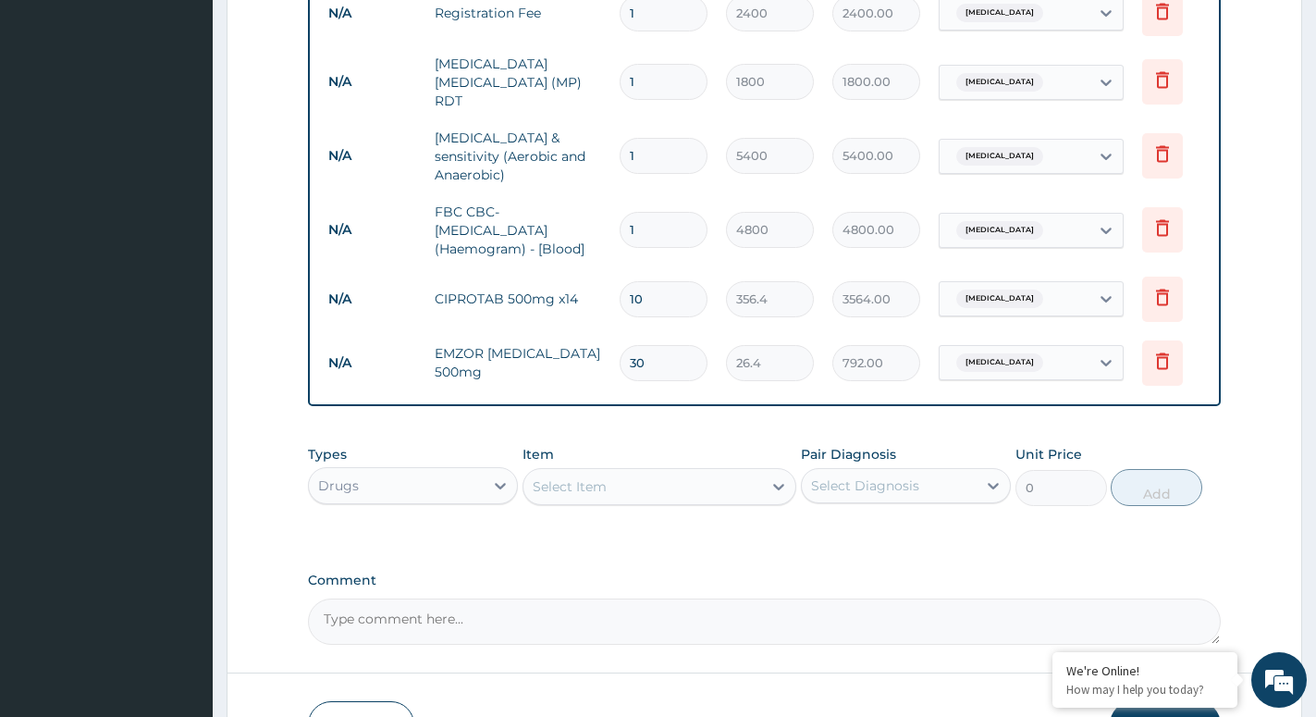
type input "30"
click at [991, 582] on label "Comment" at bounding box center [764, 581] width 913 height 16
click at [991, 599] on textarea "Comment" at bounding box center [764, 622] width 913 height 46
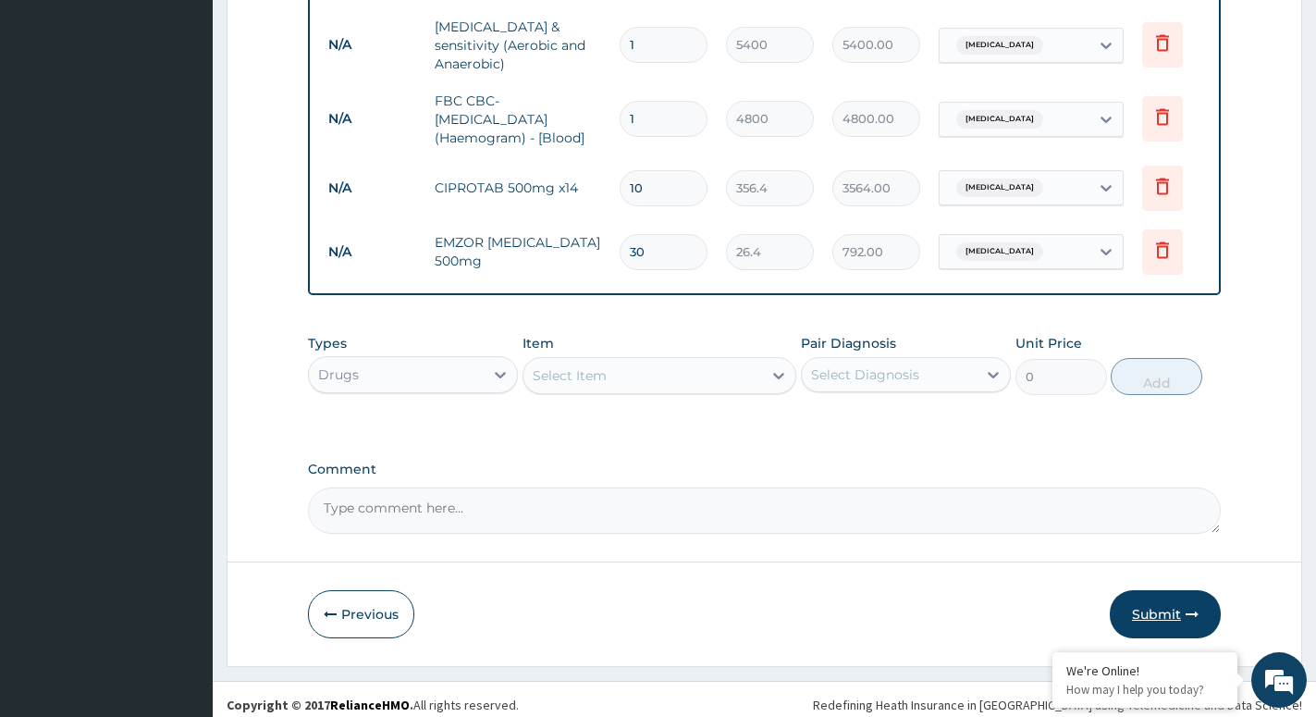
scroll to position [958, 0]
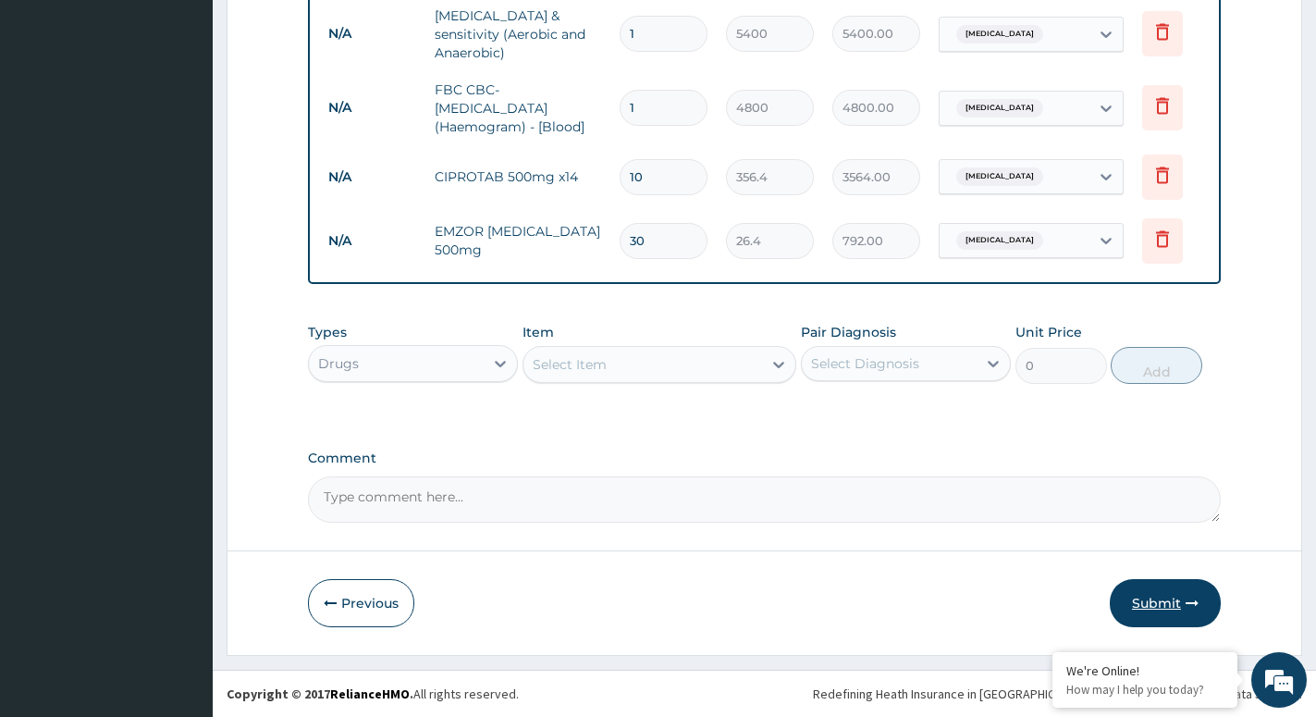
click at [1184, 611] on button "Submit" at bounding box center [1165, 603] width 111 height 48
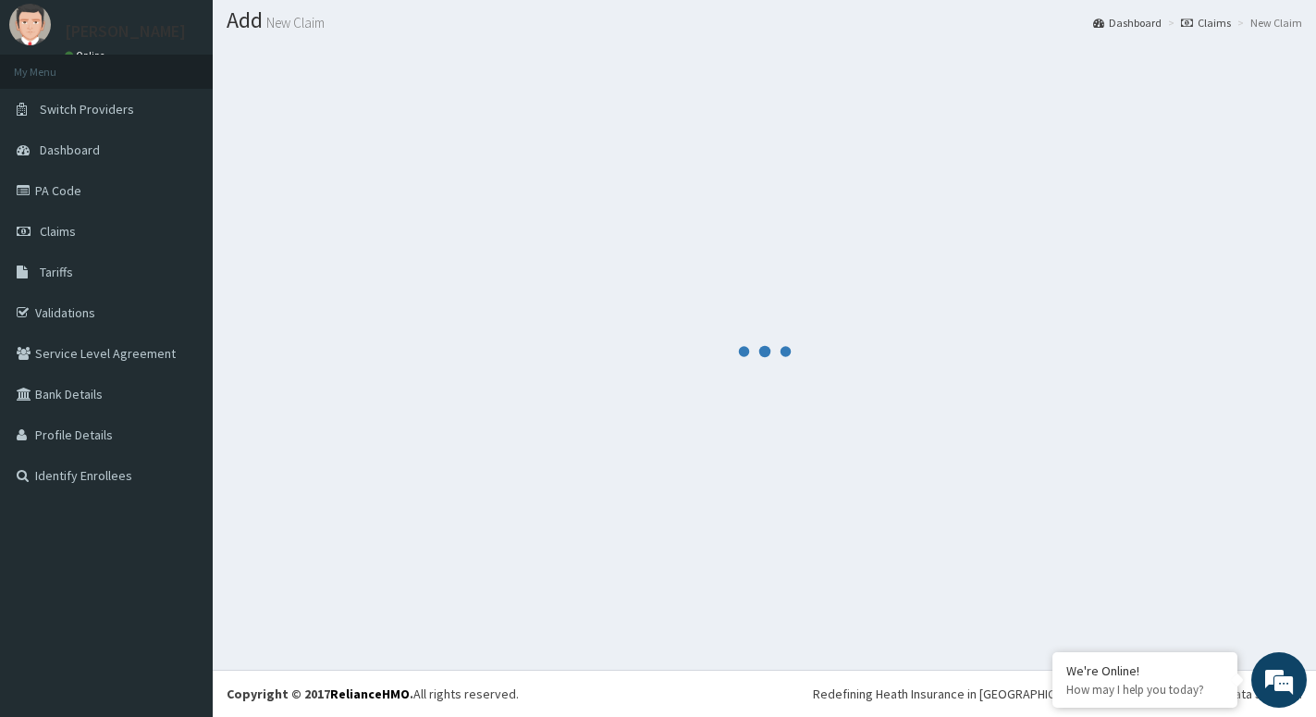
scroll to position [52, 0]
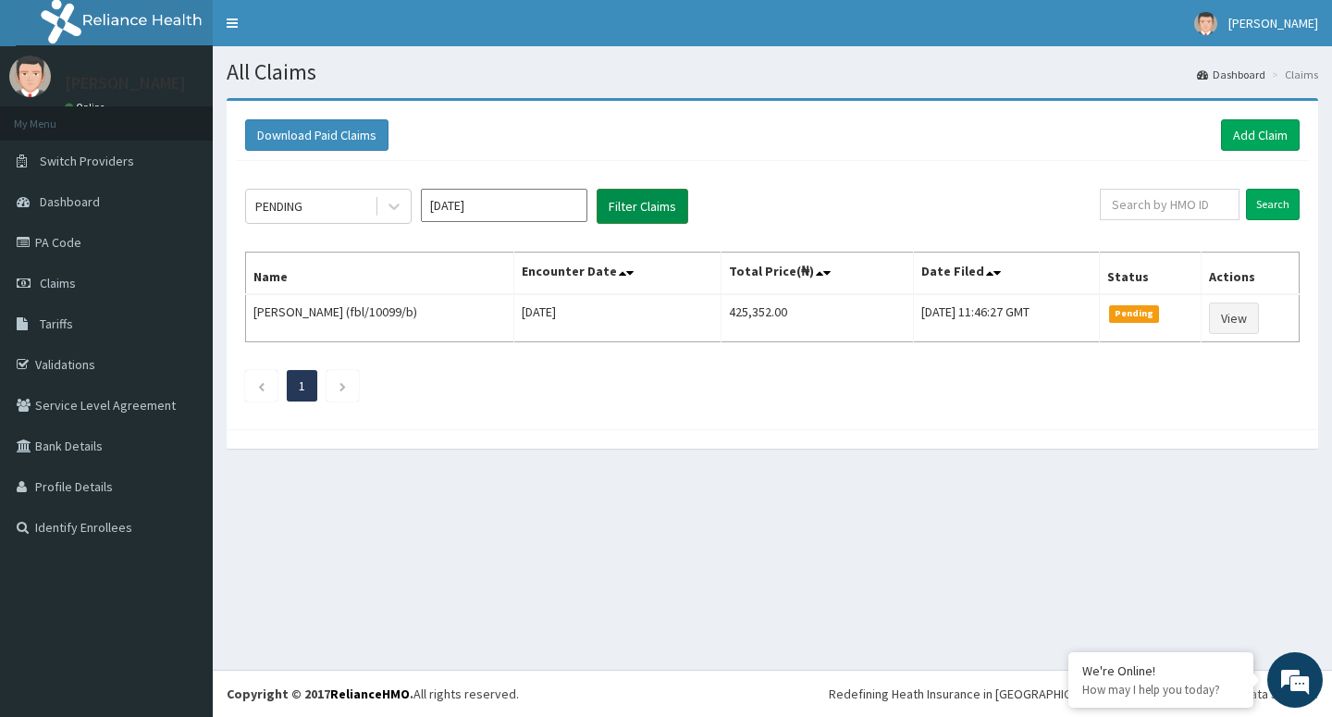
click at [648, 204] on button "Filter Claims" at bounding box center [643, 206] width 92 height 35
click at [315, 209] on div "PENDING" at bounding box center [310, 206] width 129 height 30
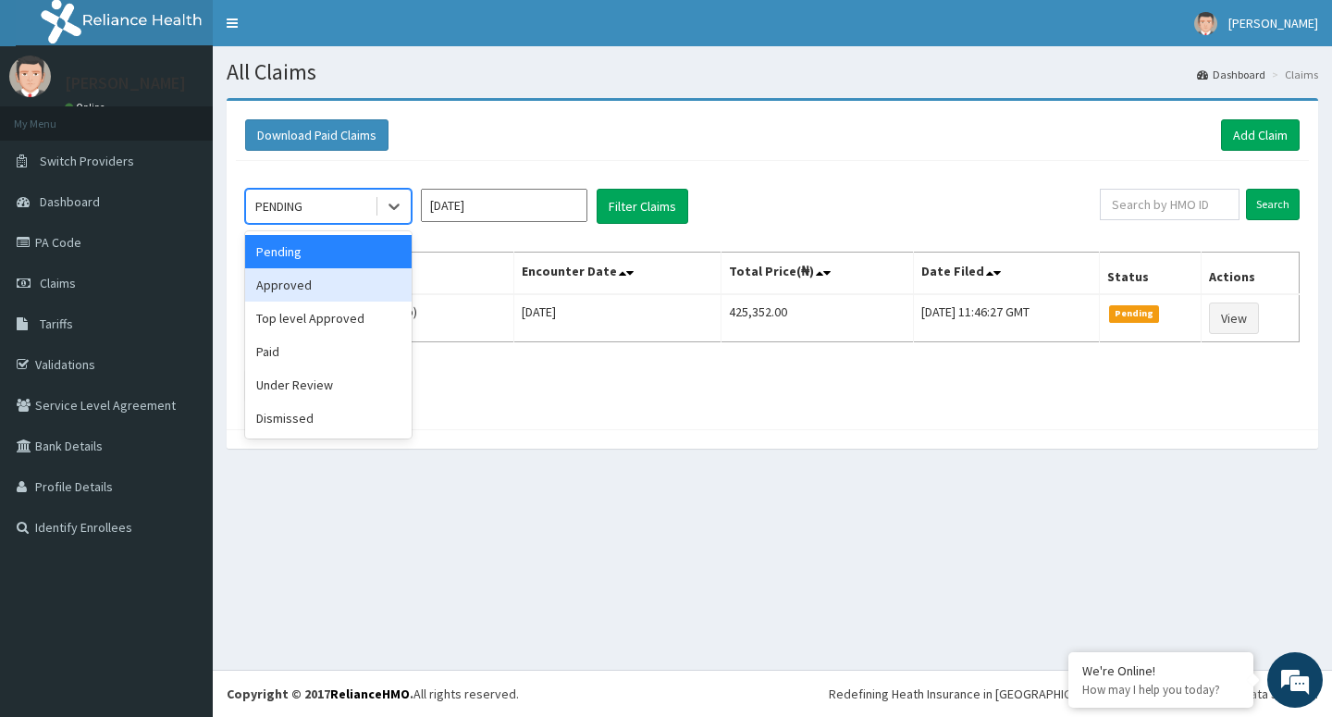
click at [308, 285] on div "Approved" at bounding box center [328, 284] width 167 height 33
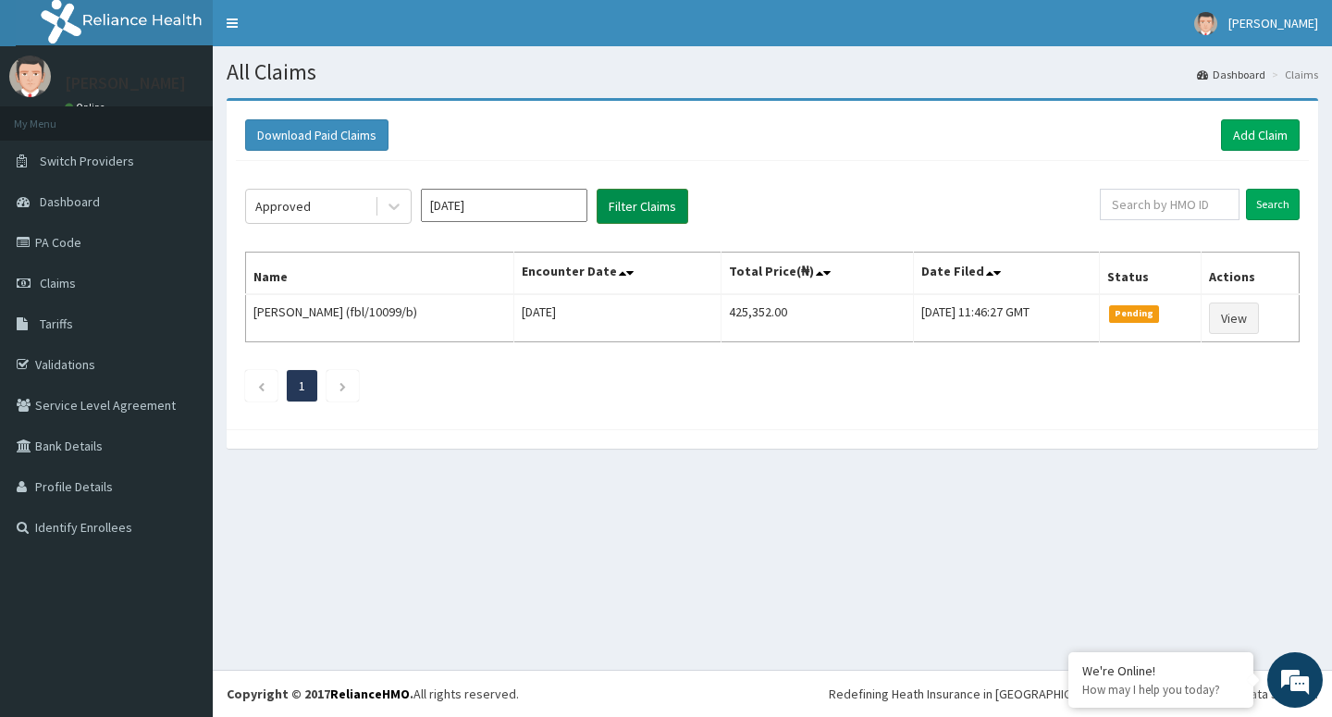
click at [626, 215] on button "Filter Claims" at bounding box center [643, 206] width 92 height 35
